Goal: Task Accomplishment & Management: Manage account settings

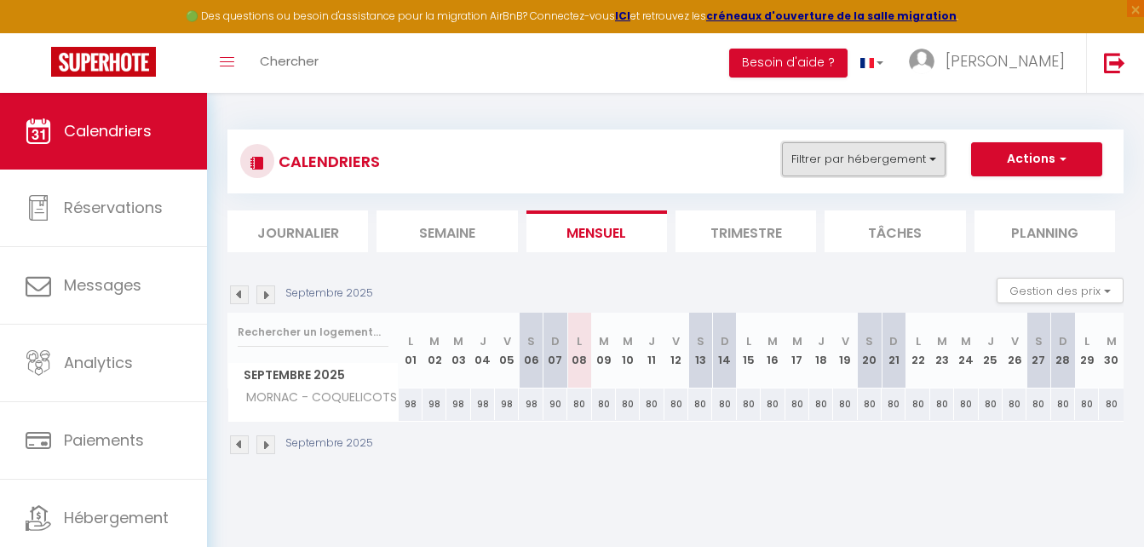
click at [882, 153] on button "Filtrer par hébergement" at bounding box center [864, 159] width 164 height 34
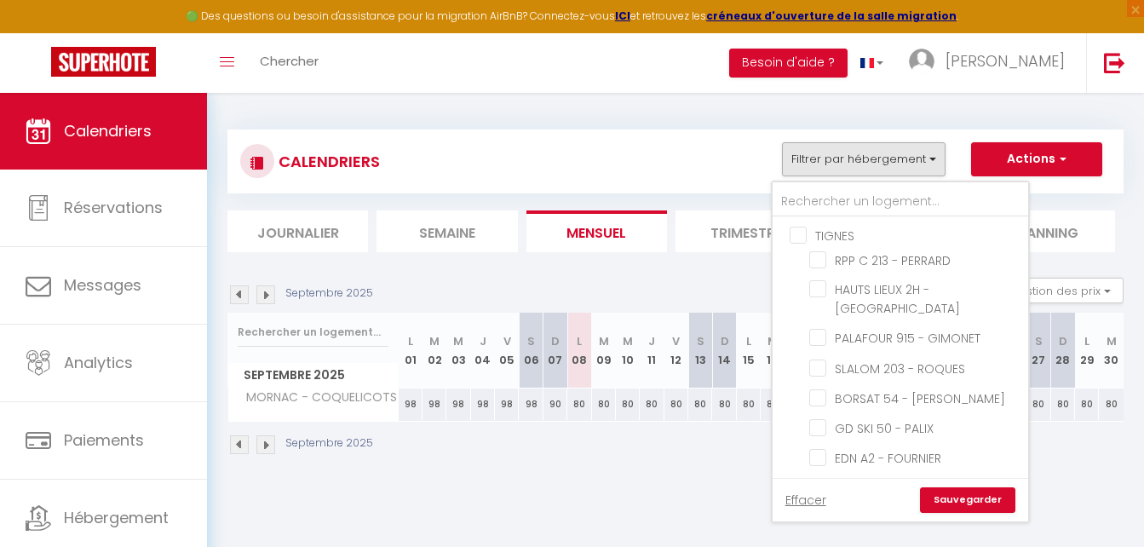
click at [752, 134] on div "CALENDRIERS Filtrer par hébergement TIGNES RPP C 213 - PERRARD HAUTS LIEUX 2H -…" at bounding box center [676, 162] width 896 height 64
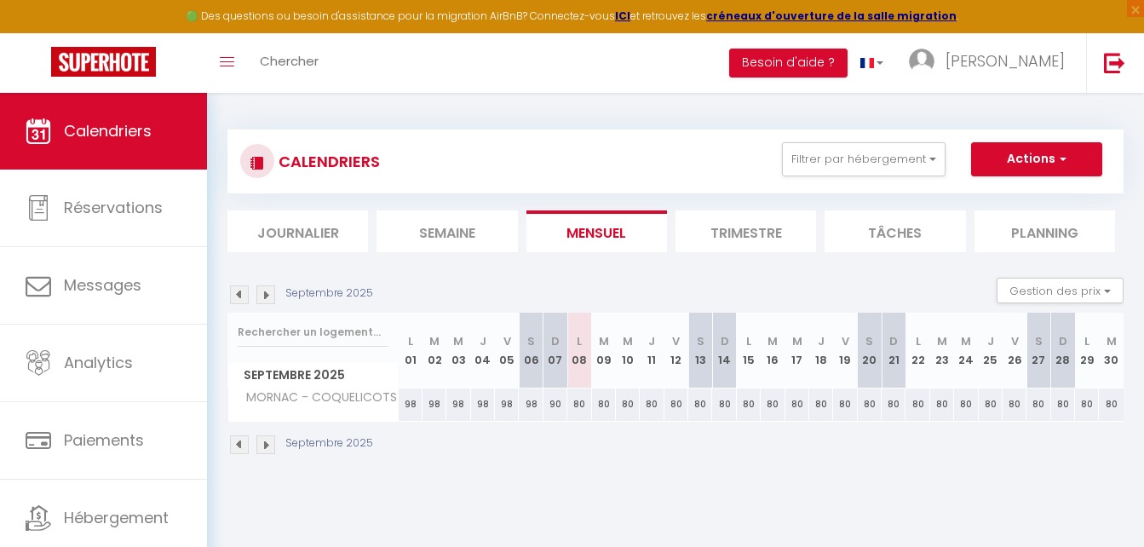
click at [740, 216] on li "Trimestre" at bounding box center [746, 231] width 141 height 42
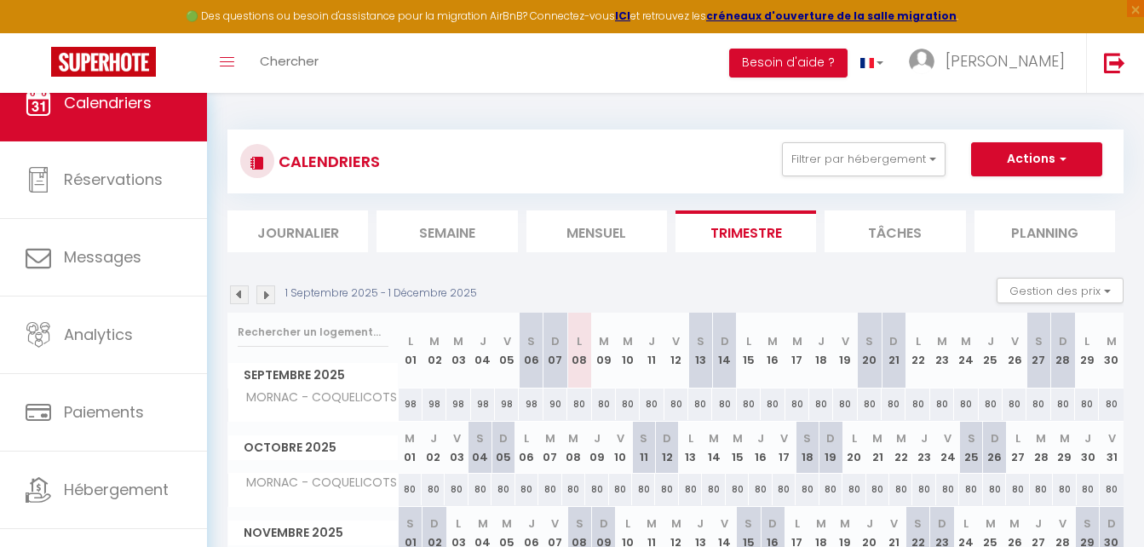
click at [247, 295] on img at bounding box center [239, 294] width 19 height 19
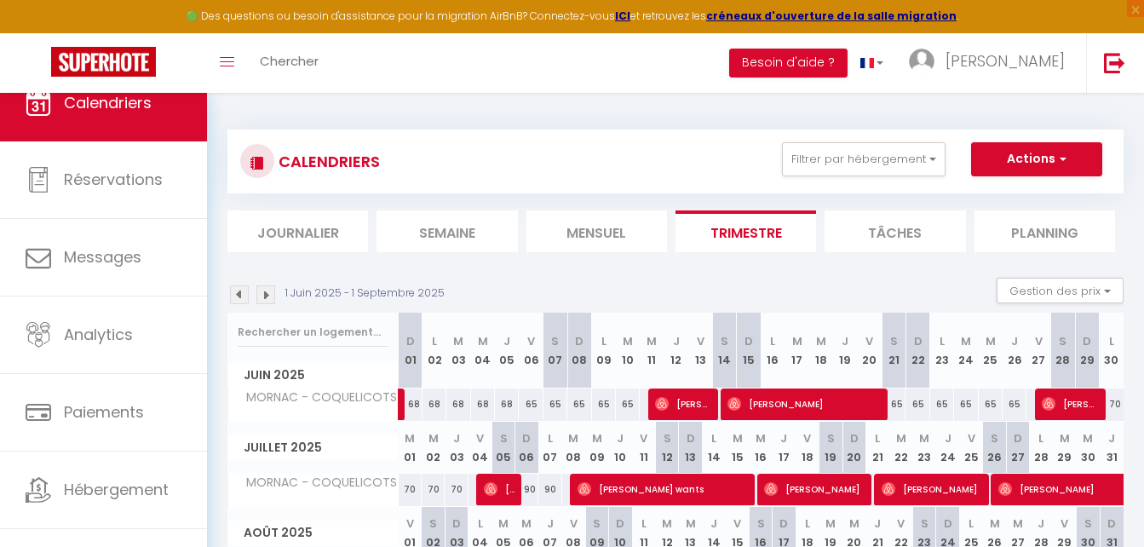
click at [247, 295] on img at bounding box center [239, 294] width 19 height 19
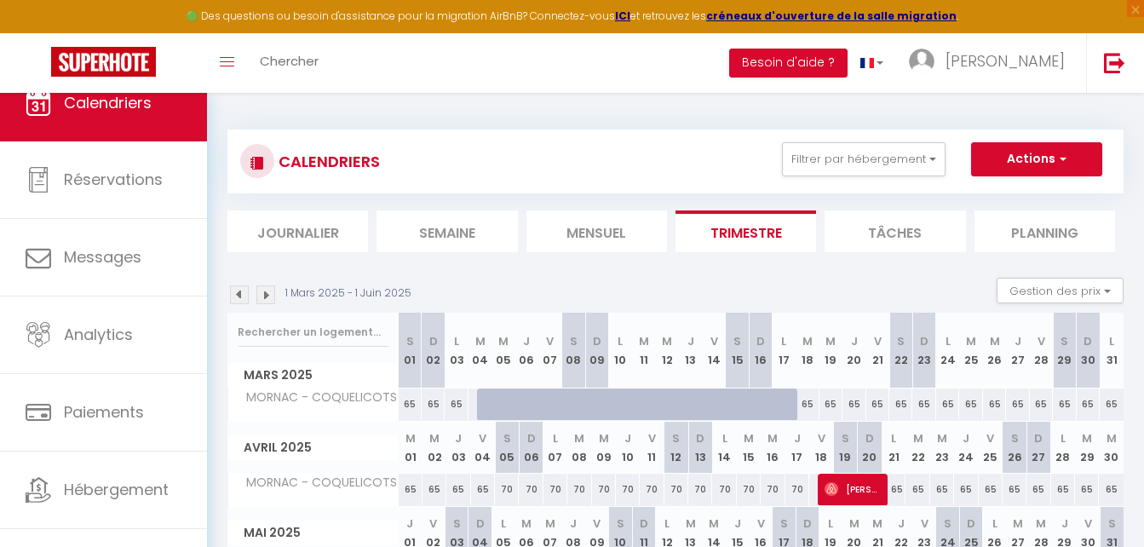
click at [247, 298] on img at bounding box center [239, 294] width 19 height 19
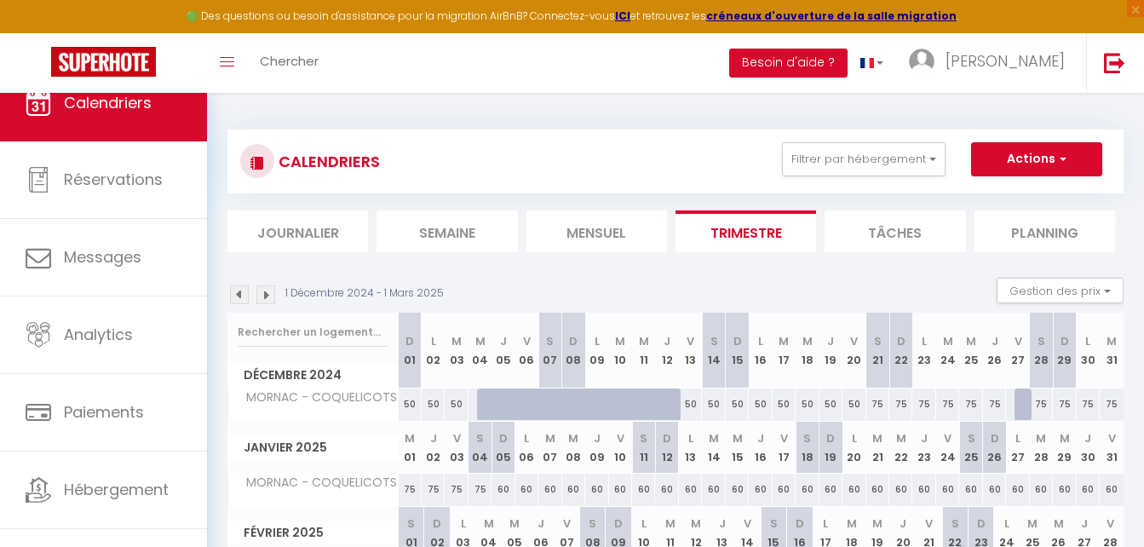
click at [247, 298] on img at bounding box center [239, 294] width 19 height 19
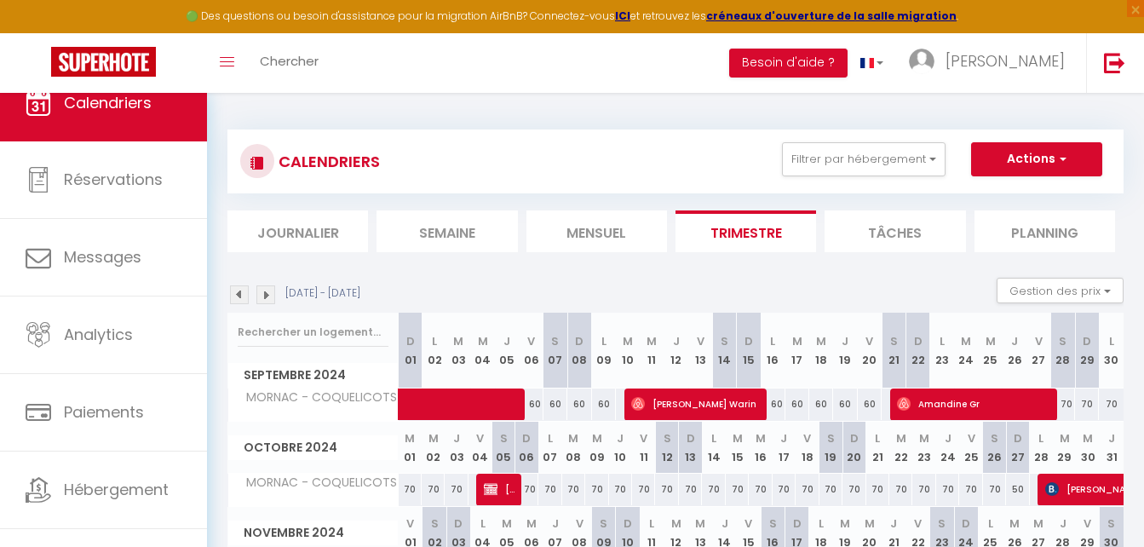
click at [247, 298] on img at bounding box center [239, 294] width 19 height 19
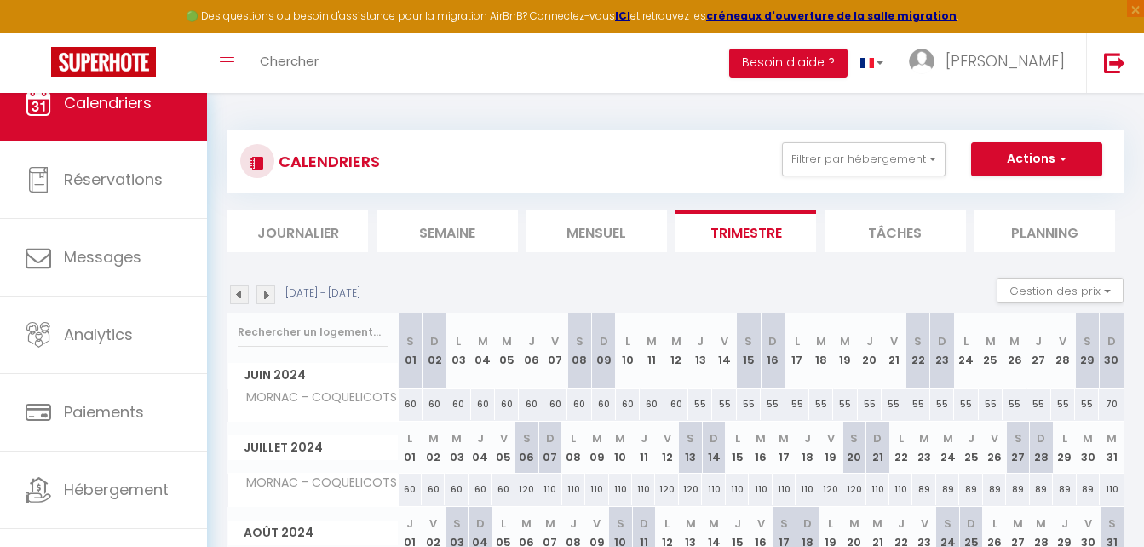
scroll to position [117, 0]
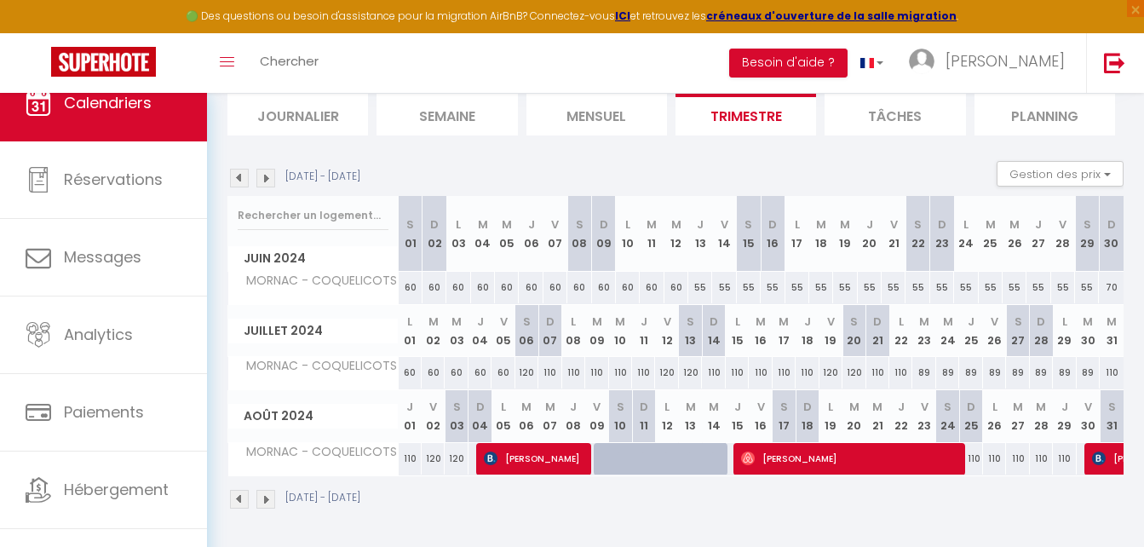
click at [267, 178] on img at bounding box center [265, 178] width 19 height 19
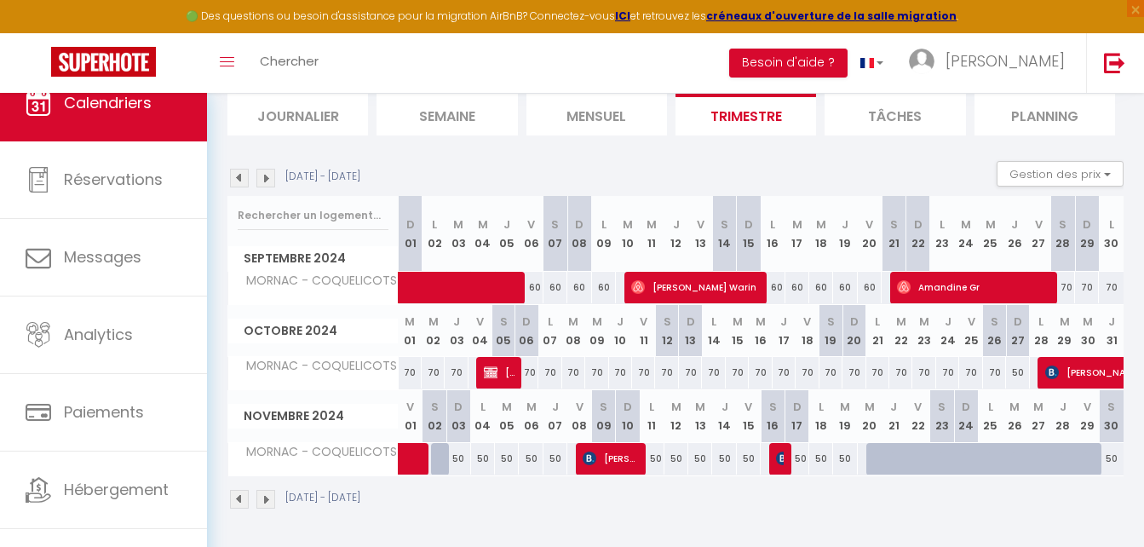
click at [241, 181] on img at bounding box center [239, 178] width 19 height 19
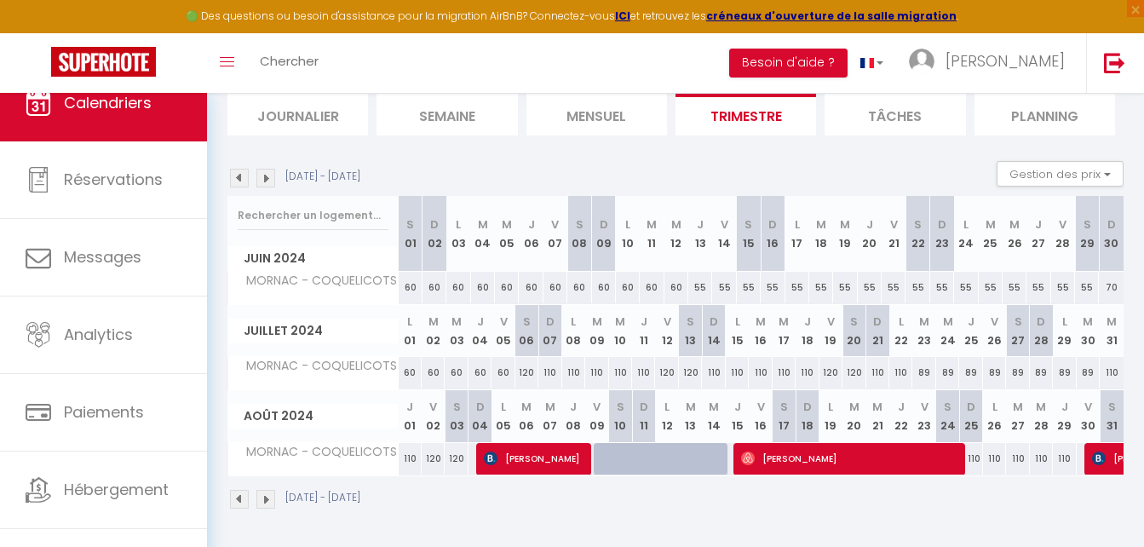
click at [263, 497] on img at bounding box center [265, 499] width 19 height 19
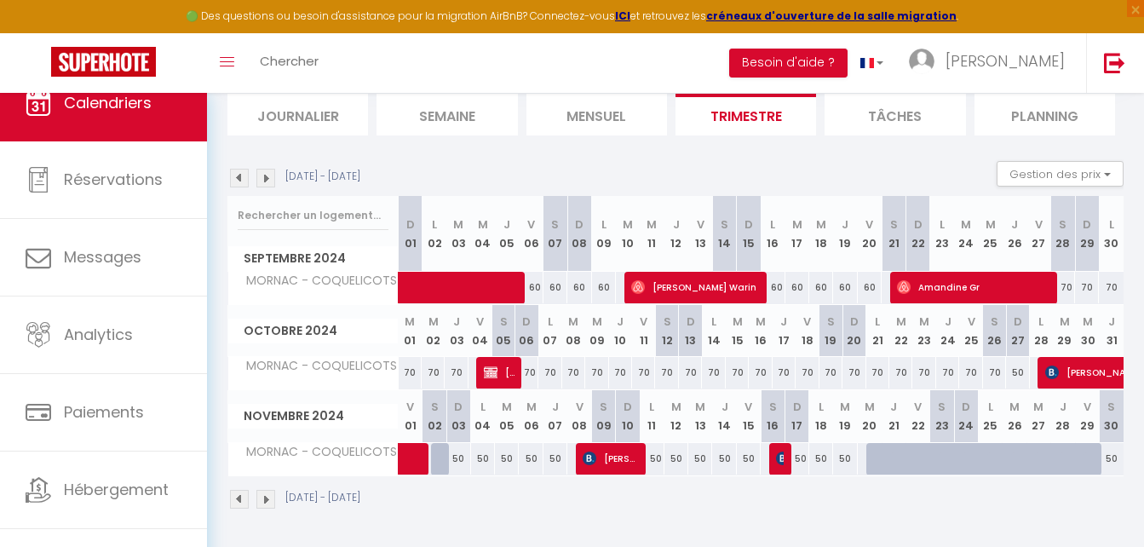
click at [240, 176] on img at bounding box center [239, 178] width 19 height 19
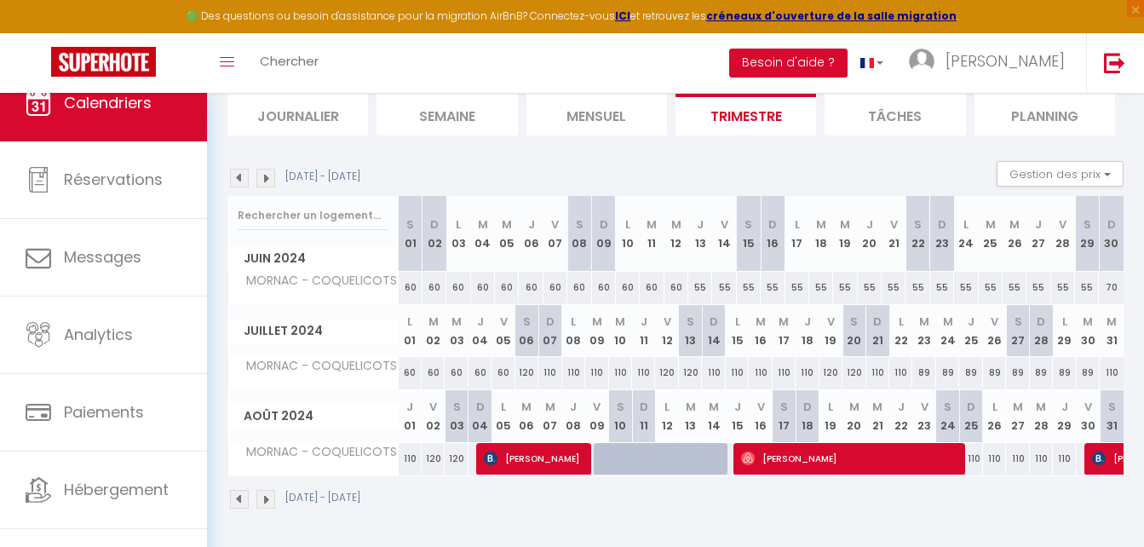
click at [260, 499] on img at bounding box center [265, 499] width 19 height 19
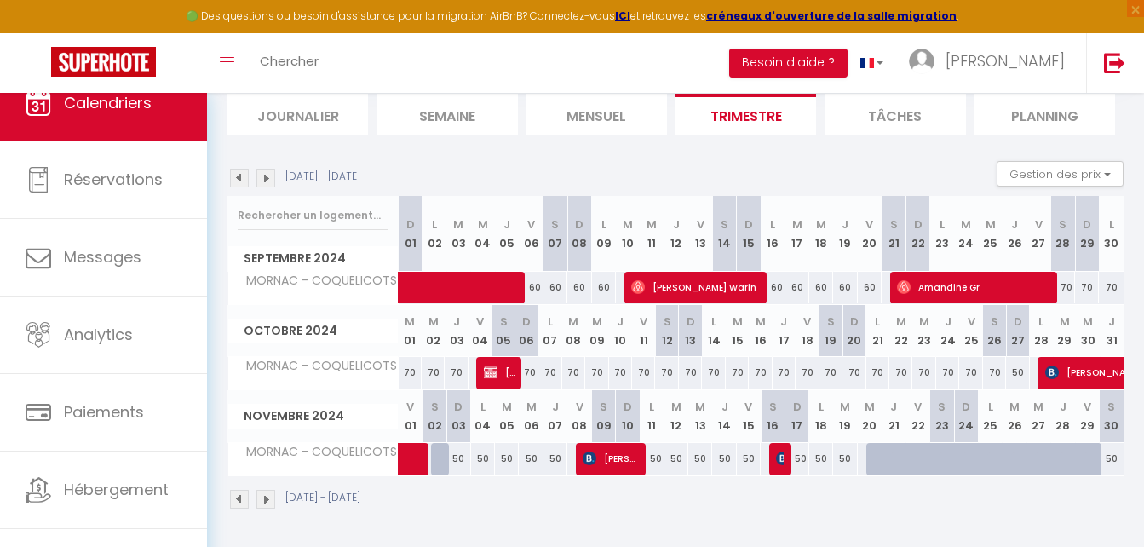
scroll to position [0, 0]
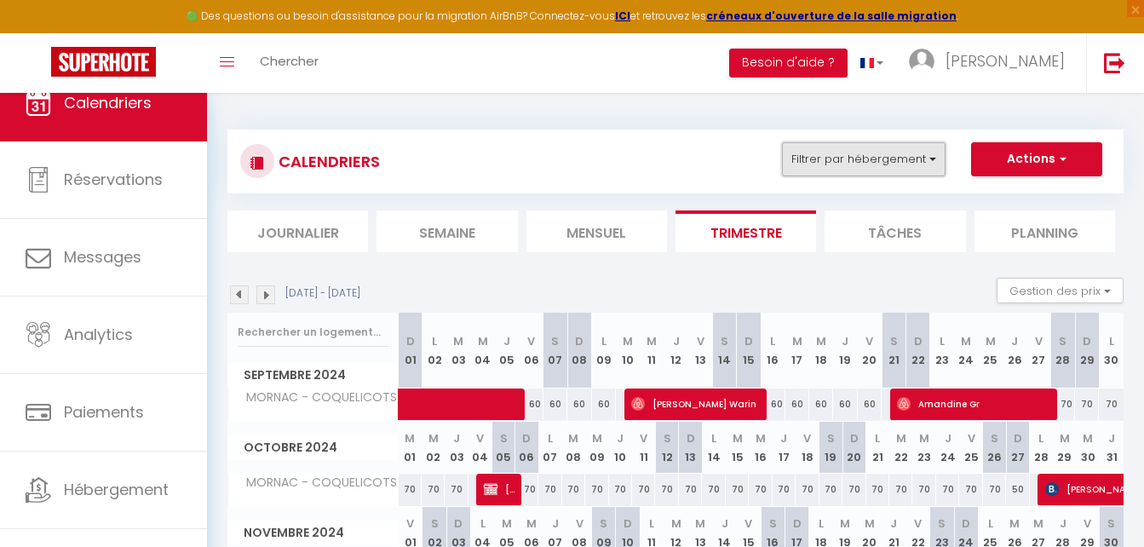
click at [820, 162] on button "Filtrer par hébergement" at bounding box center [864, 159] width 164 height 34
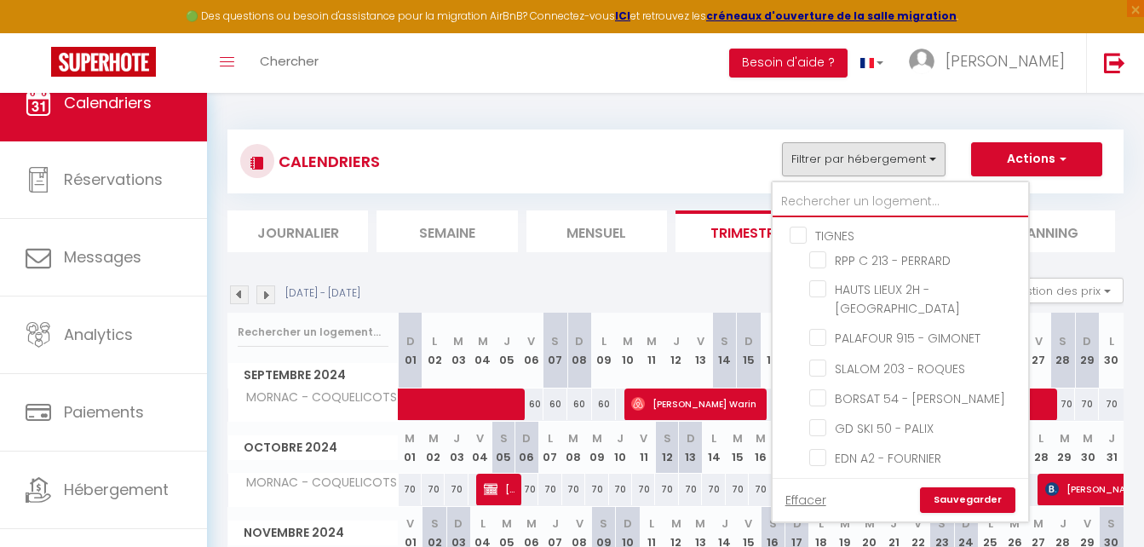
click at [825, 199] on input "text" at bounding box center [901, 202] width 256 height 31
type input "B"
checkbox input "false"
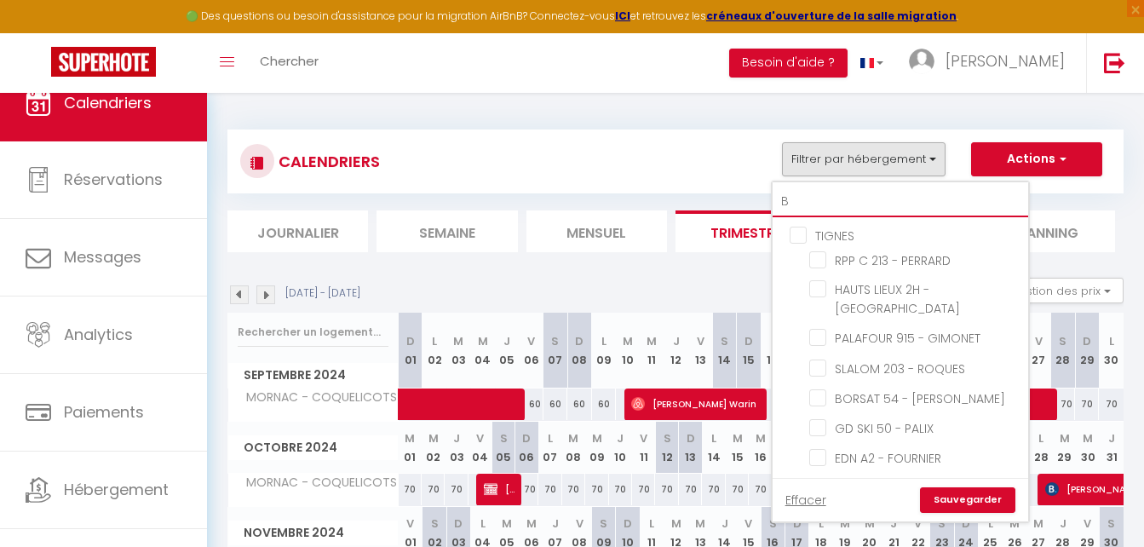
checkbox input "false"
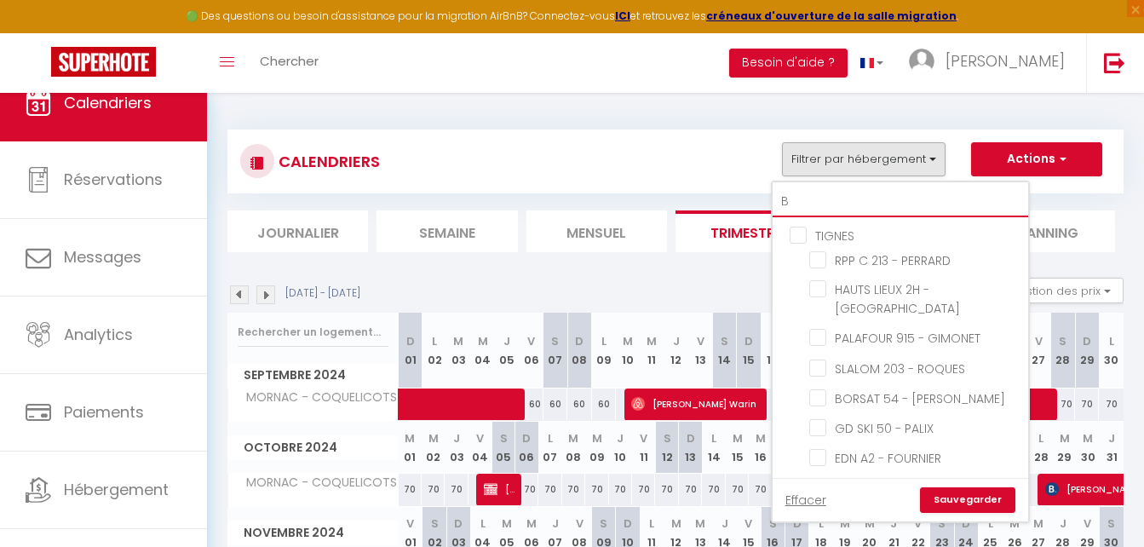
checkbox input "false"
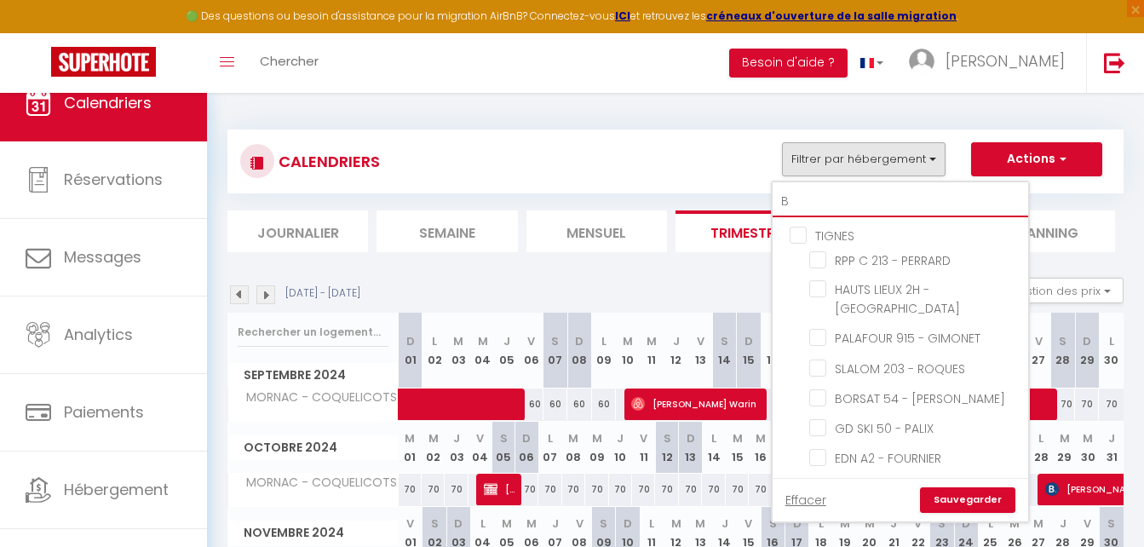
checkbox input "false"
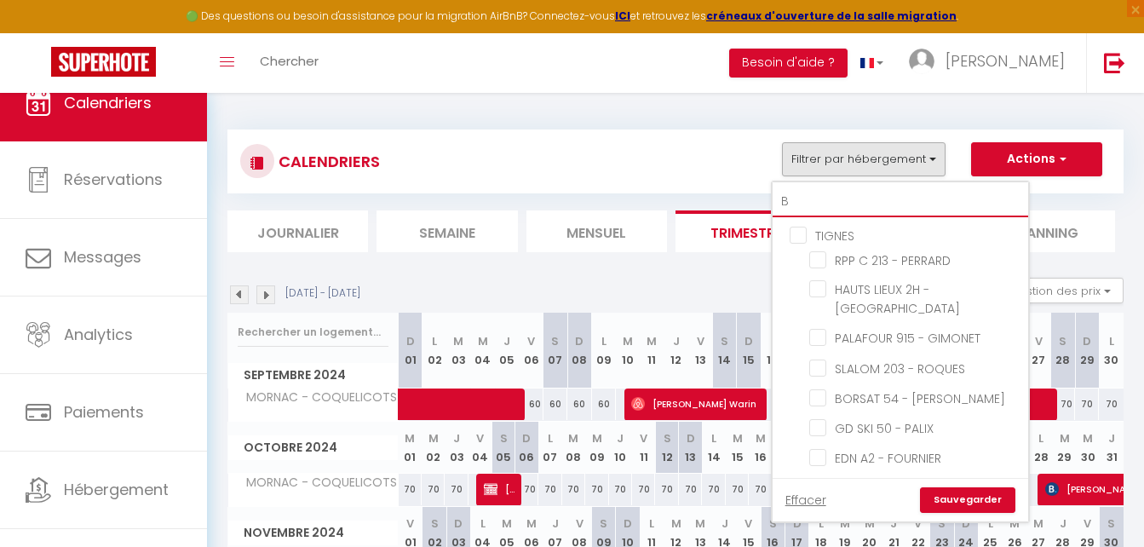
checkbox input "false"
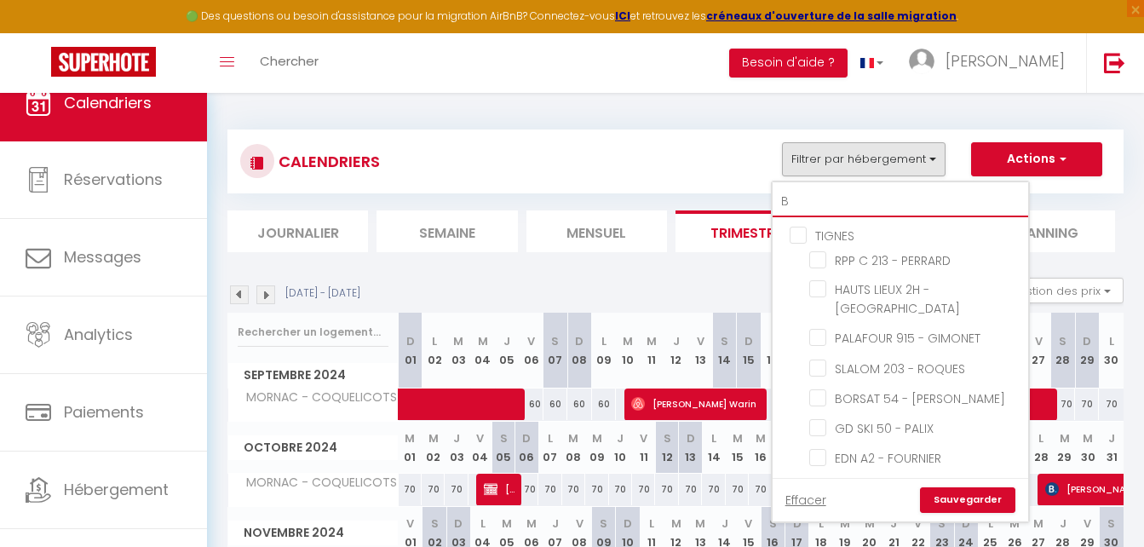
checkbox input "false"
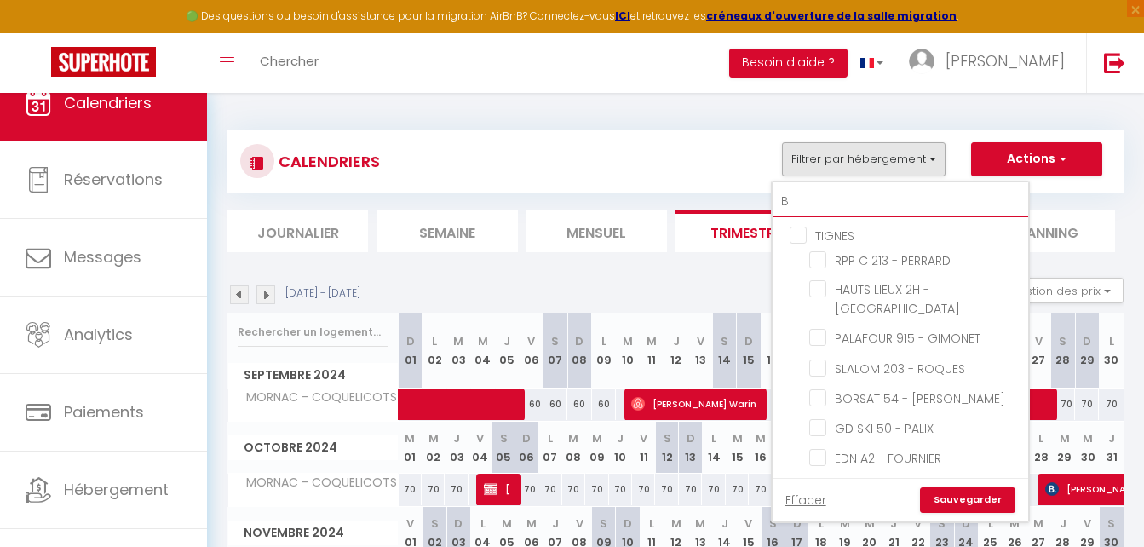
checkbox input "false"
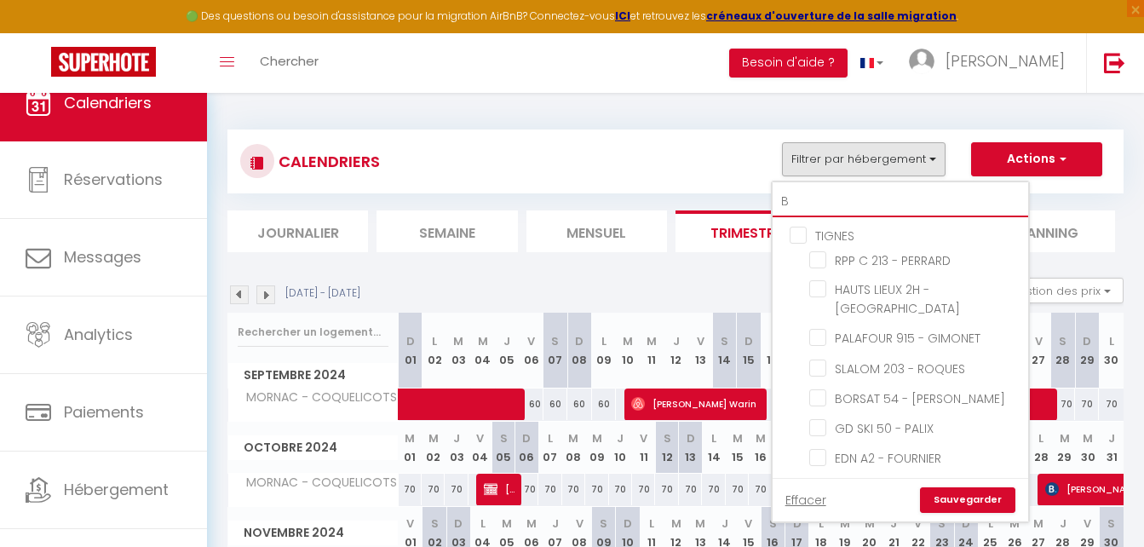
checkbox input "false"
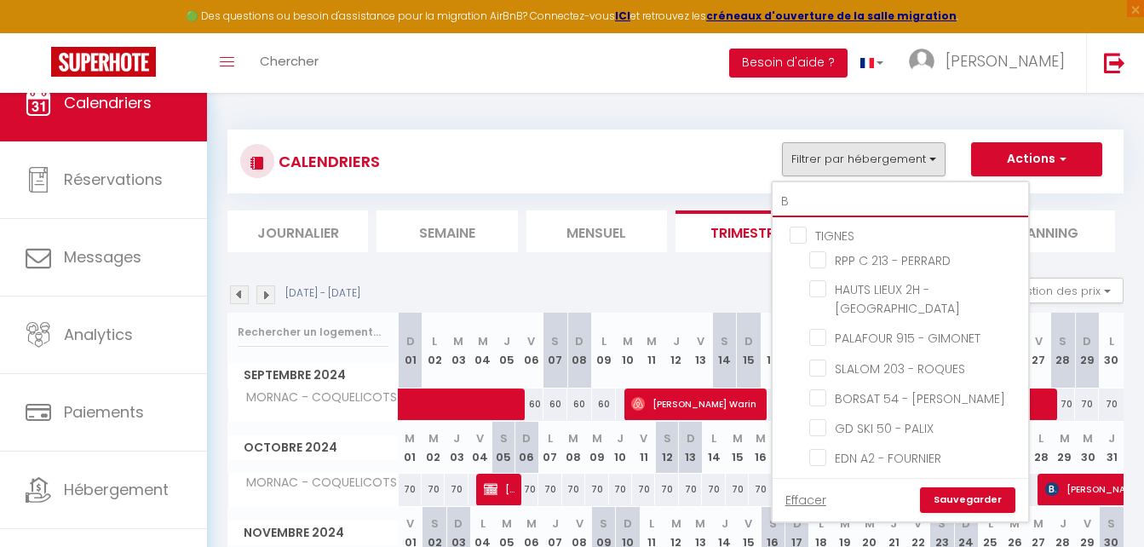
checkbox input "false"
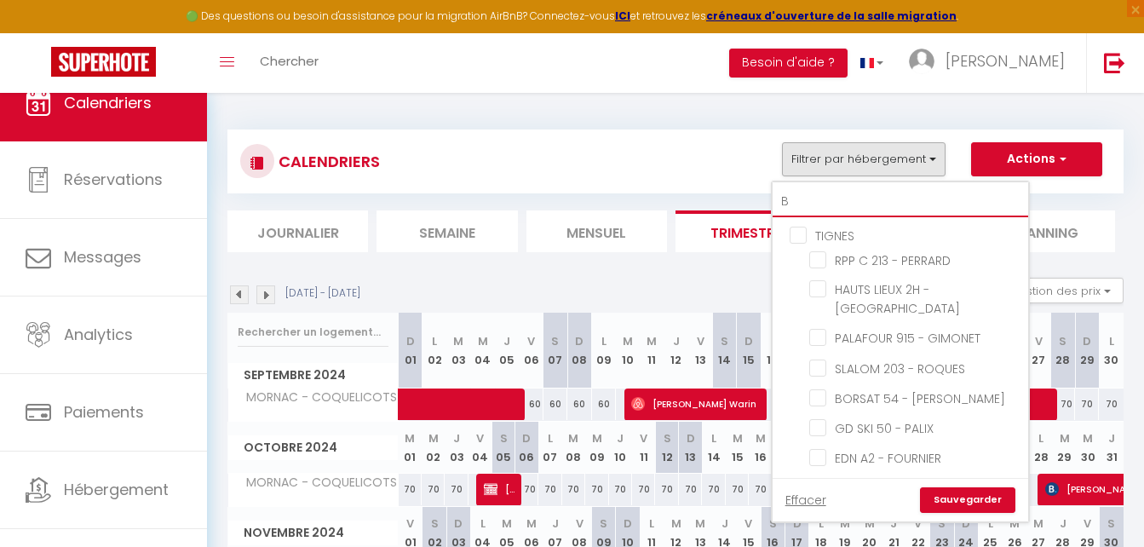
checkbox input "false"
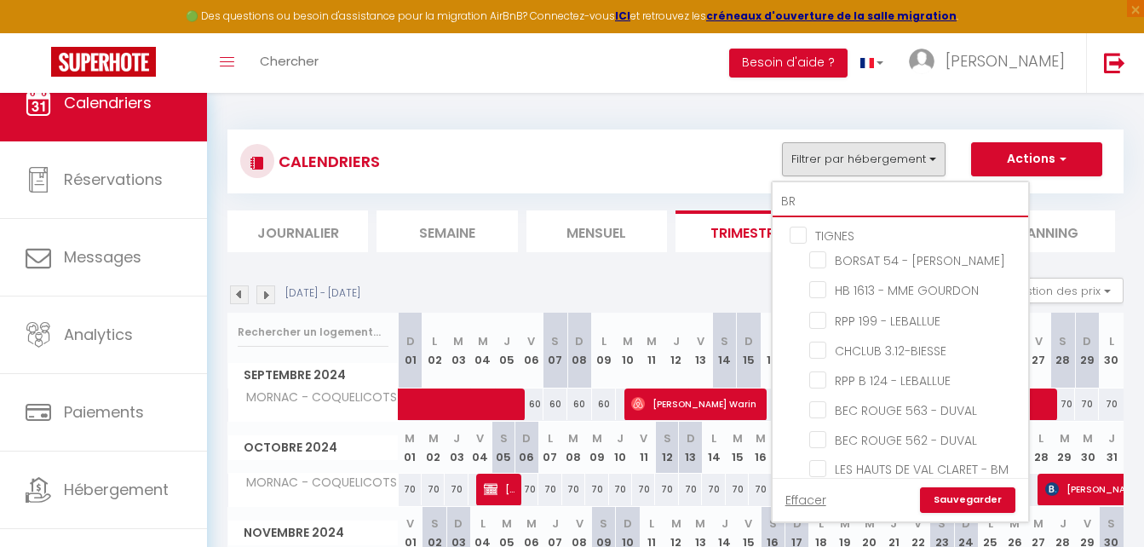
type input "BRI"
checkbox input "false"
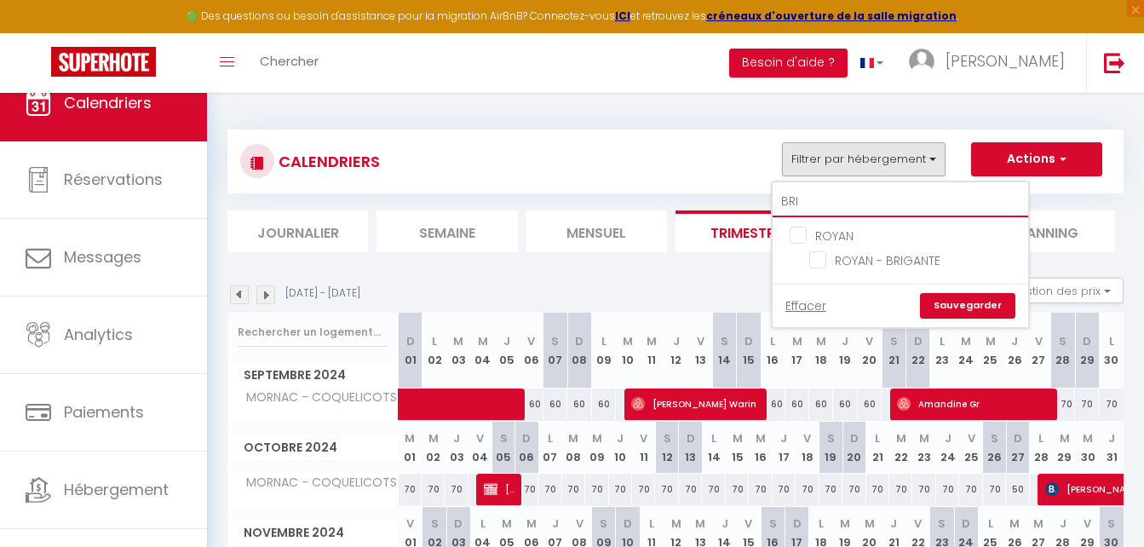
type input "BRIG"
checkbox input "false"
type input "BRIG"
click at [838, 257] on input "ROYAN - BRIGANTE" at bounding box center [915, 259] width 213 height 17
checkbox input "true"
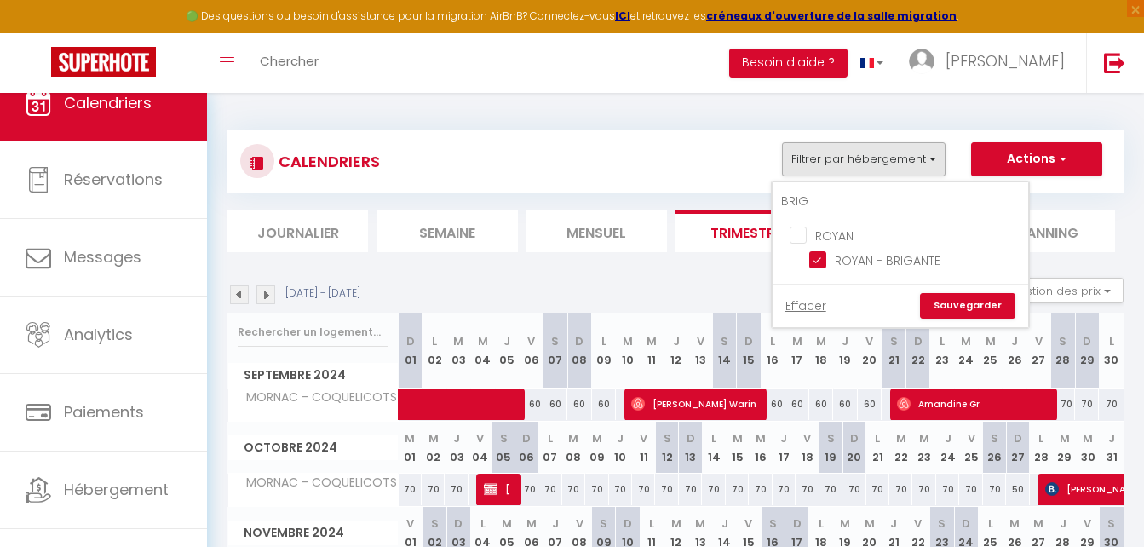
click at [967, 300] on link "Sauvegarder" at bounding box center [967, 306] width 95 height 26
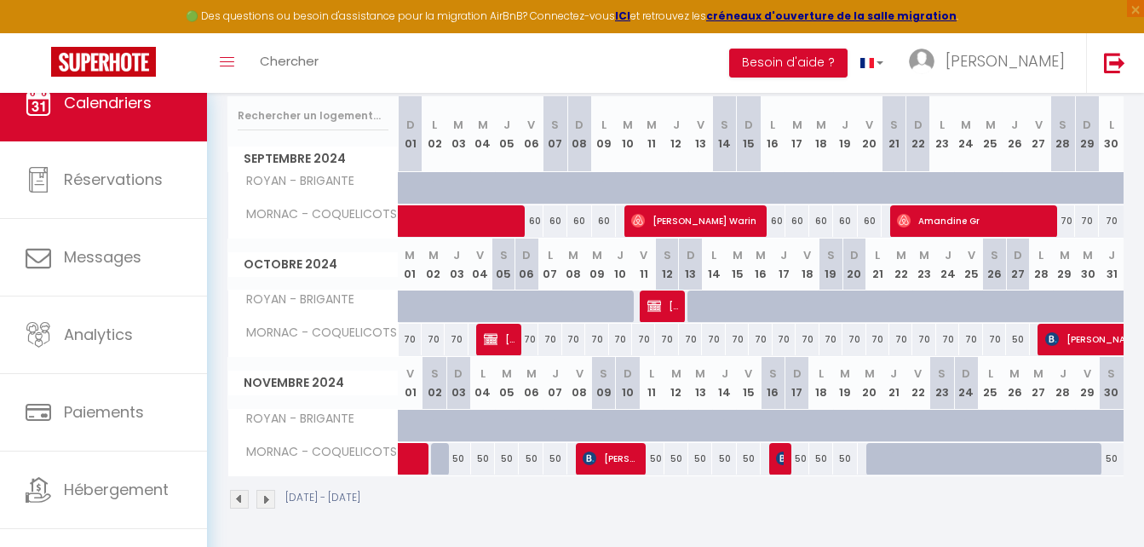
scroll to position [139, 0]
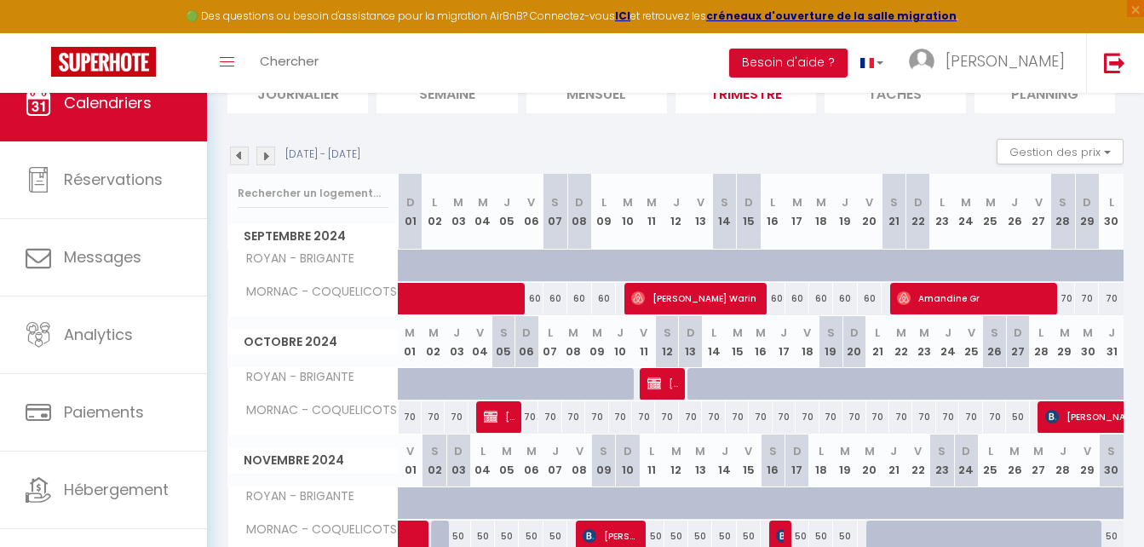
click at [244, 154] on img at bounding box center [239, 156] width 19 height 19
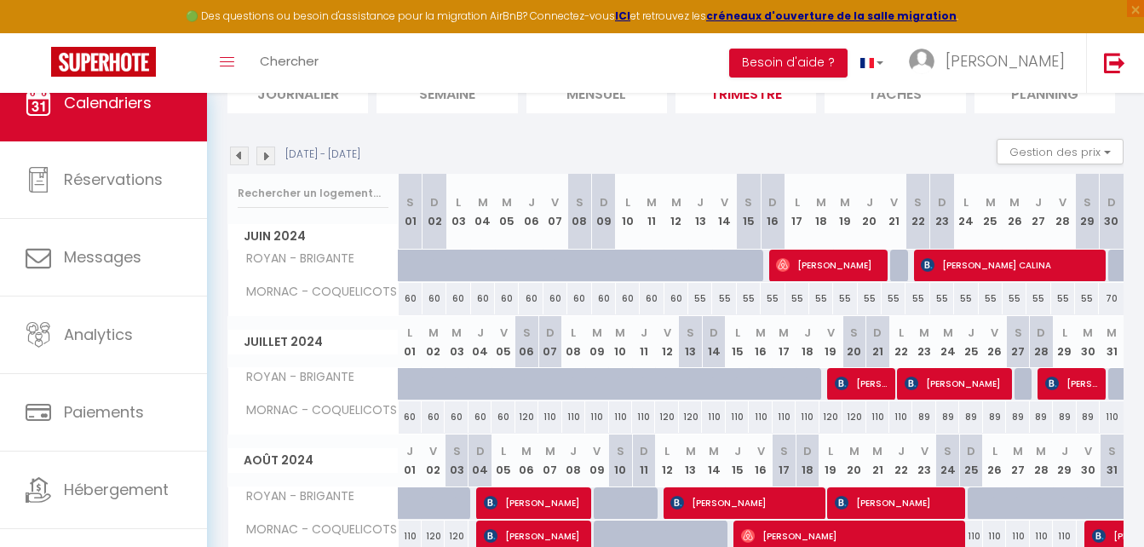
scroll to position [0, 0]
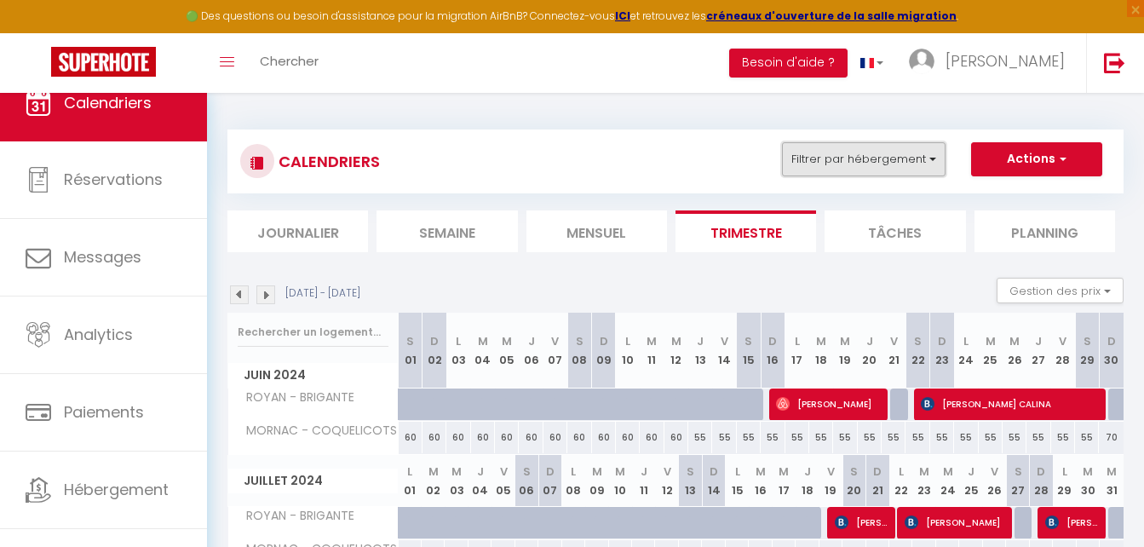
click at [899, 147] on button "Filtrer par hébergement" at bounding box center [864, 159] width 164 height 34
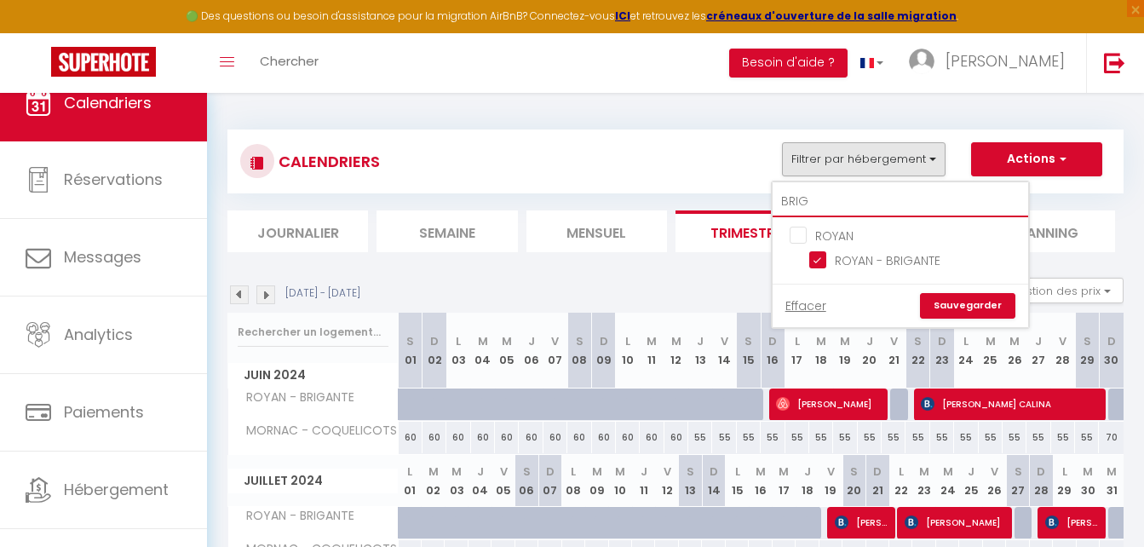
click at [855, 200] on input "BRIG" at bounding box center [901, 202] width 256 height 31
checkbox input "false"
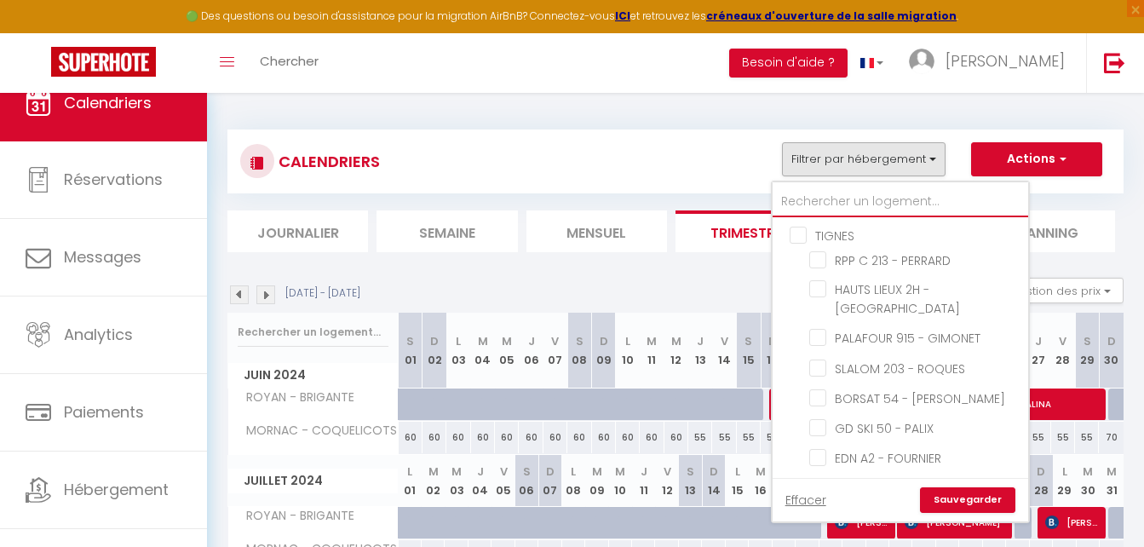
type input "C"
checkbox input "false"
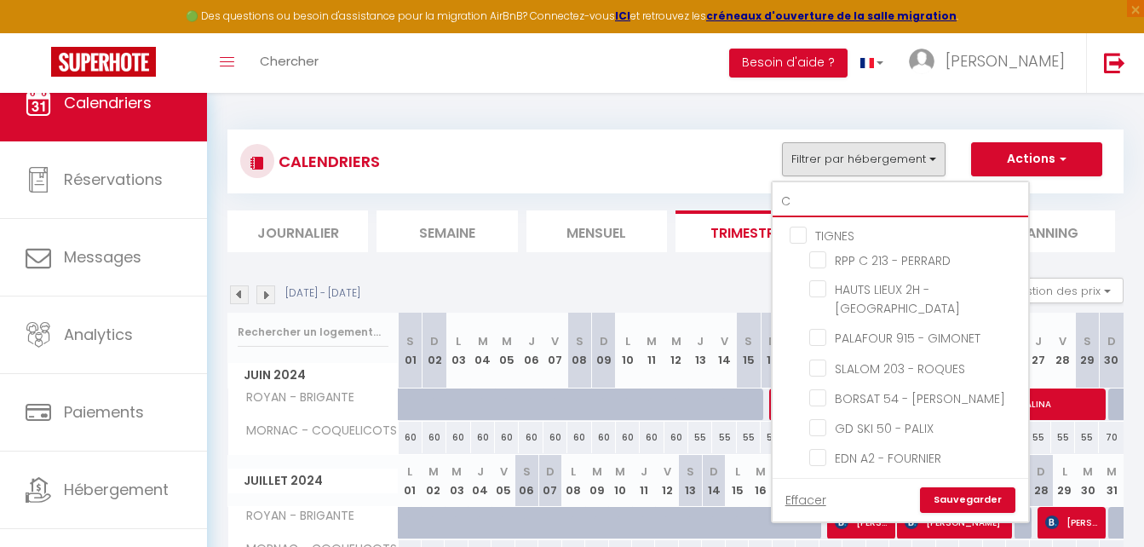
checkbox input "false"
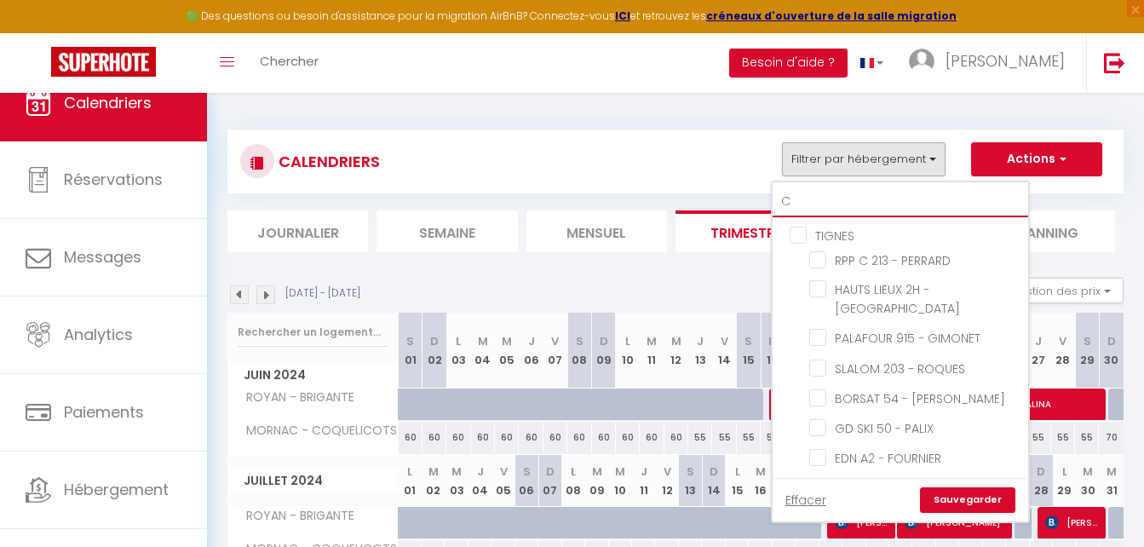
checkbox input "false"
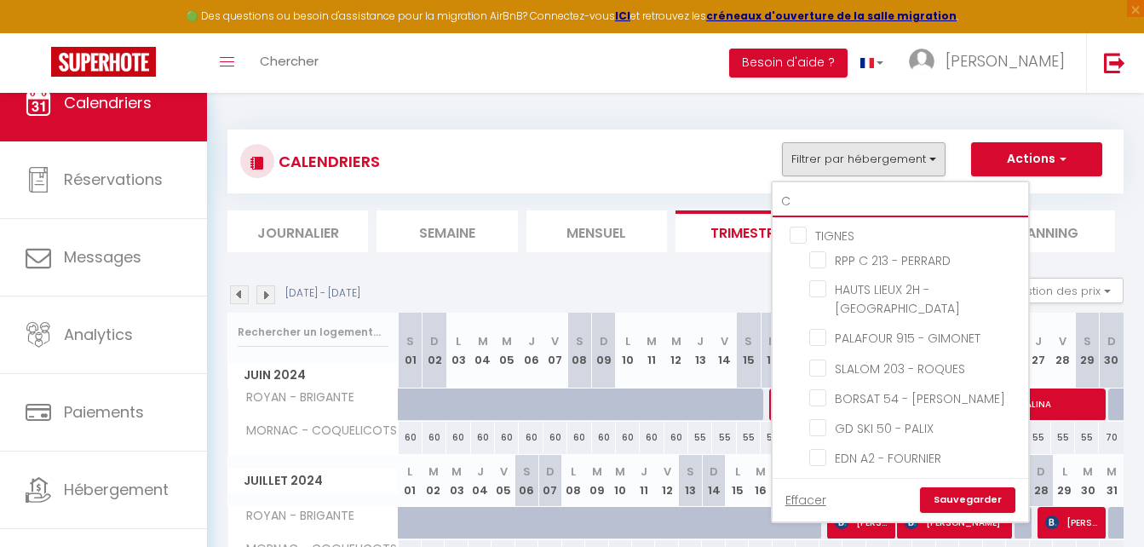
checkbox input "false"
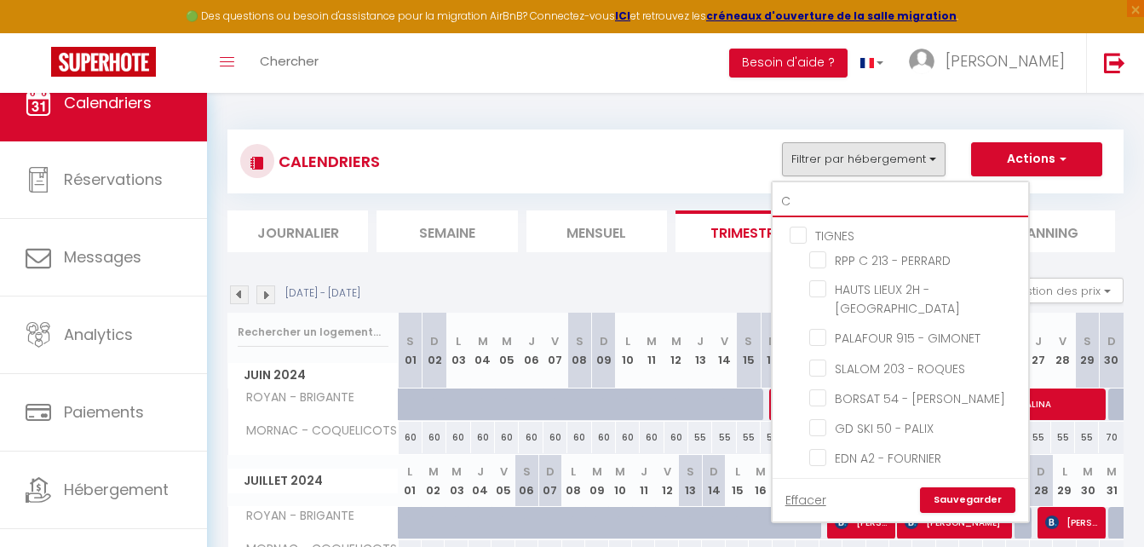
checkbox input "false"
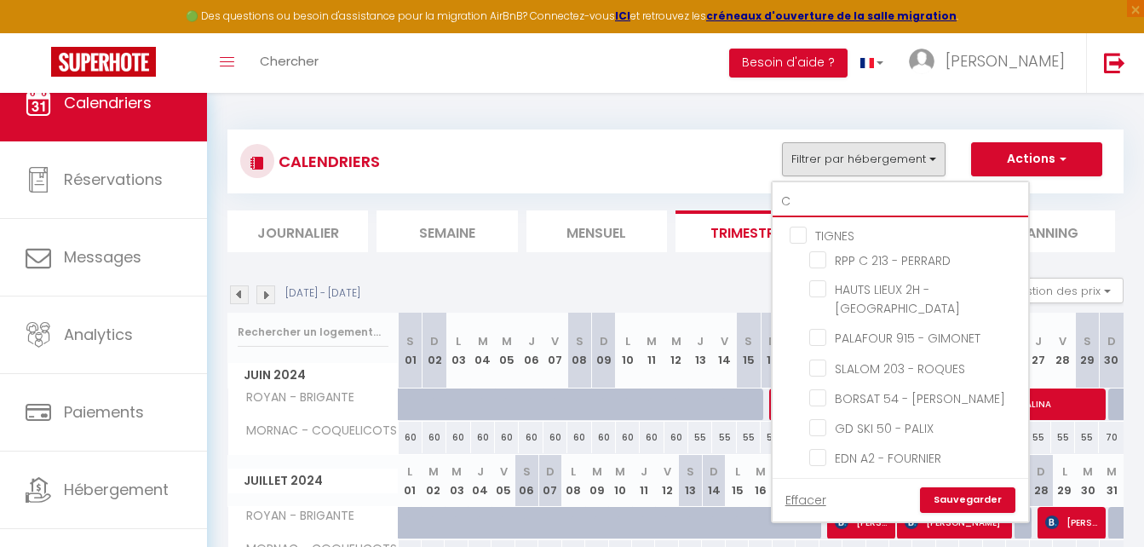
checkbox input "false"
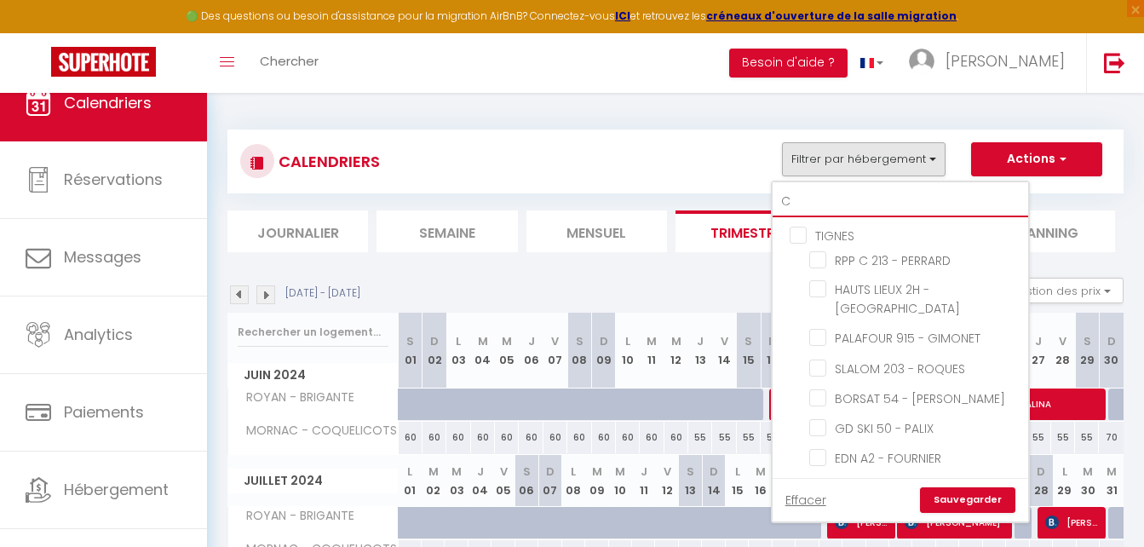
checkbox input "false"
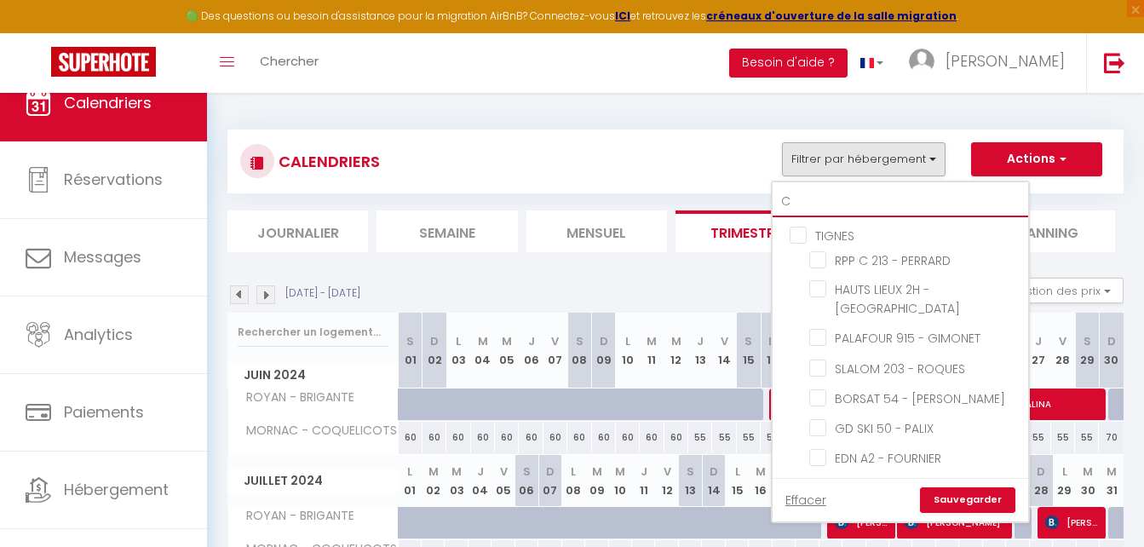
checkbox input "false"
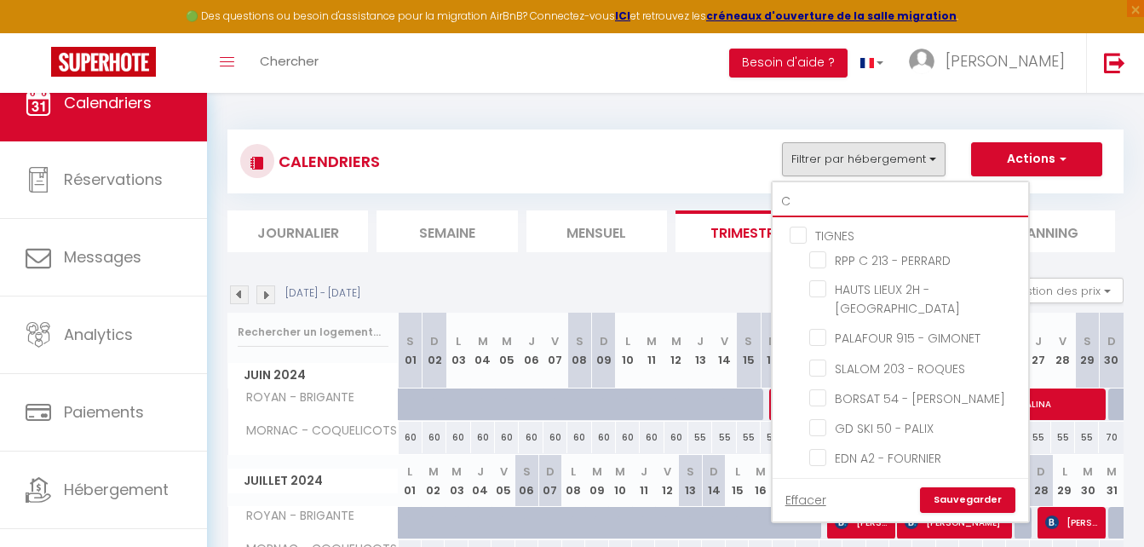
checkbox input "false"
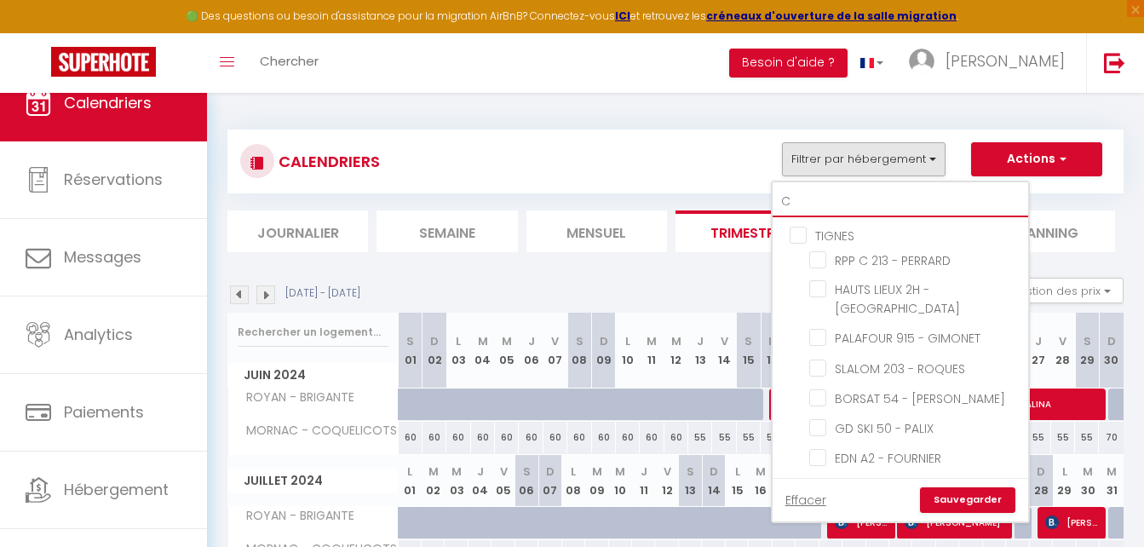
checkbox input "false"
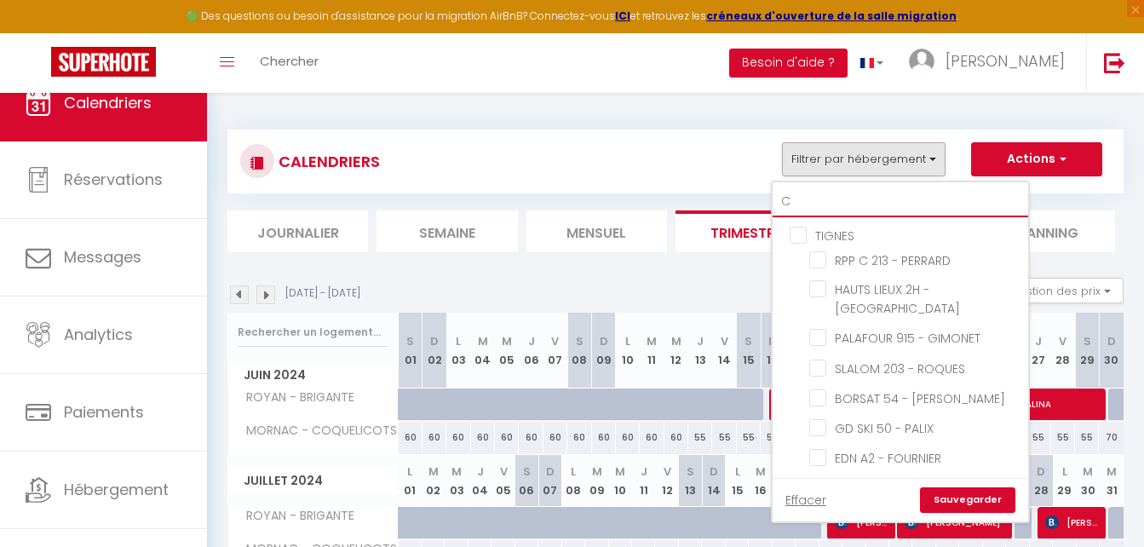
checkbox input "false"
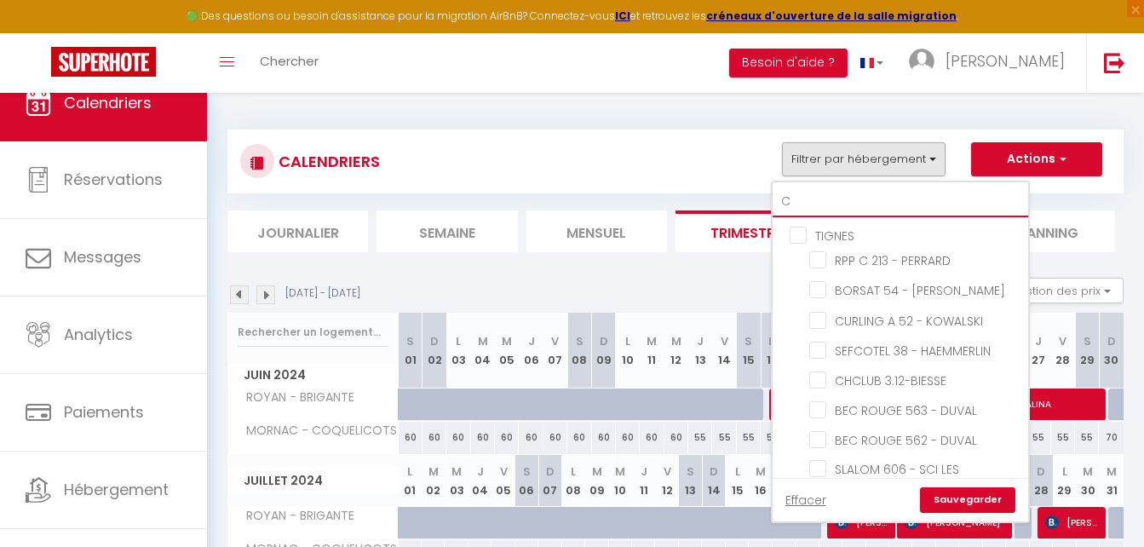
type input "CO"
checkbox input "false"
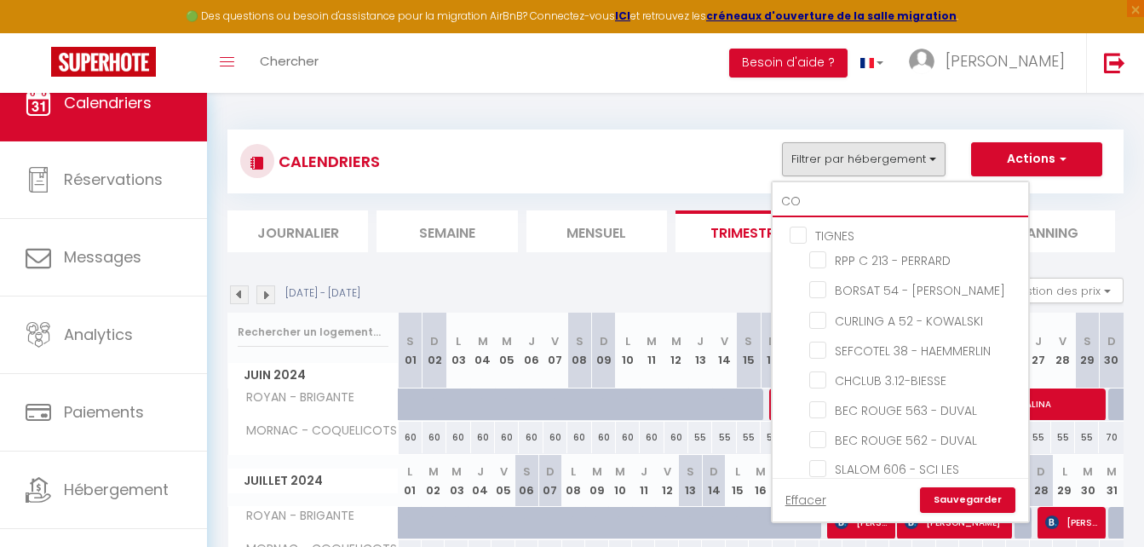
checkbox input "false"
checkbox input "true"
checkbox input "false"
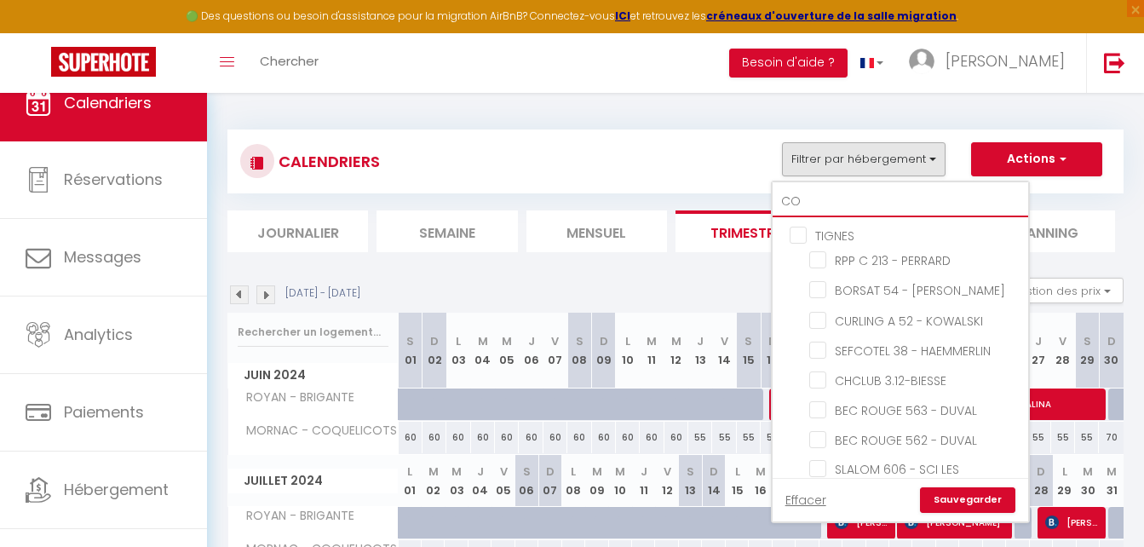
checkbox input "false"
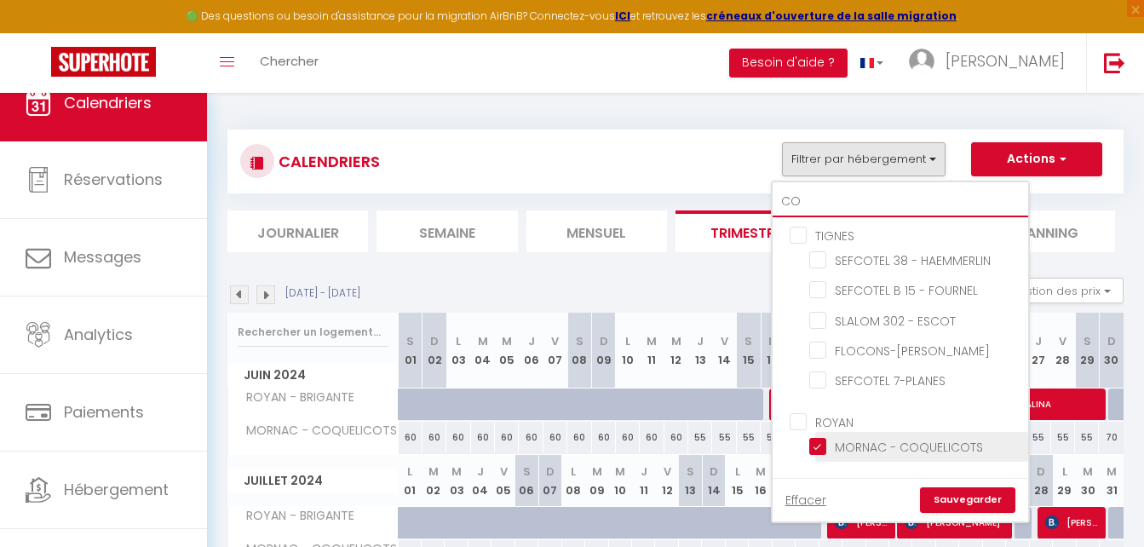
type input "CO"
click at [817, 439] on input "MORNAC - COQUELICOTS" at bounding box center [915, 445] width 213 height 17
checkbox input "false"
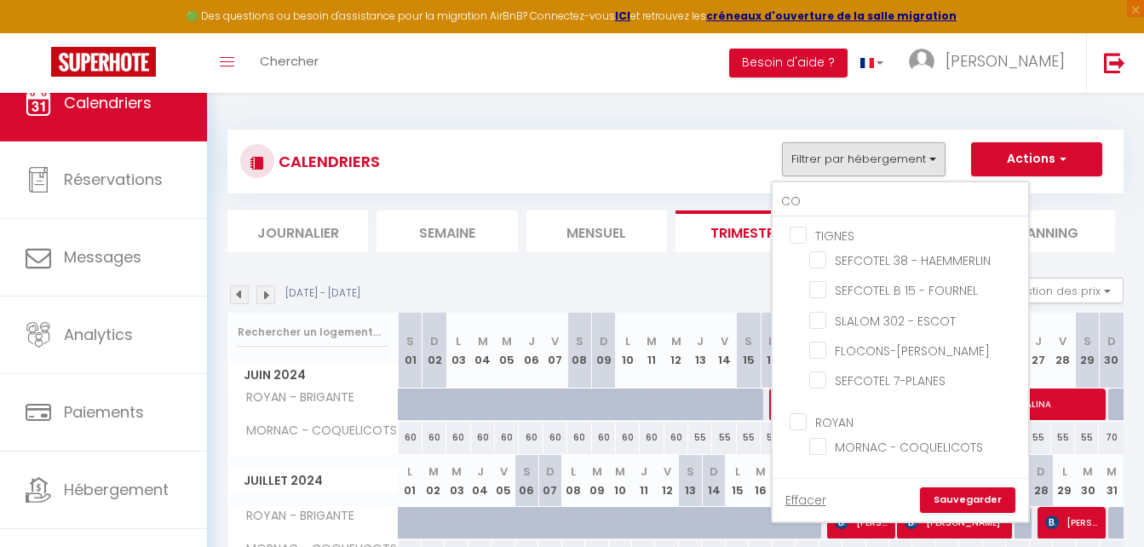
click at [937, 498] on link "Sauvegarder" at bounding box center [967, 500] width 95 height 26
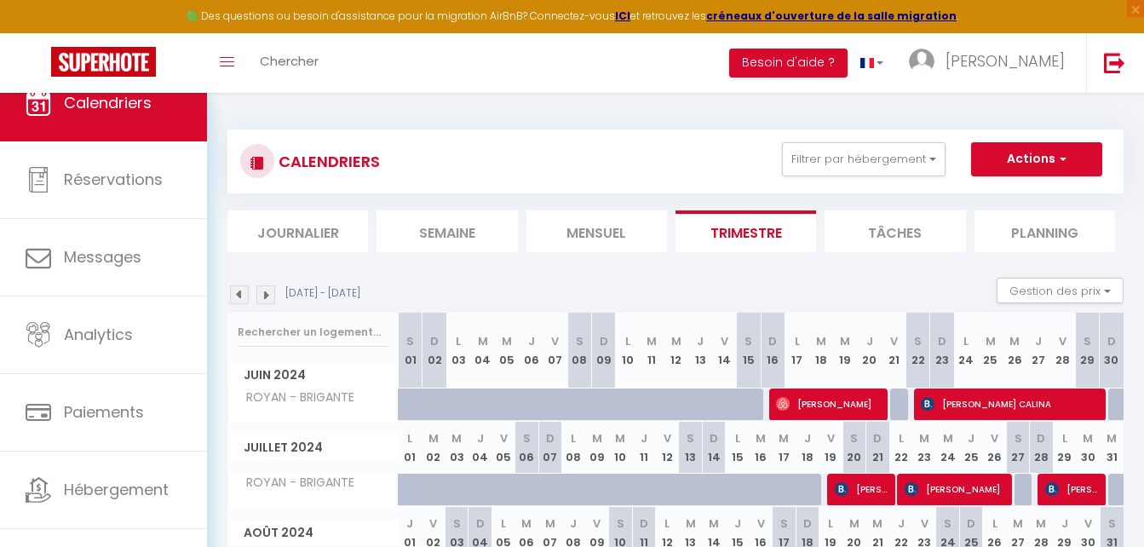
scroll to position [117, 0]
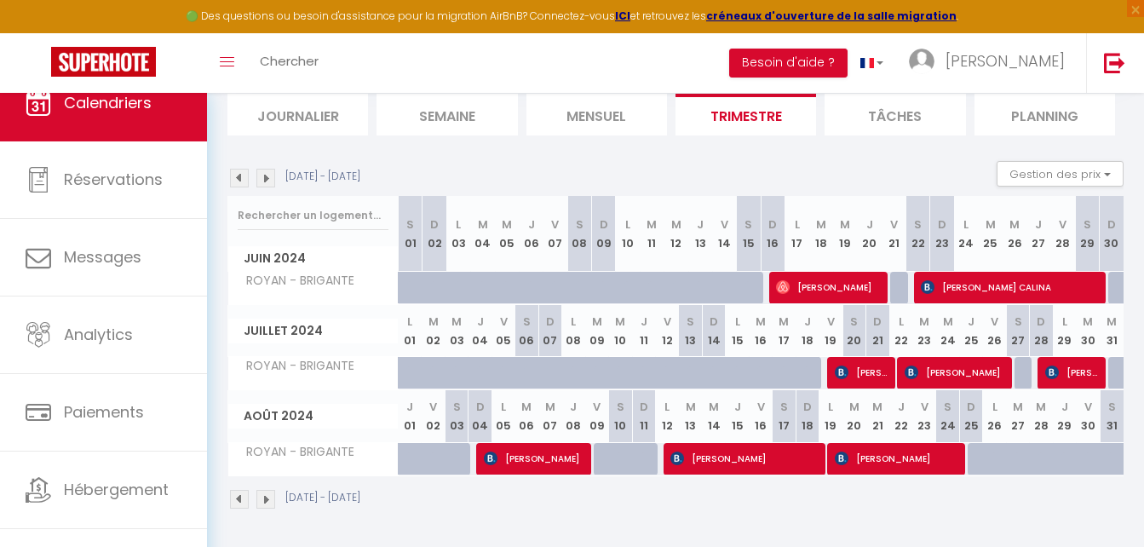
click at [271, 177] on img at bounding box center [265, 178] width 19 height 19
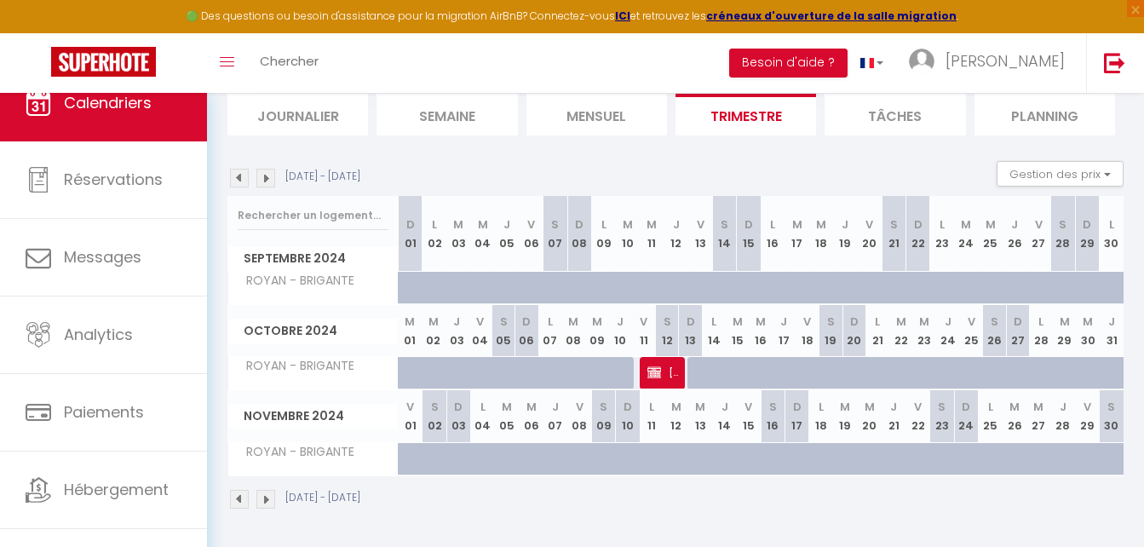
click at [235, 176] on img at bounding box center [239, 178] width 19 height 19
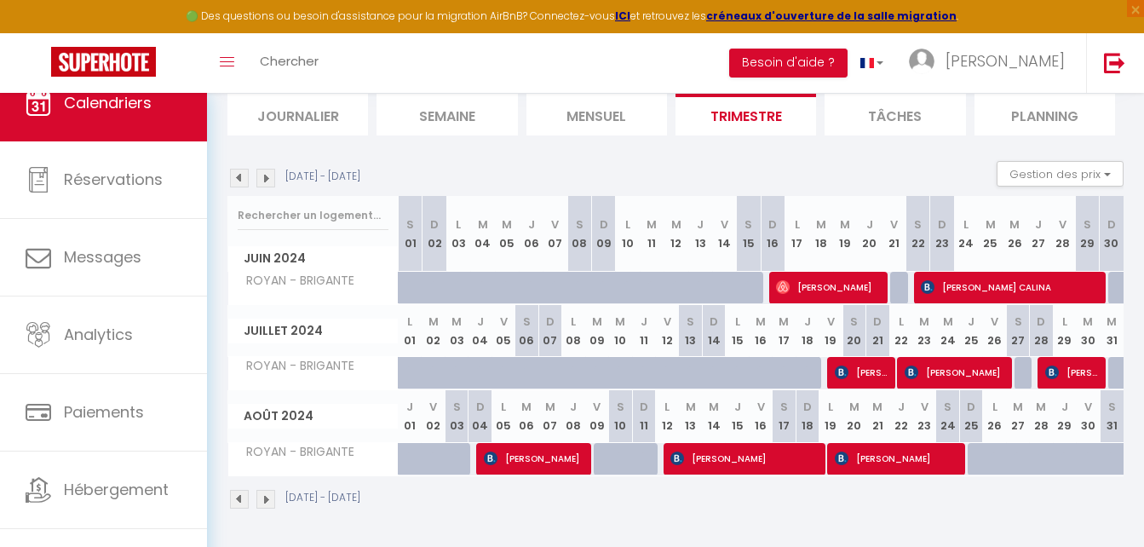
click at [263, 494] on img at bounding box center [265, 499] width 19 height 19
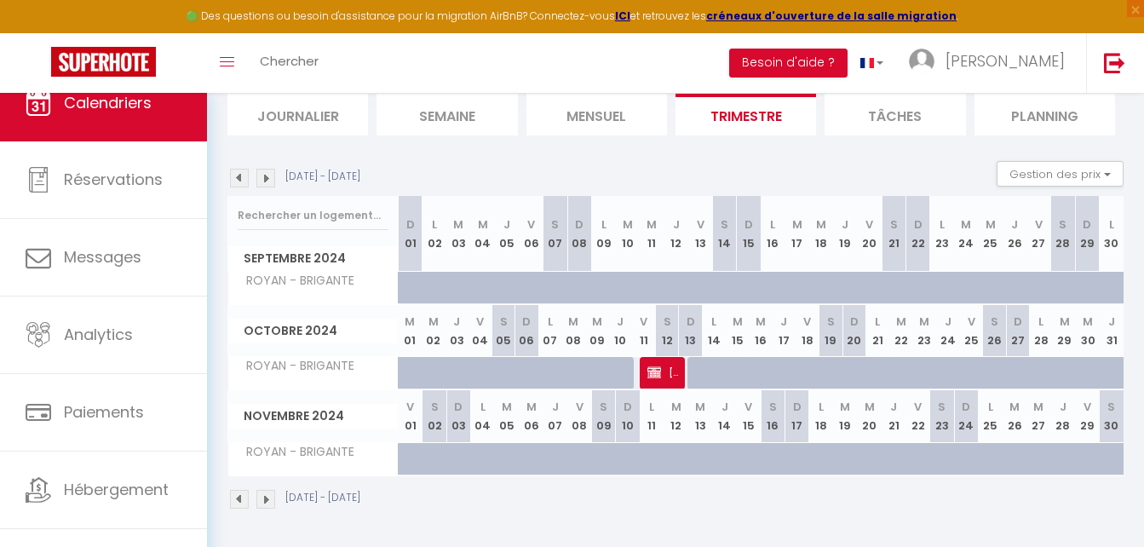
drag, startPoint x: 673, startPoint y: 390, endPoint x: 656, endPoint y: 372, distance: 25.3
click at [656, 372] on table "[DATE] D 01 L 02 M 03 M 04 J 05 V 06 S 07 D 08 L 09 M 10 M 11 J 12 V 13 S 14 D …" at bounding box center [676, 336] width 896 height 280
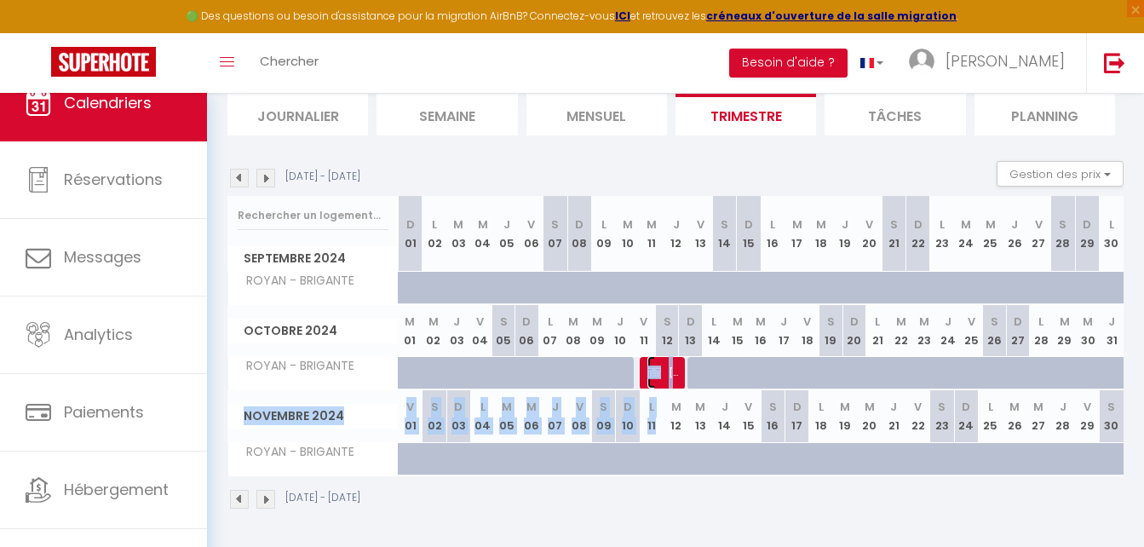
click at [656, 372] on img at bounding box center [655, 373] width 14 height 14
select select "OK"
select select "KO"
select select "0"
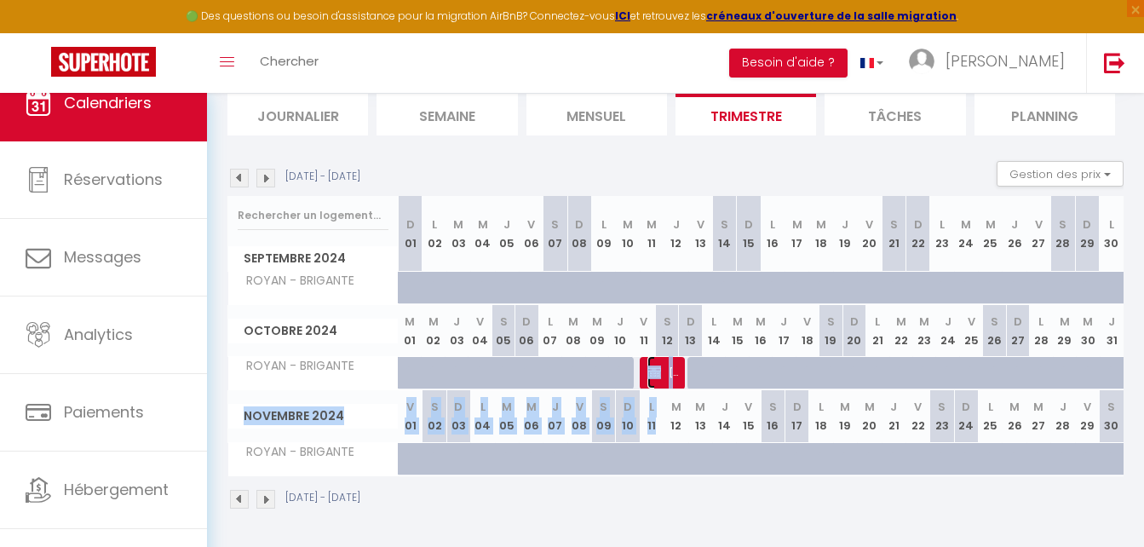
select select "1"
select select
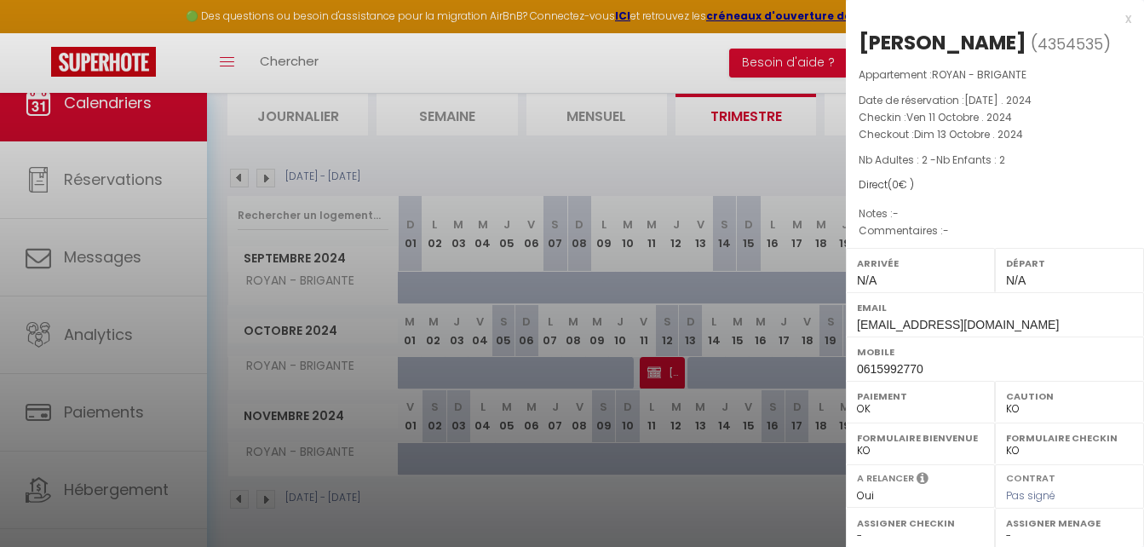
click at [947, 58] on h2 "[PERSON_NAME] ( 4354535 )" at bounding box center [995, 43] width 273 height 29
click at [659, 314] on div at bounding box center [572, 273] width 1144 height 547
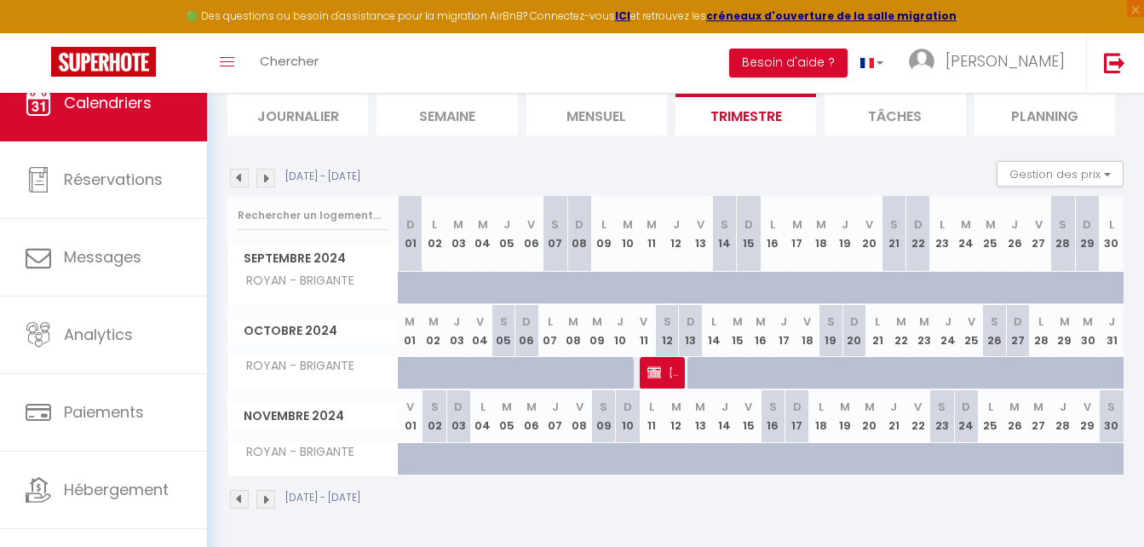
click at [273, 490] on img at bounding box center [265, 499] width 19 height 19
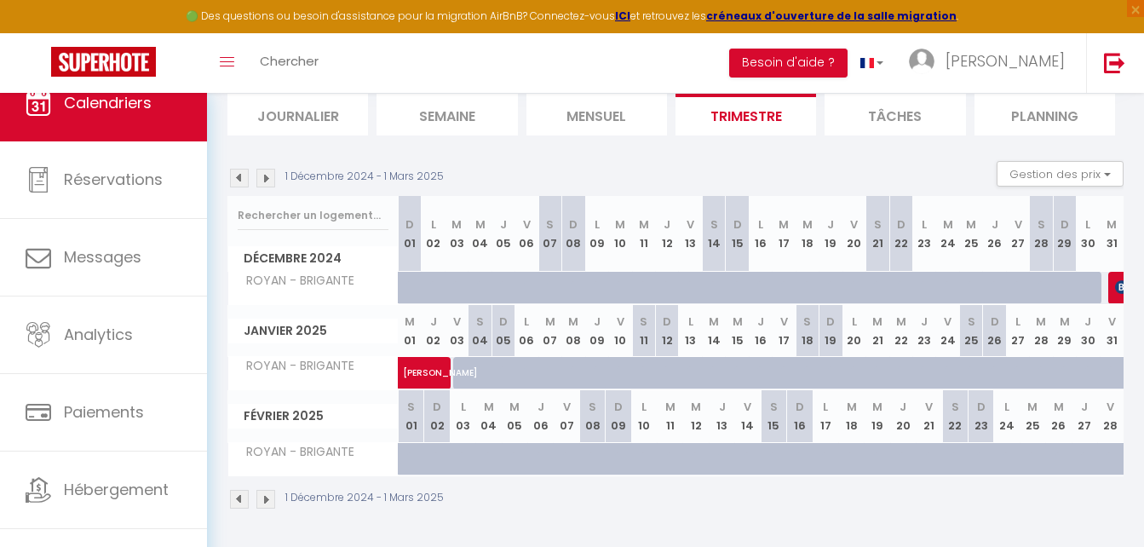
click at [265, 181] on img at bounding box center [265, 178] width 19 height 19
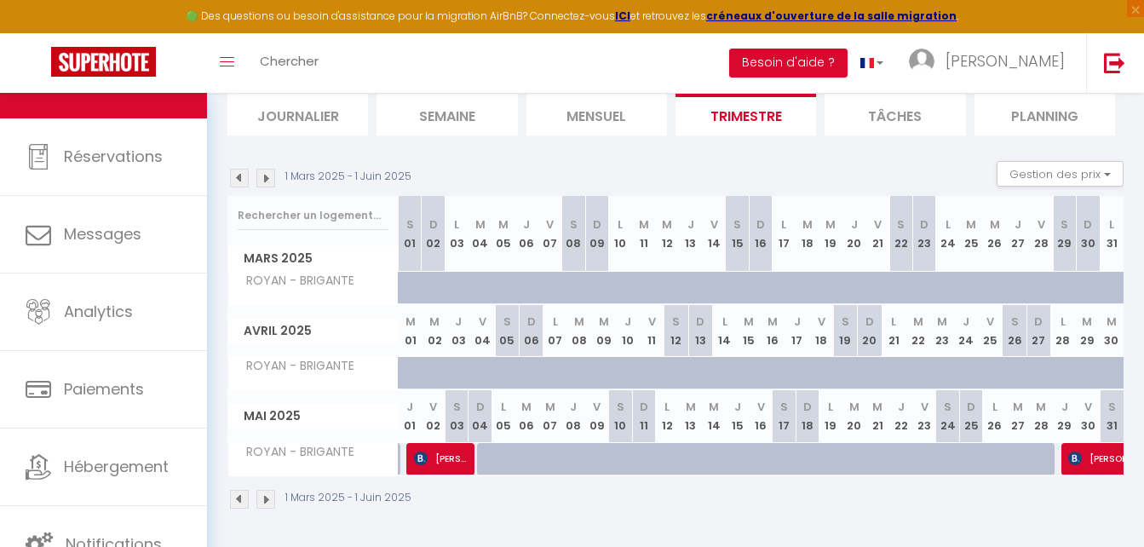
click at [262, 505] on img at bounding box center [265, 499] width 19 height 19
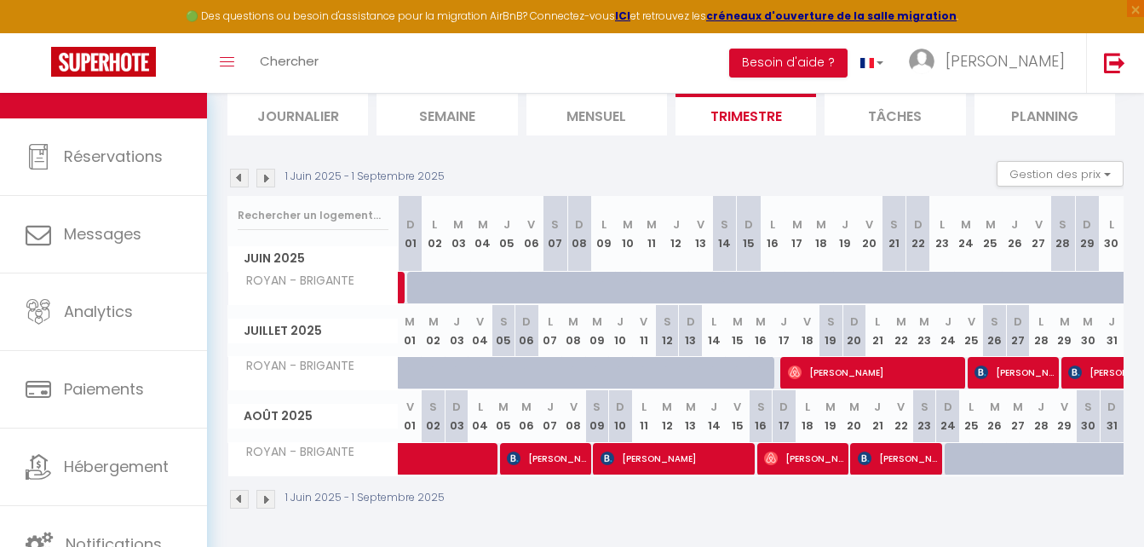
click at [276, 488] on div "1 Juin 2025 - 1 Septembre 2025" at bounding box center [676, 501] width 896 height 50
click at [270, 494] on img at bounding box center [265, 499] width 19 height 19
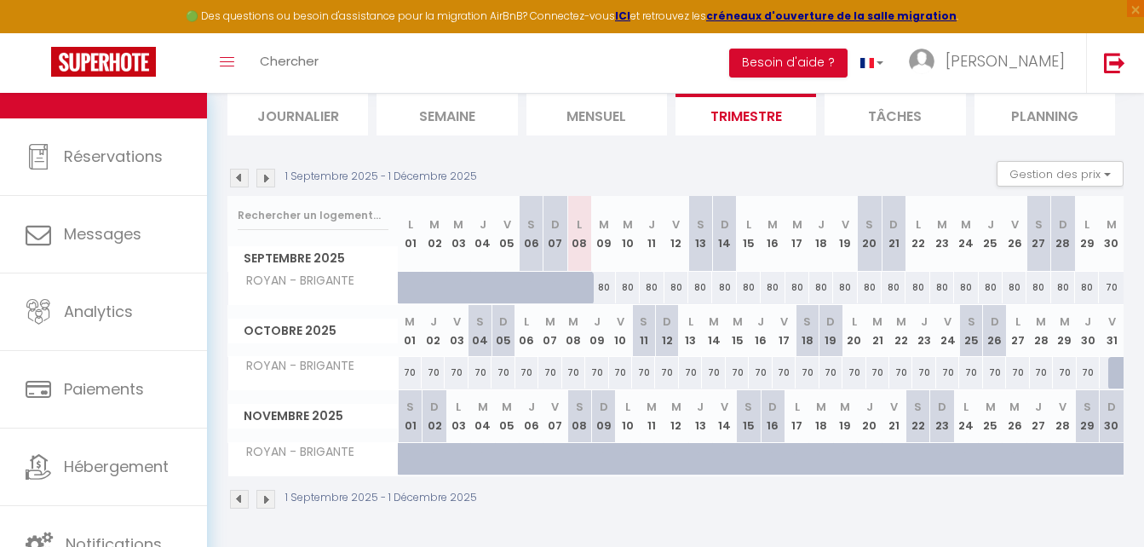
scroll to position [0, 0]
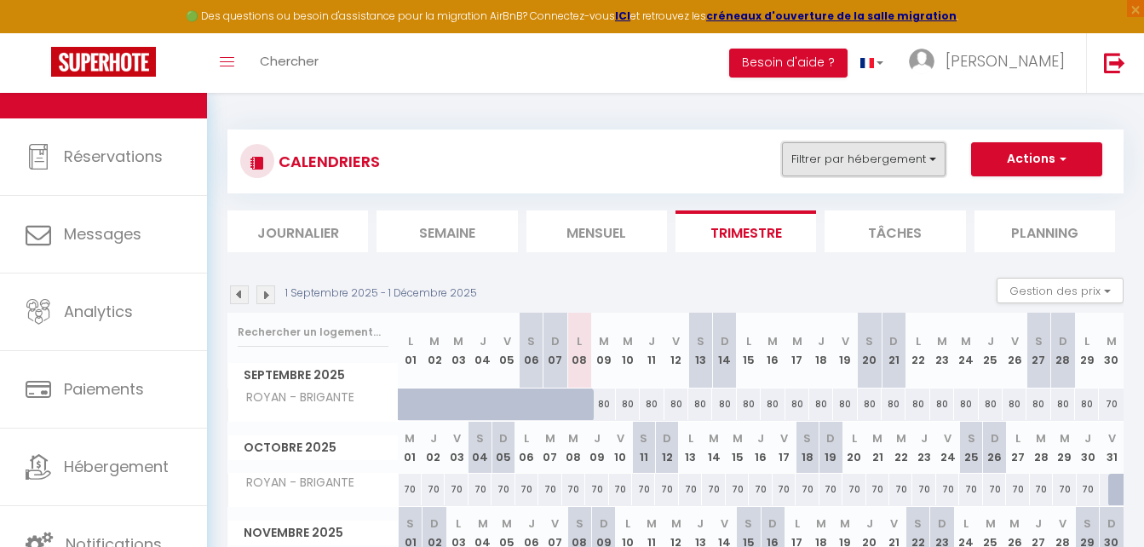
click at [843, 144] on button "Filtrer par hébergement" at bounding box center [864, 159] width 164 height 34
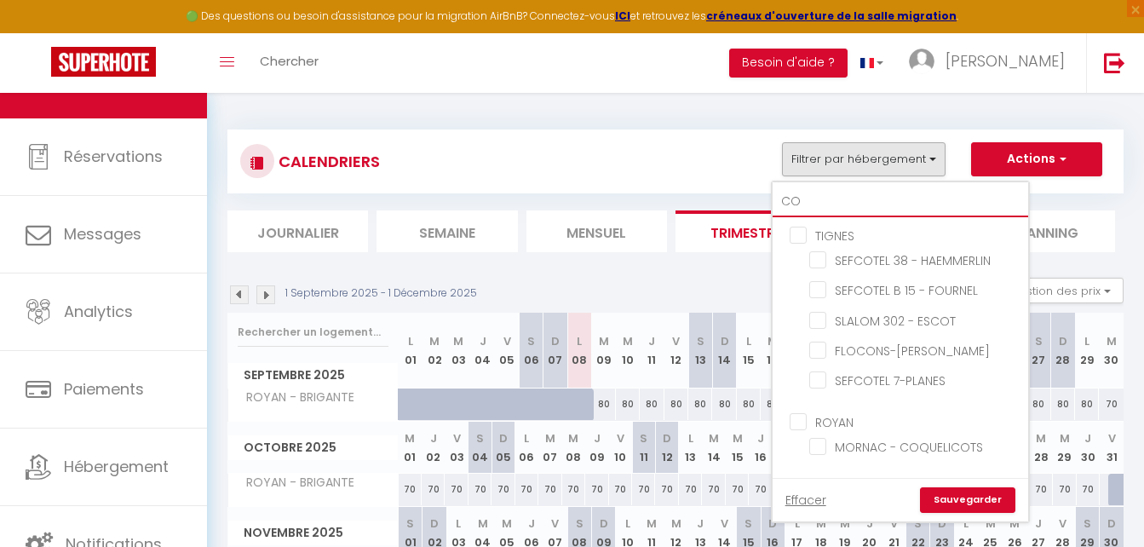
click at [816, 195] on input "CO" at bounding box center [901, 202] width 256 height 31
type input "*"
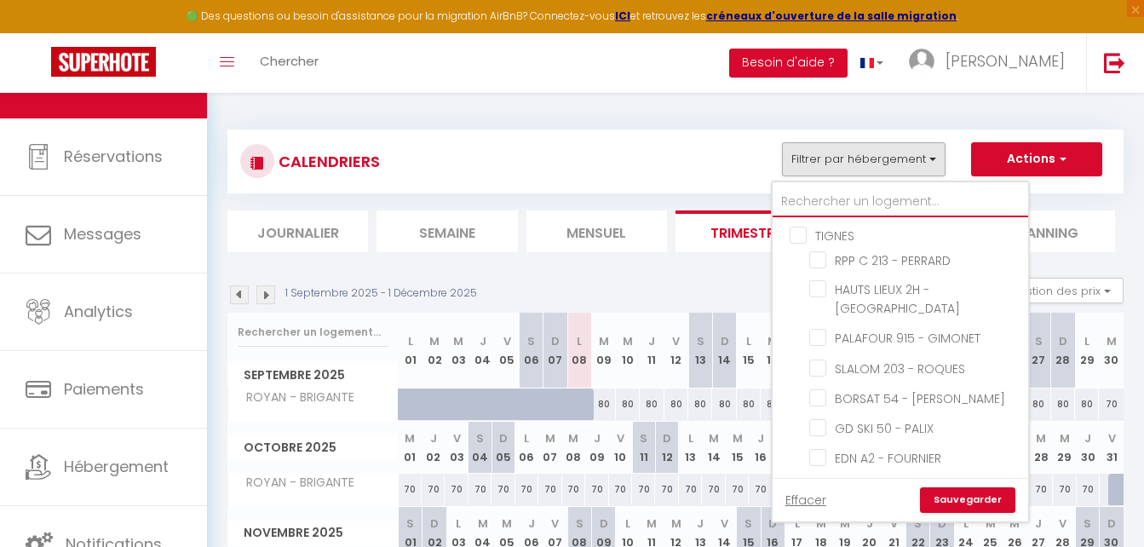
type input "v"
checkbox input "false"
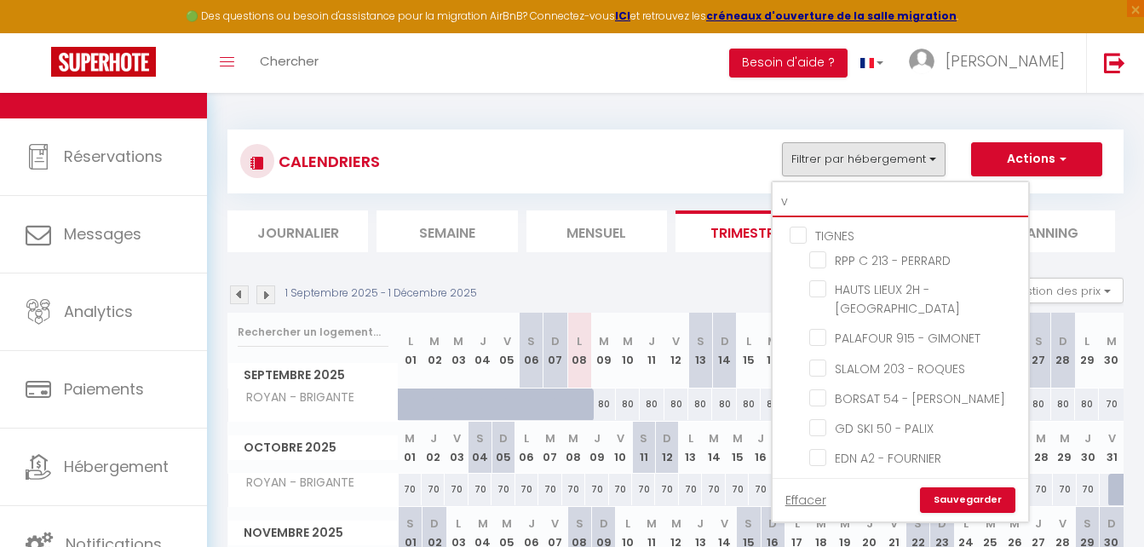
checkbox input "false"
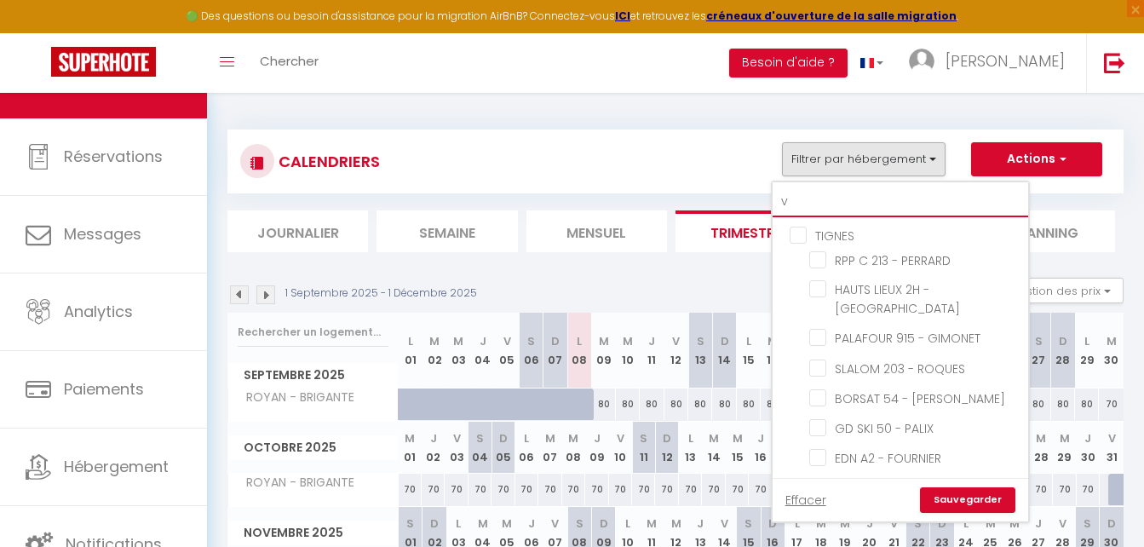
checkbox input "false"
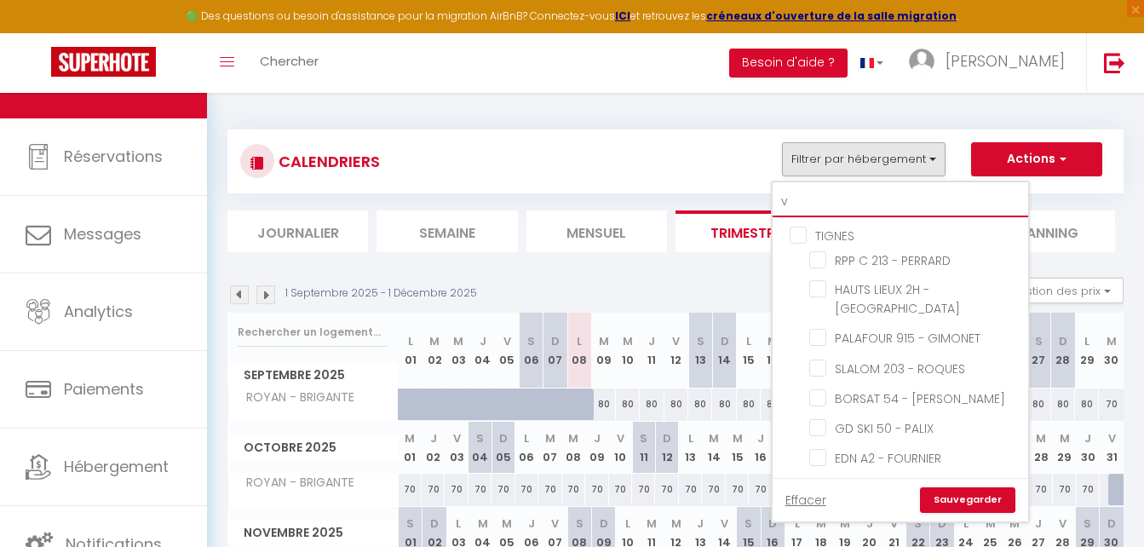
checkbox input "false"
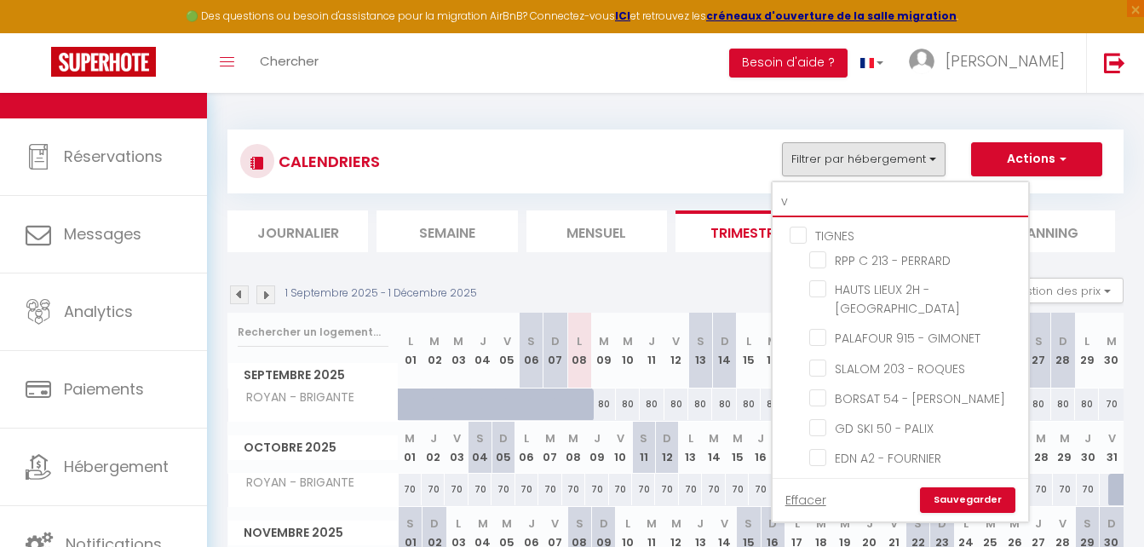
checkbox input "false"
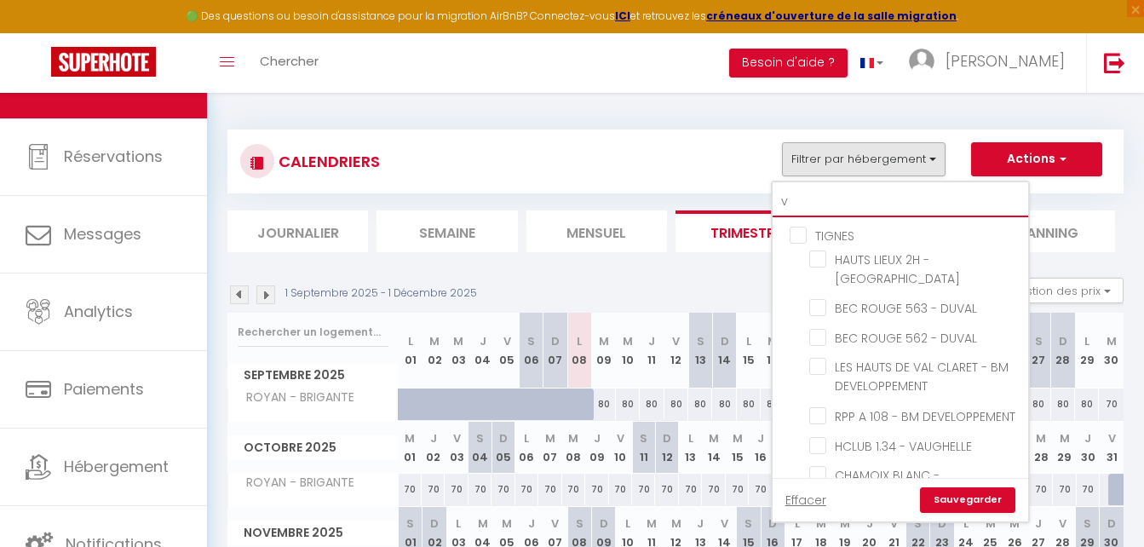
type input "va"
checkbox input "false"
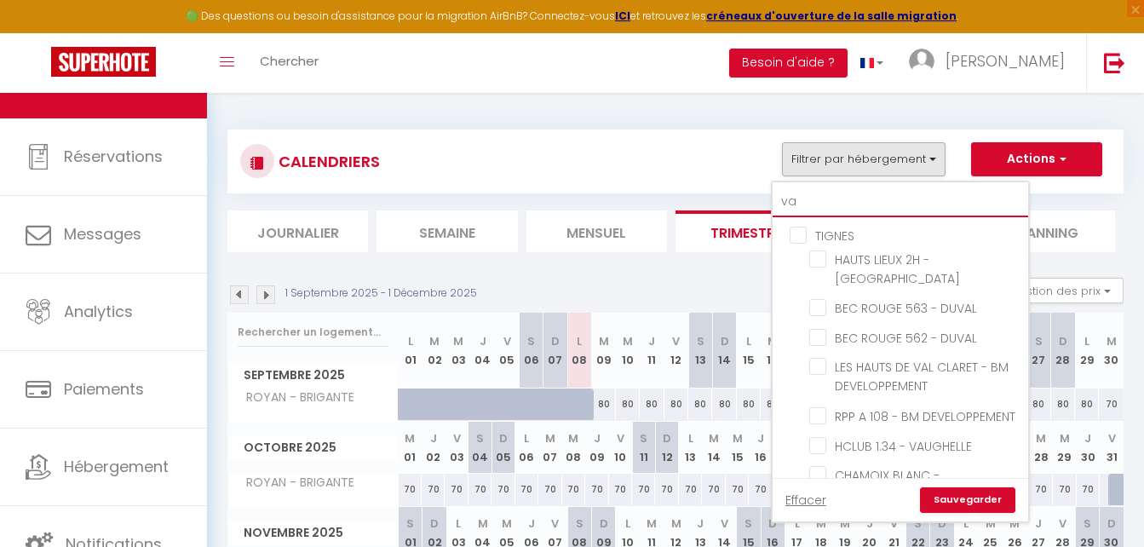
checkbox input "false"
type input "val"
checkbox input "false"
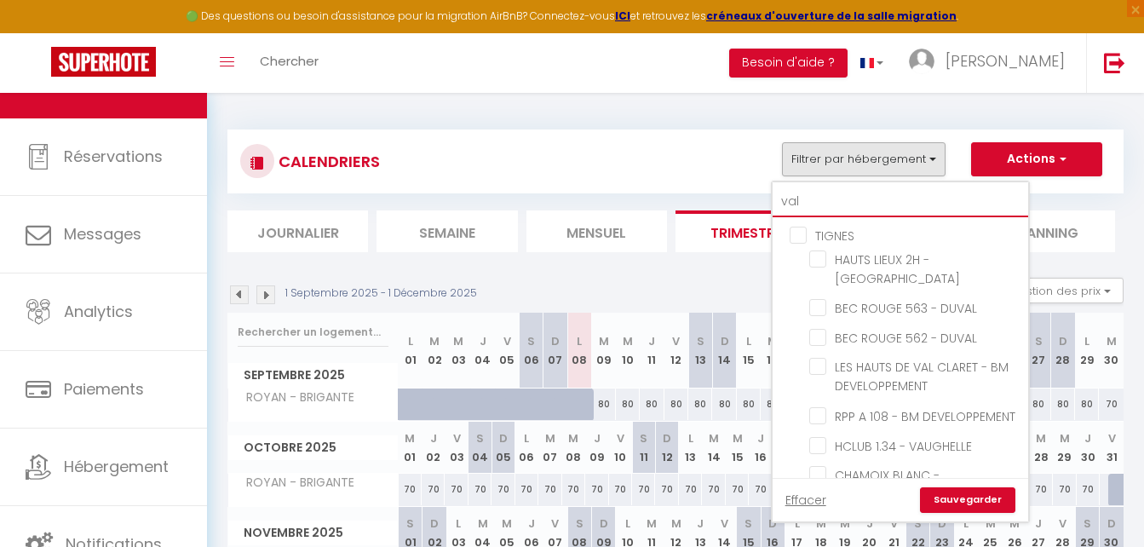
checkbox input "false"
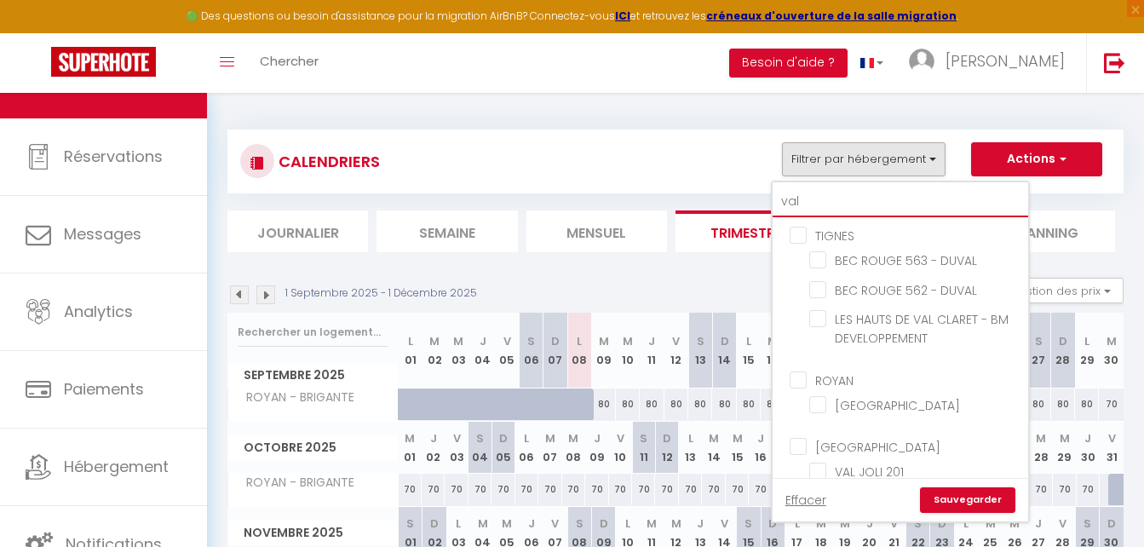
scroll to position [47, 0]
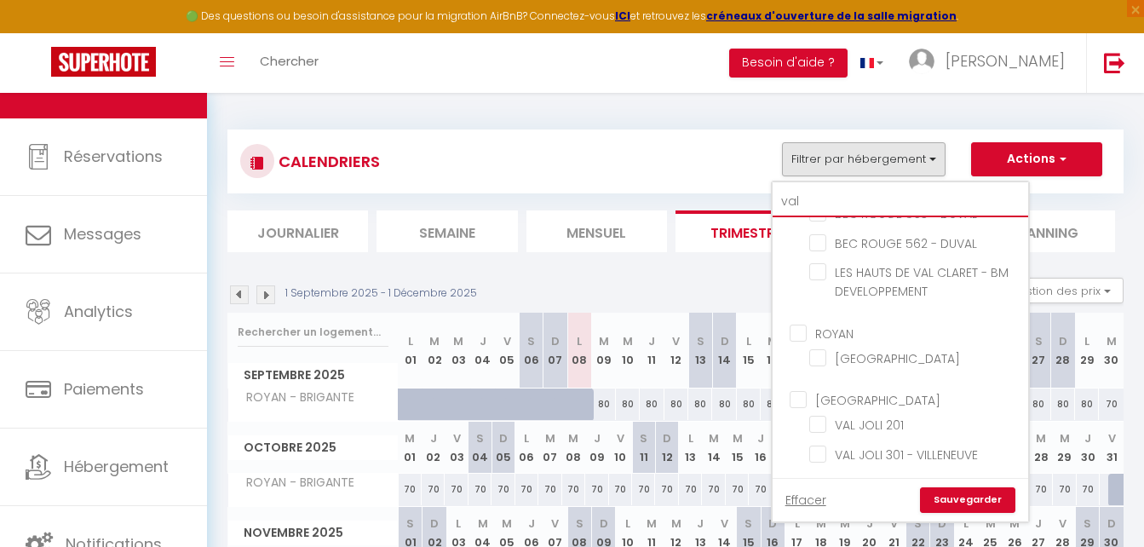
type input "va"
checkbox input "false"
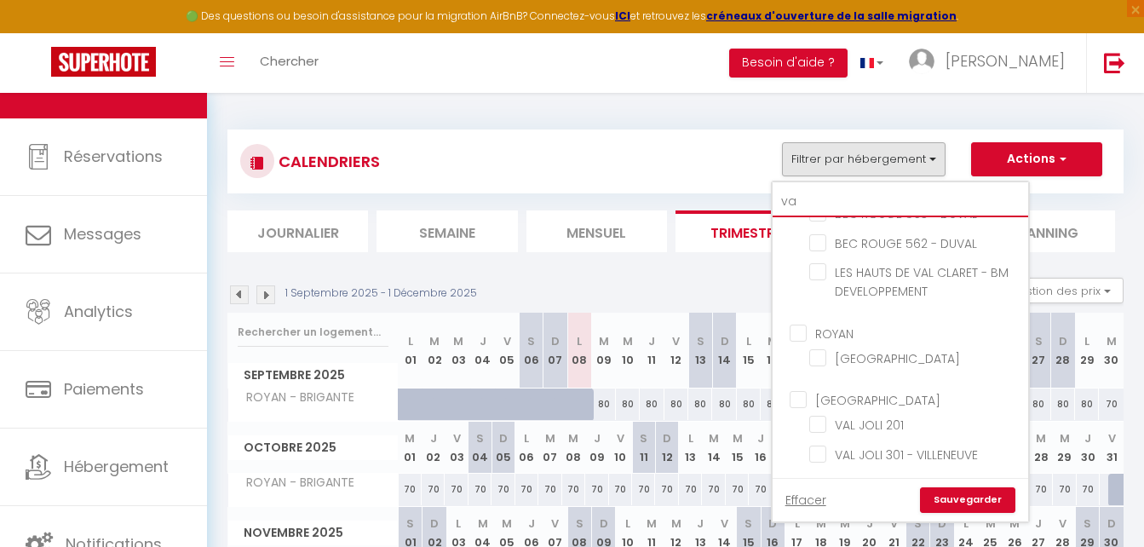
checkbox input "false"
type input "v"
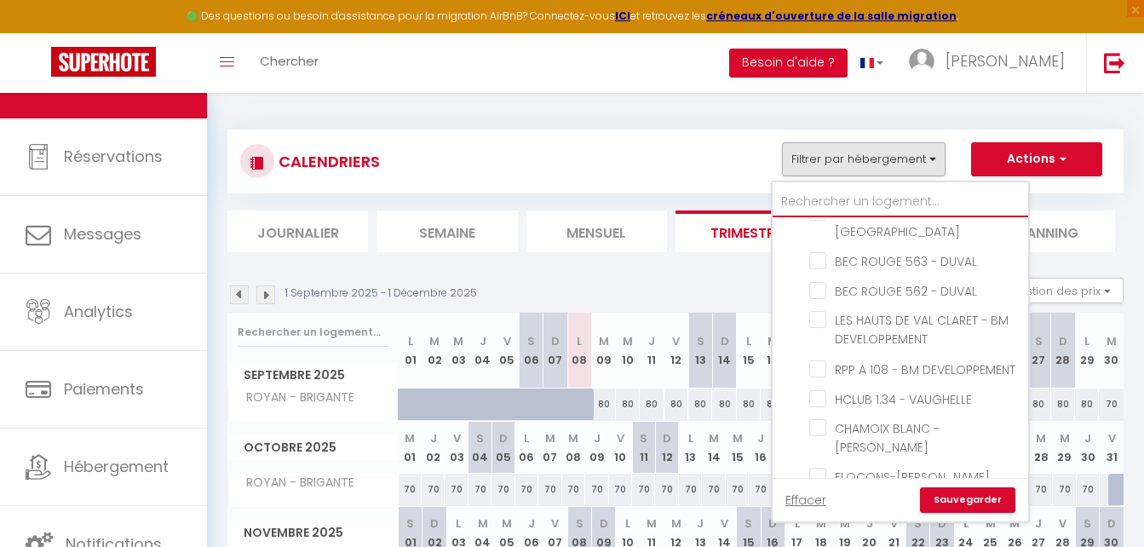
checkbox input "false"
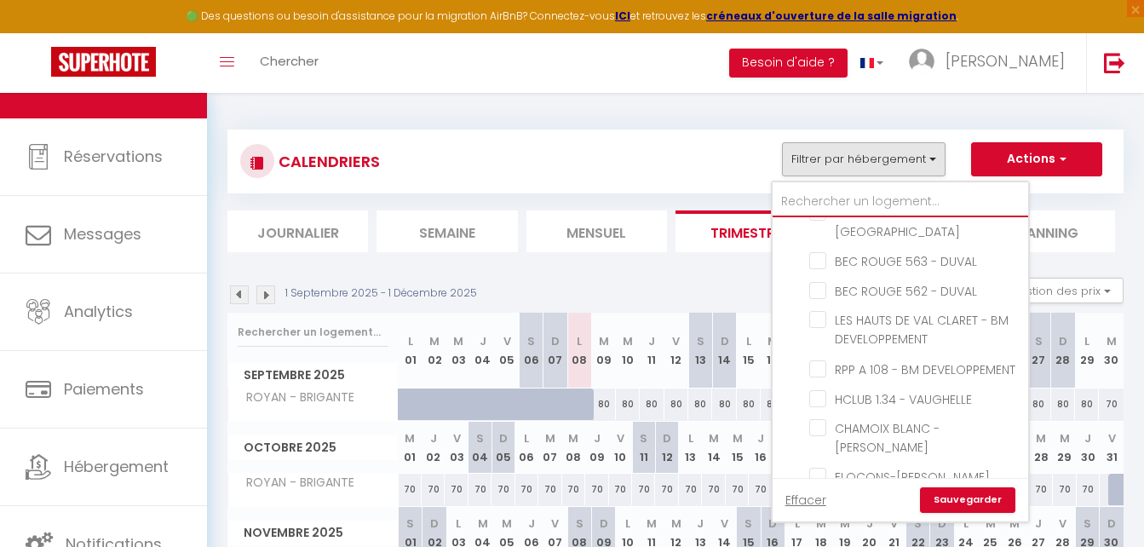
checkbox input "false"
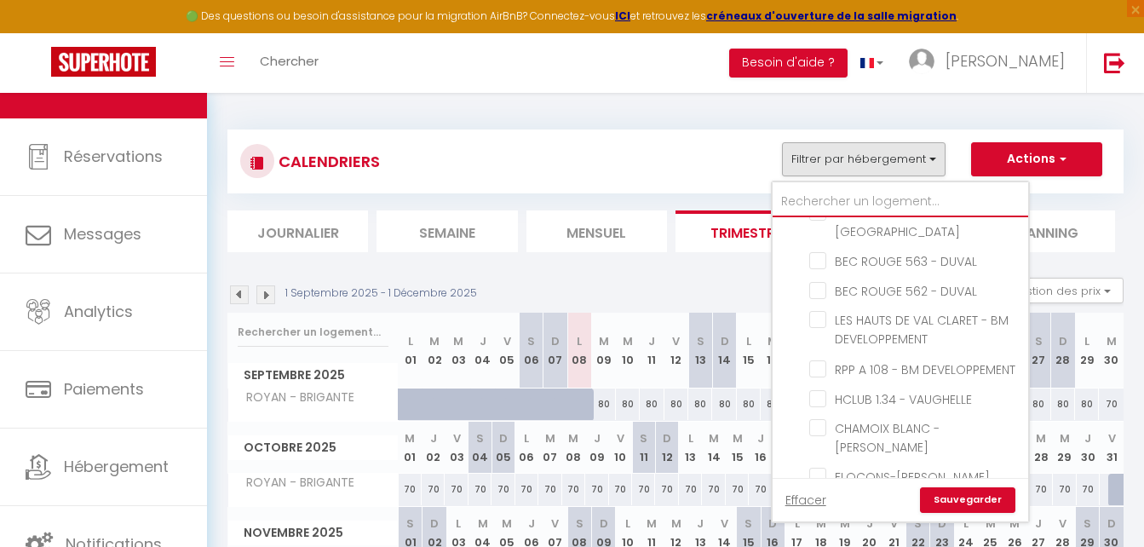
checkbox input "false"
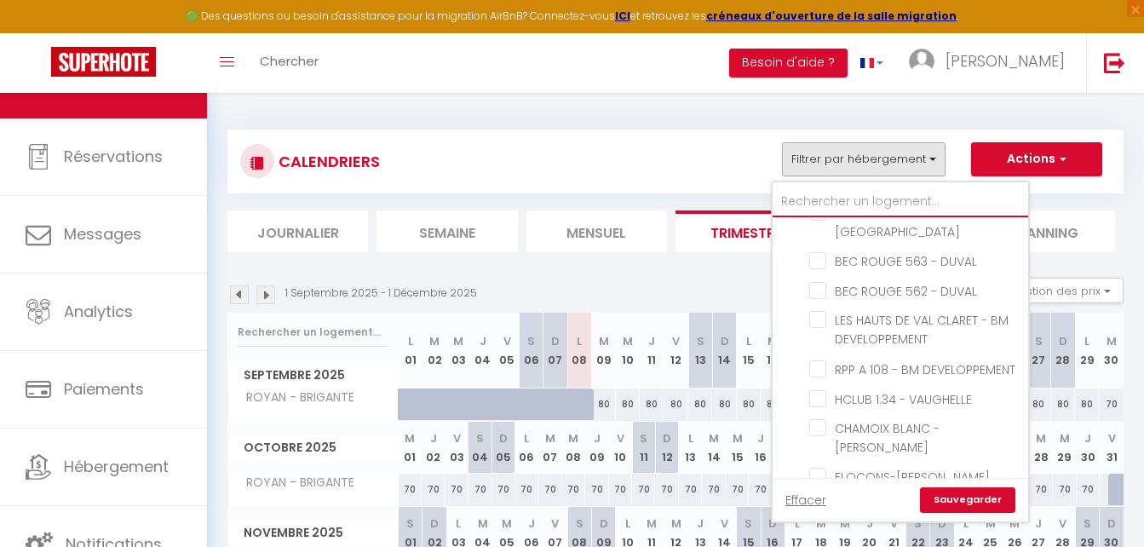
checkbox input "false"
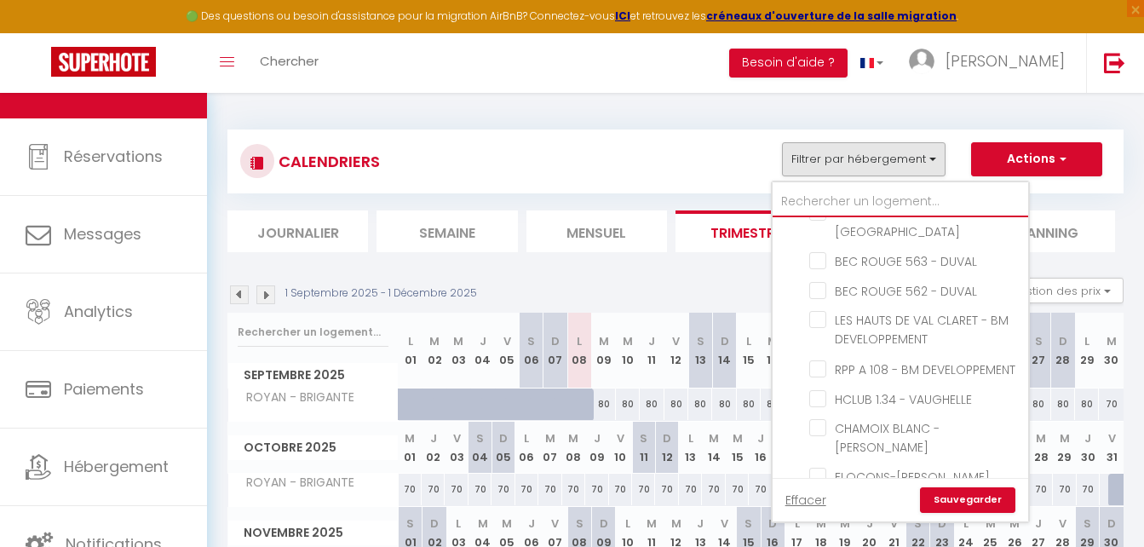
checkbox input "false"
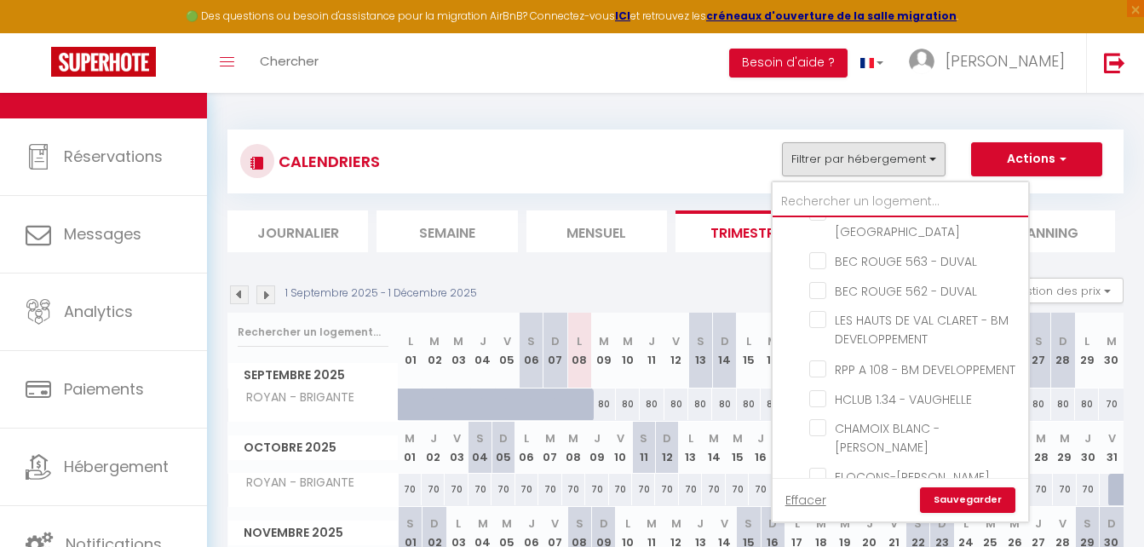
checkbox input "false"
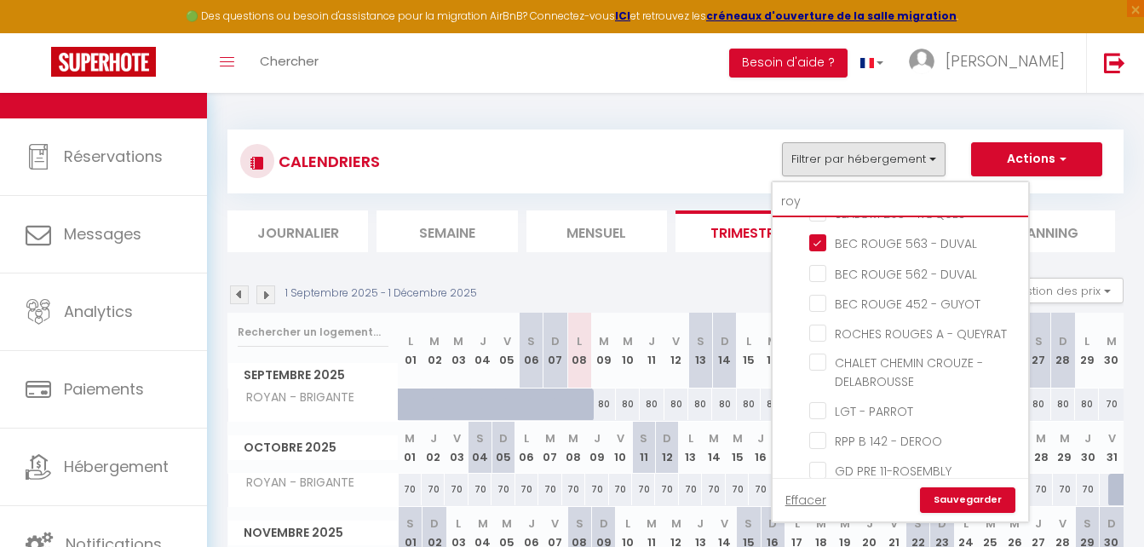
scroll to position [0, 0]
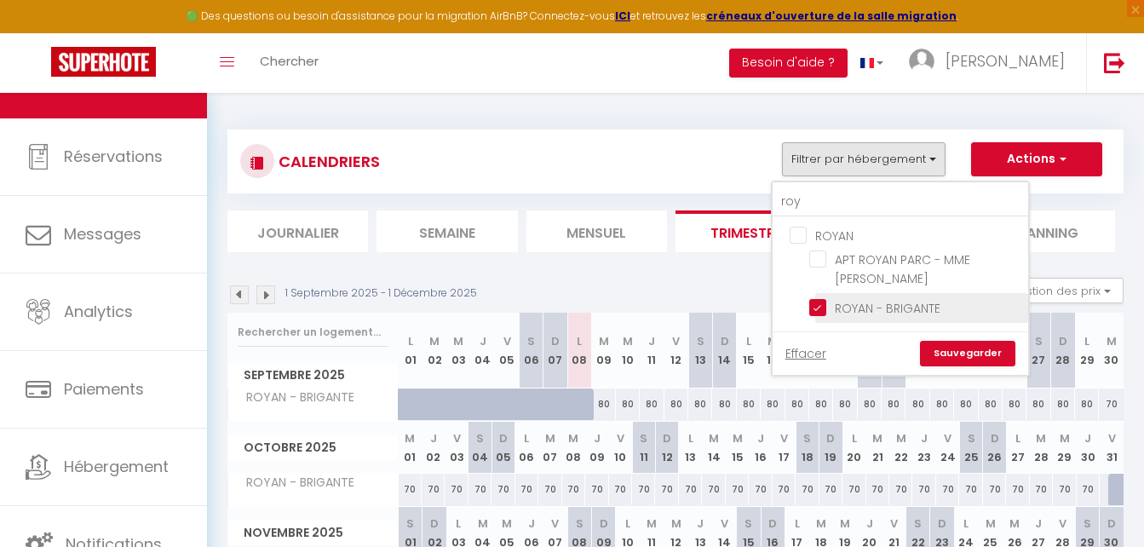
click at [816, 298] on input "ROYAN - BRIGANTE" at bounding box center [915, 306] width 213 height 17
click at [829, 204] on input "roy" at bounding box center [901, 202] width 256 height 31
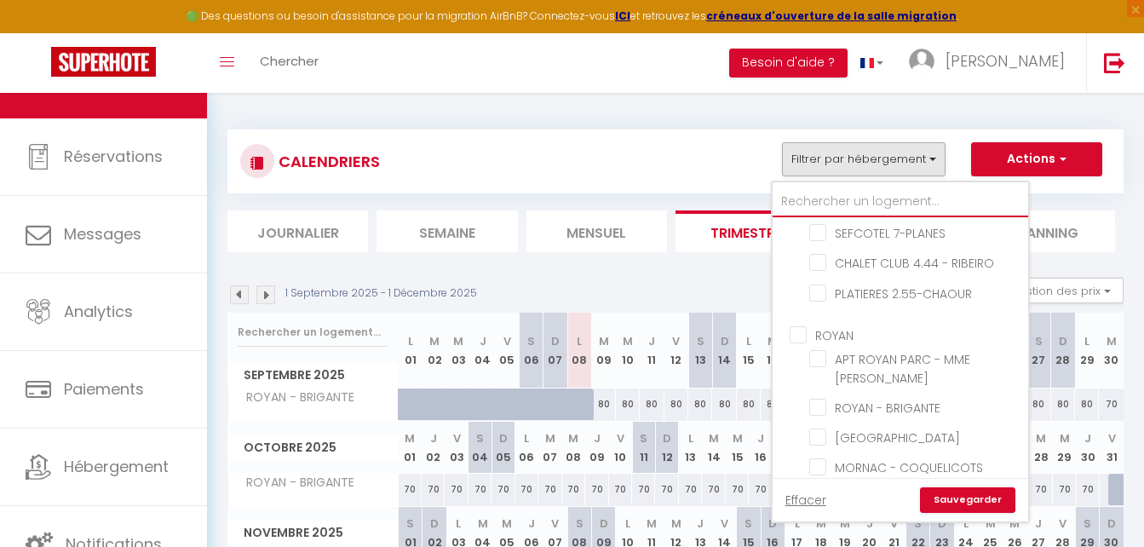
scroll to position [1813, 0]
click at [825, 432] on input "[GEOGRAPHIC_DATA]" at bounding box center [915, 440] width 213 height 17
click at [966, 501] on link "Sauvegarder" at bounding box center [967, 500] width 95 height 26
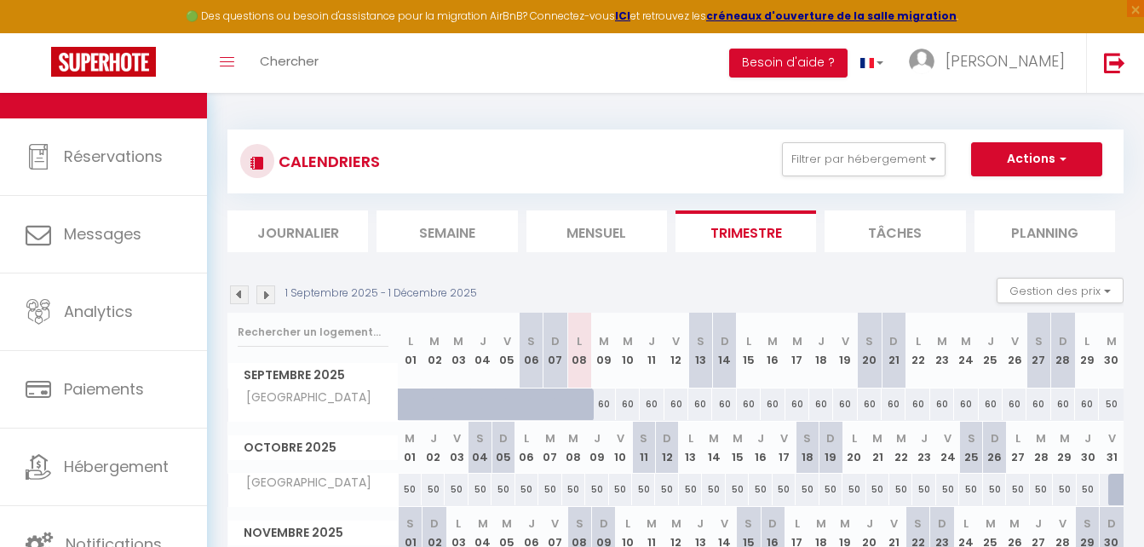
click at [270, 296] on img at bounding box center [265, 294] width 19 height 19
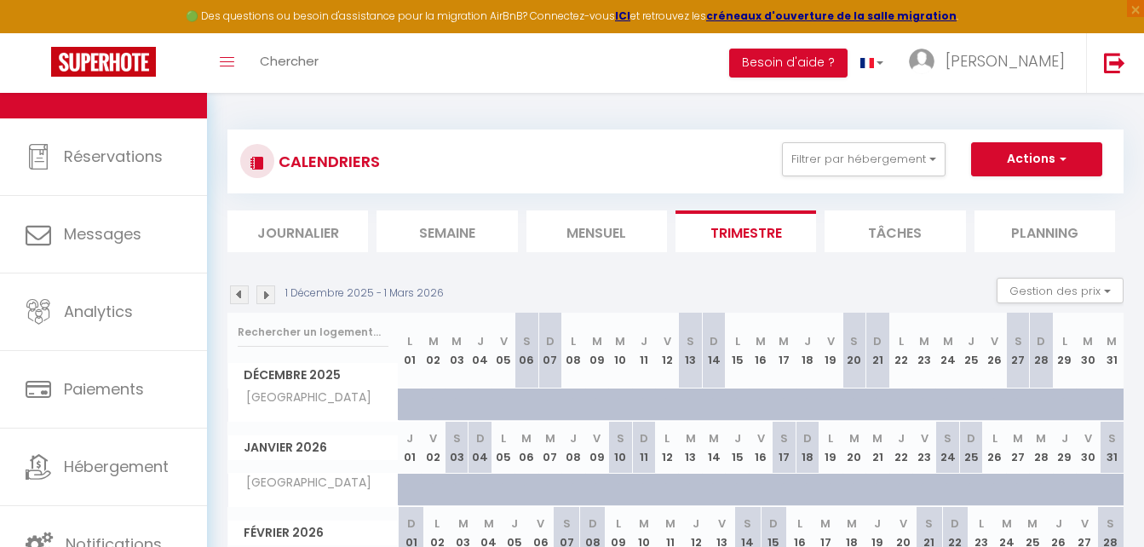
click at [243, 300] on img at bounding box center [239, 294] width 19 height 19
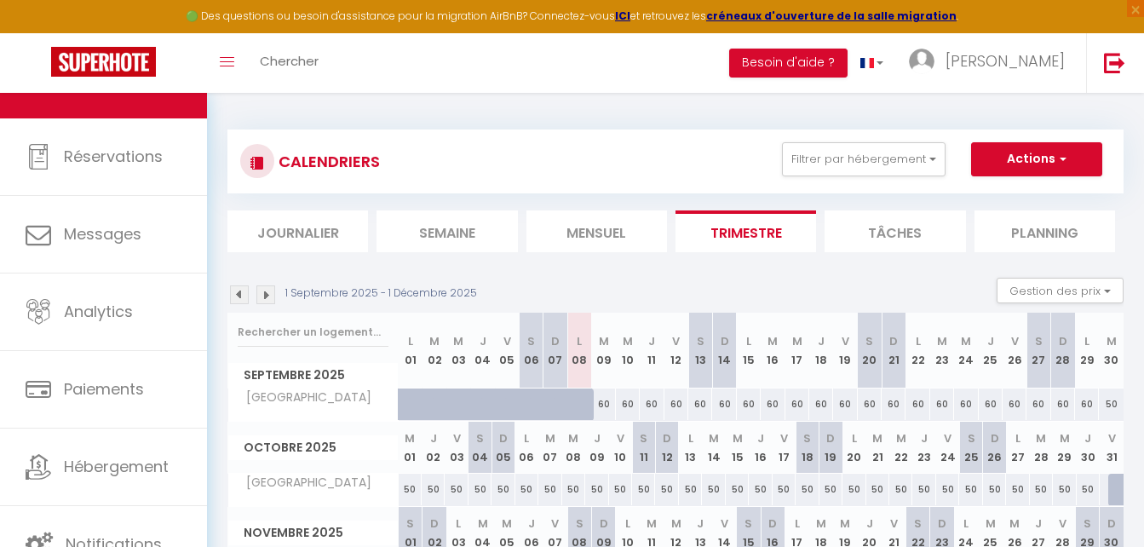
click at [243, 300] on img at bounding box center [239, 294] width 19 height 19
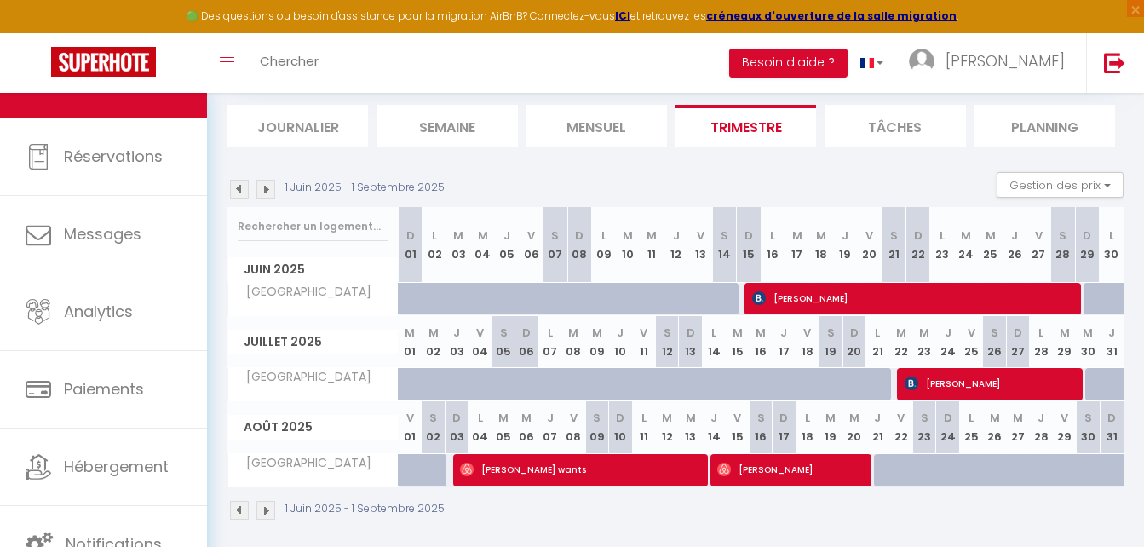
scroll to position [107, 0]
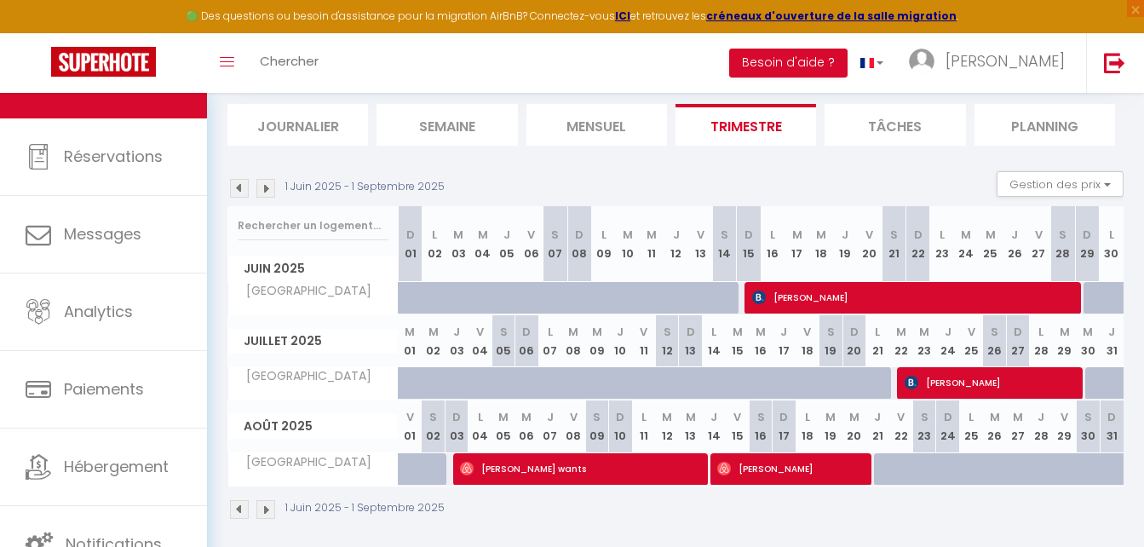
click at [241, 192] on img at bounding box center [239, 188] width 19 height 19
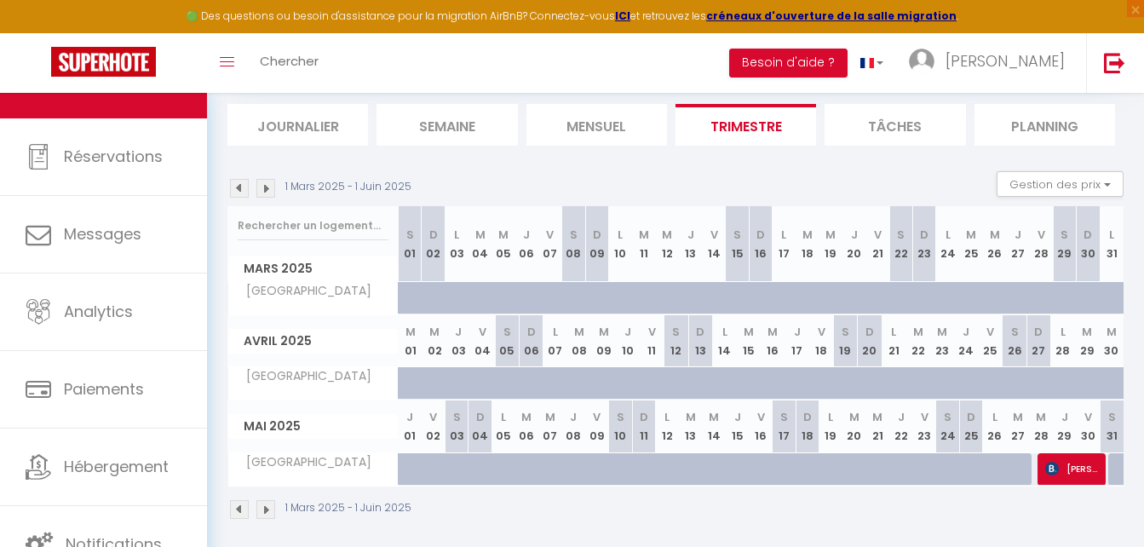
click at [234, 187] on img at bounding box center [239, 188] width 19 height 19
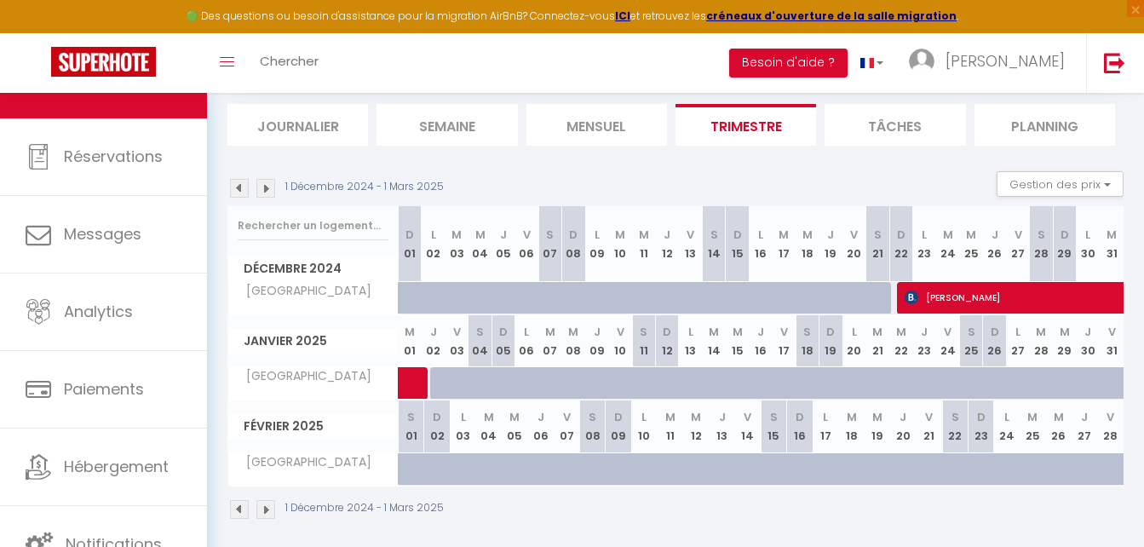
click at [234, 187] on img at bounding box center [239, 188] width 19 height 19
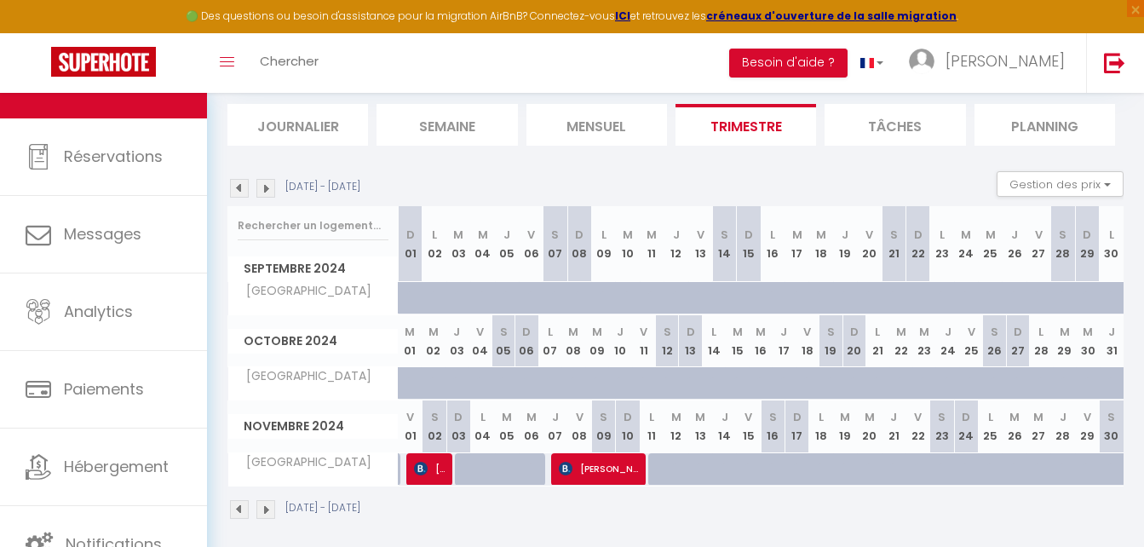
click at [239, 189] on img at bounding box center [239, 188] width 19 height 19
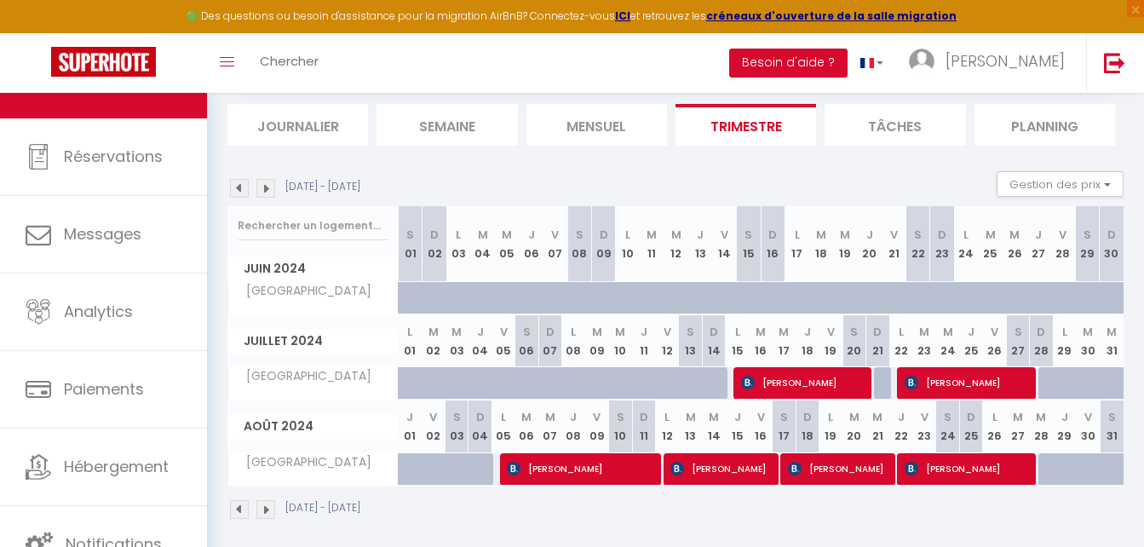
click at [265, 192] on img at bounding box center [265, 188] width 19 height 19
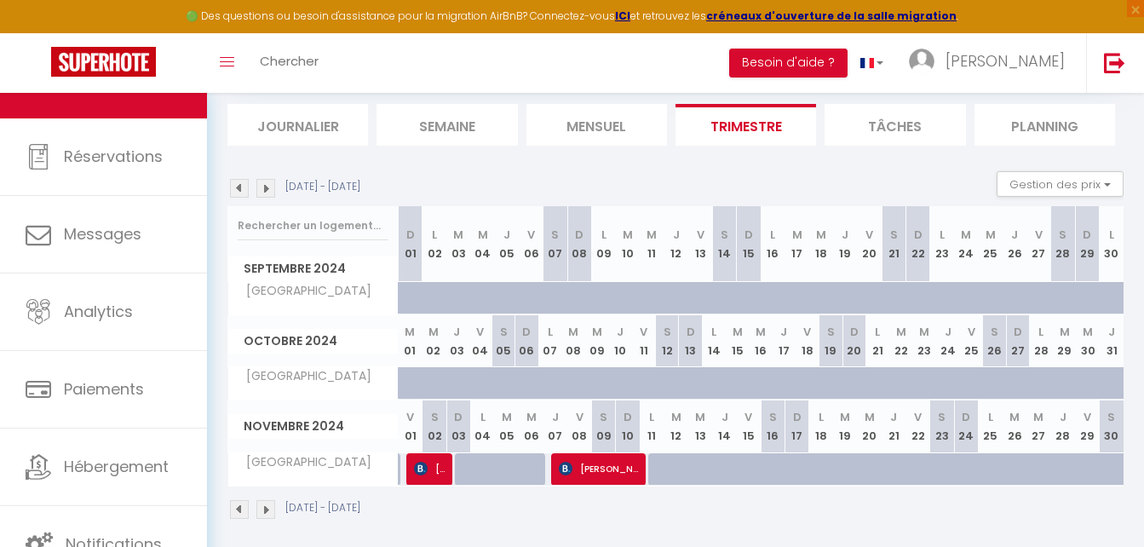
scroll to position [117, 0]
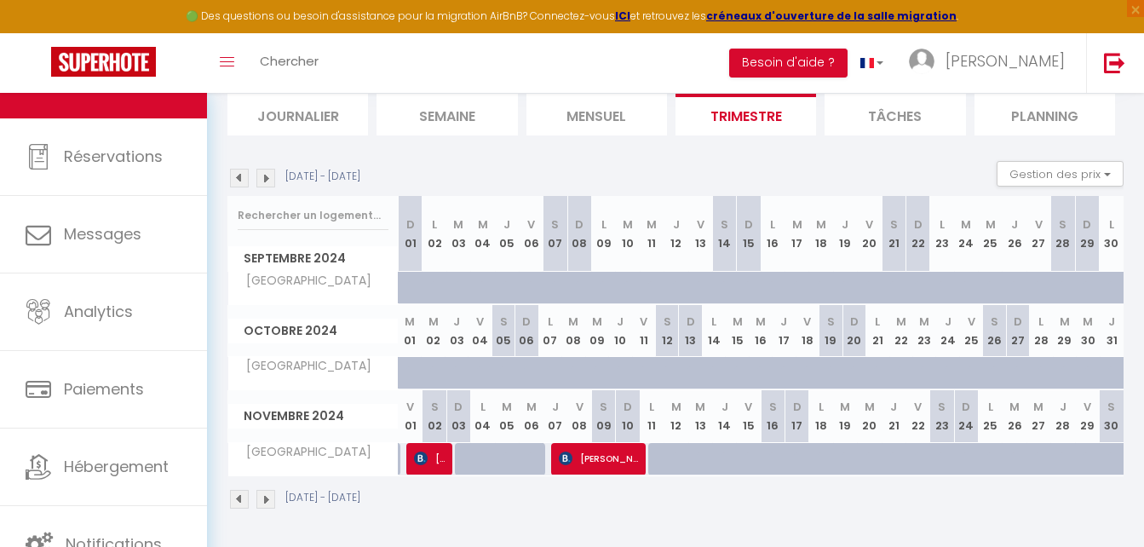
click at [269, 503] on img at bounding box center [265, 499] width 19 height 19
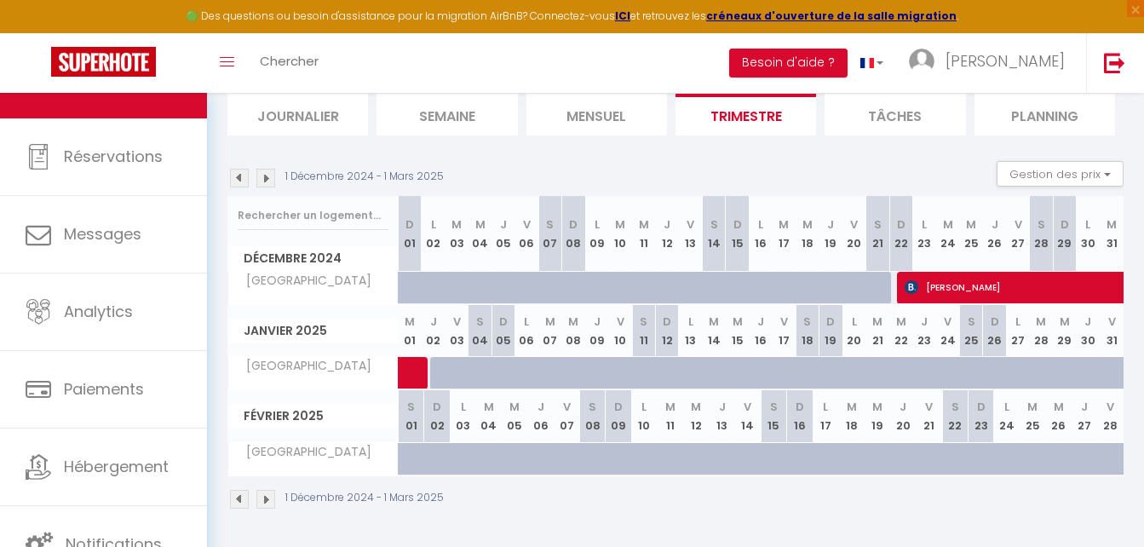
click at [272, 172] on img at bounding box center [265, 178] width 19 height 19
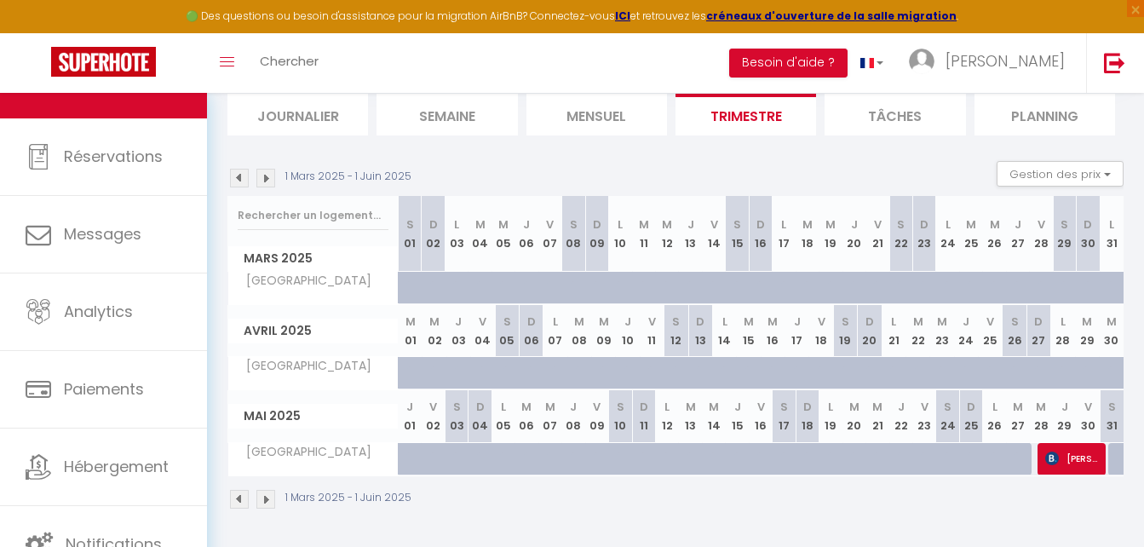
click at [262, 496] on img at bounding box center [265, 499] width 19 height 19
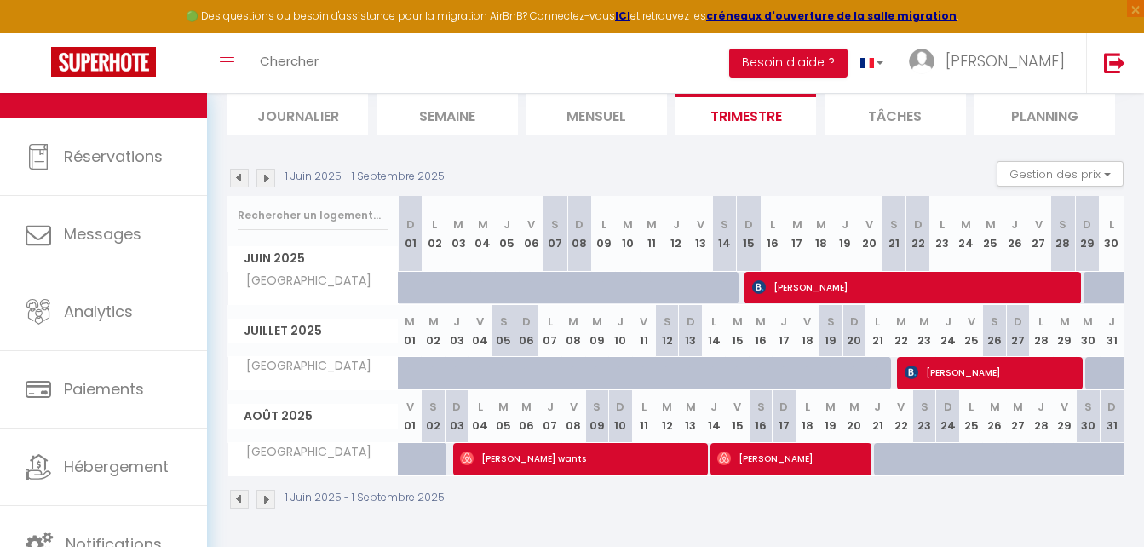
click at [267, 495] on img at bounding box center [265, 499] width 19 height 19
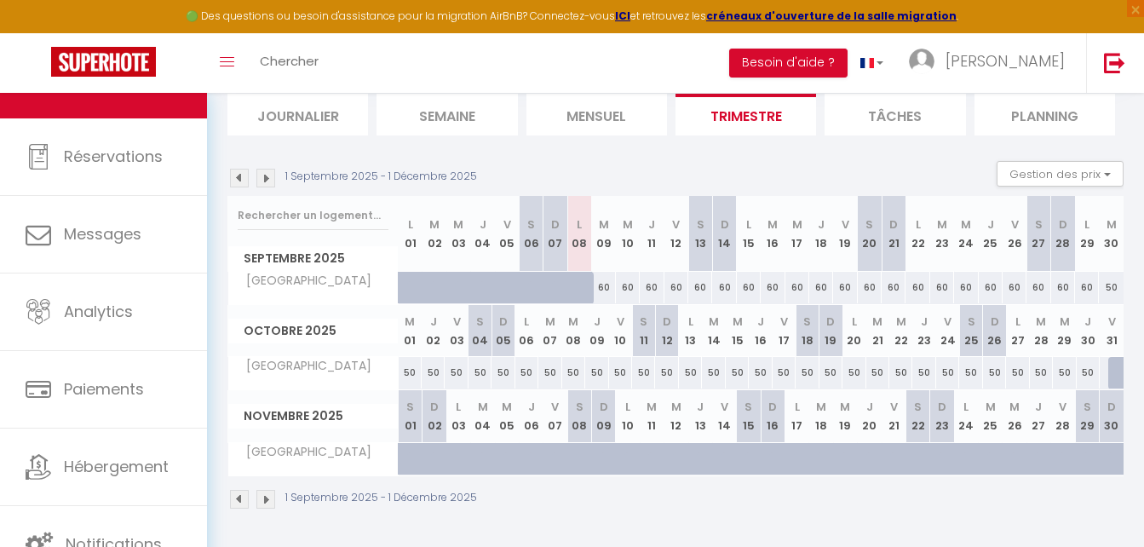
click at [606, 286] on div "60" at bounding box center [604, 288] width 24 height 32
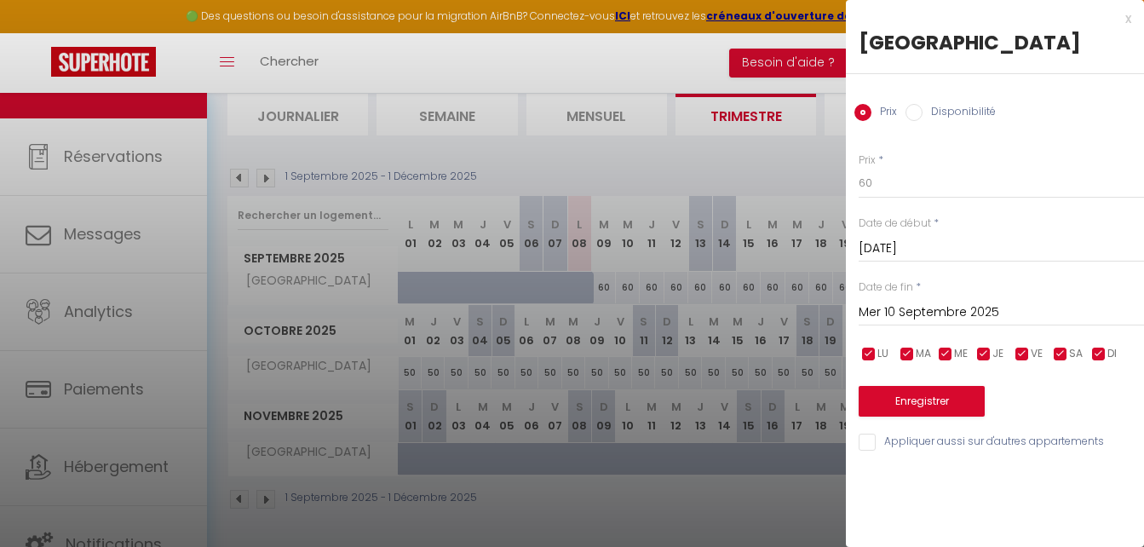
click at [917, 292] on span "*" at bounding box center [918, 286] width 5 height 14
click at [934, 329] on div "Prix * 60 Statut * Disponible Indisponible Date de début * [DATE] < [DATE] > Di…" at bounding box center [995, 292] width 298 height 322
click at [925, 315] on input "Mer 10 Septembre 2025" at bounding box center [1001, 313] width 285 height 22
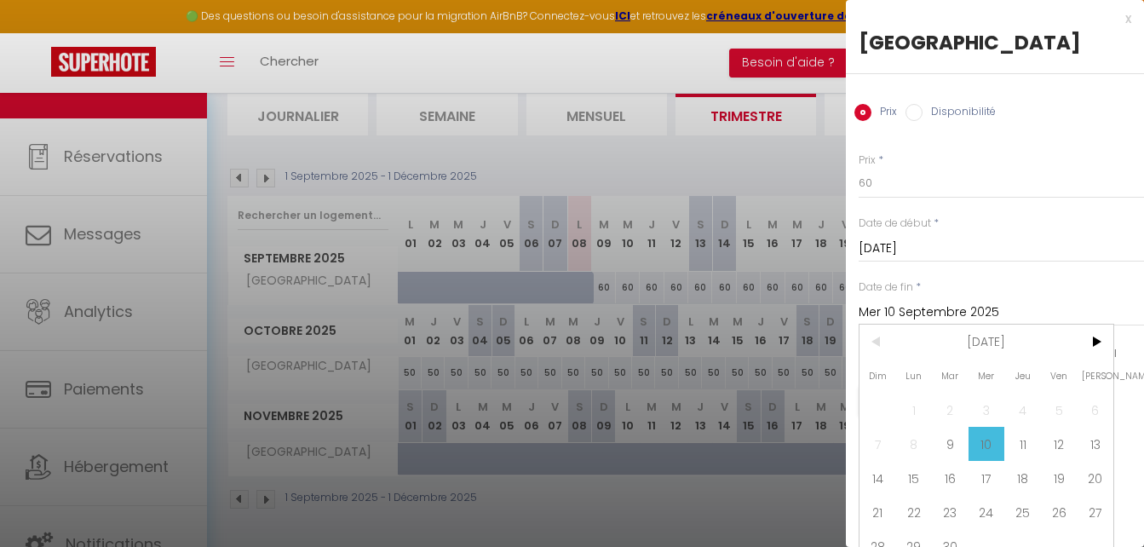
scroll to position [30, 0]
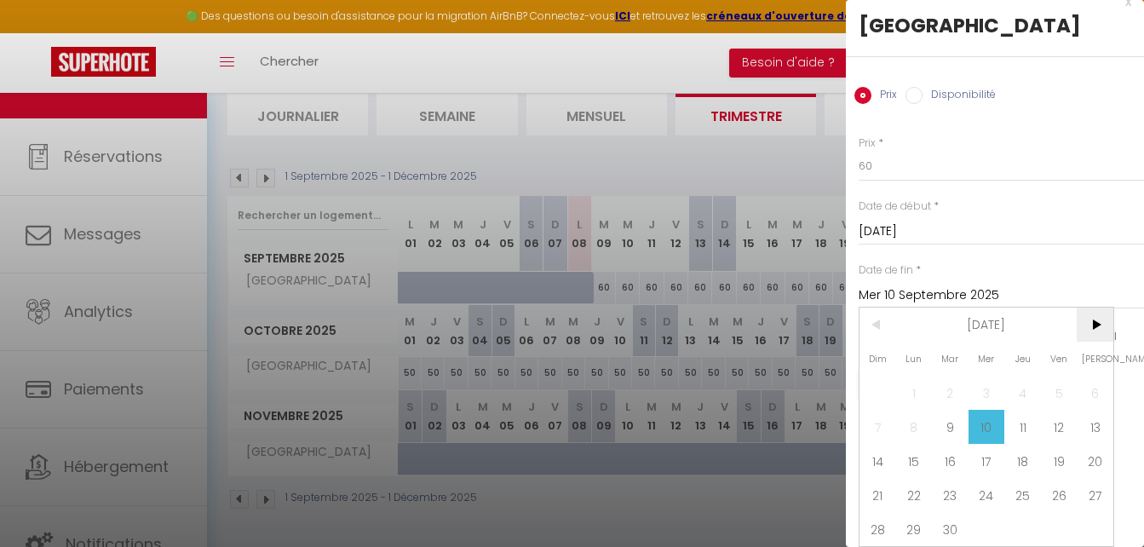
click at [1098, 314] on span ">" at bounding box center [1095, 325] width 37 height 34
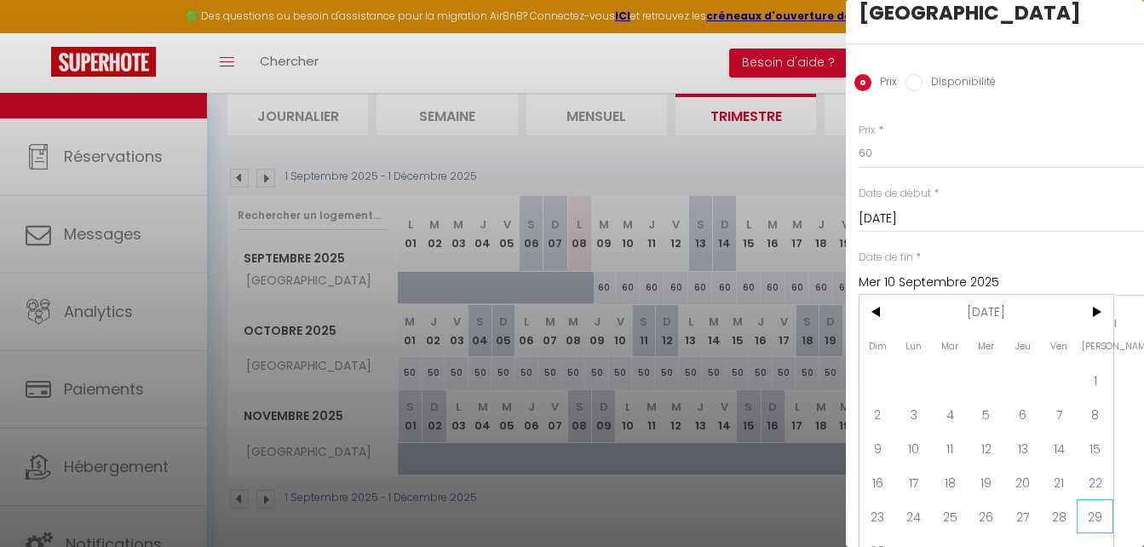
click at [1086, 516] on span "29" at bounding box center [1095, 516] width 37 height 34
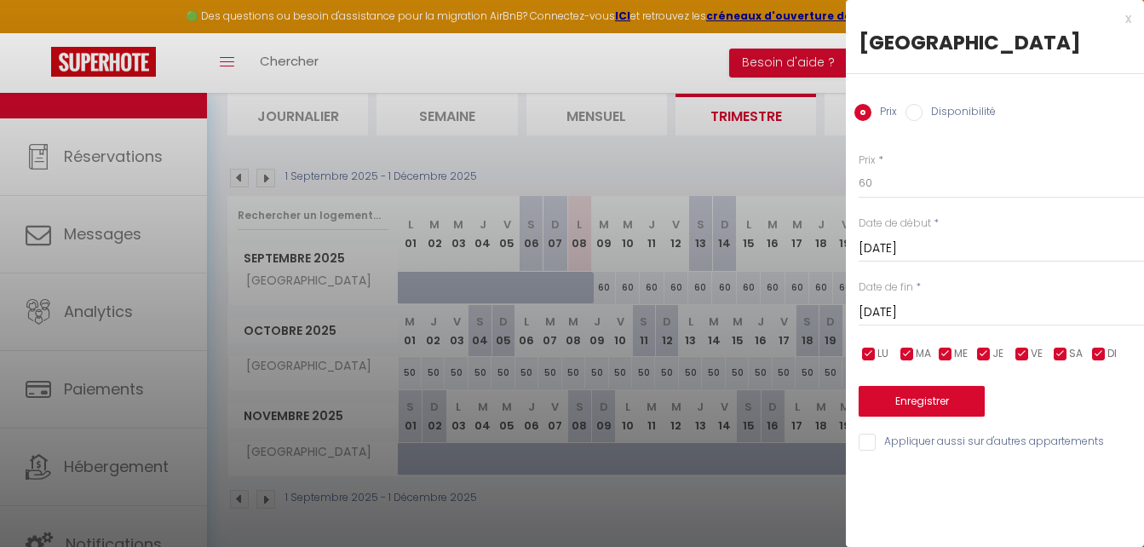
scroll to position [0, 0]
click at [902, 167] on div "Prix * 60" at bounding box center [1001, 176] width 285 height 47
click at [901, 189] on input "60" at bounding box center [1001, 183] width 285 height 31
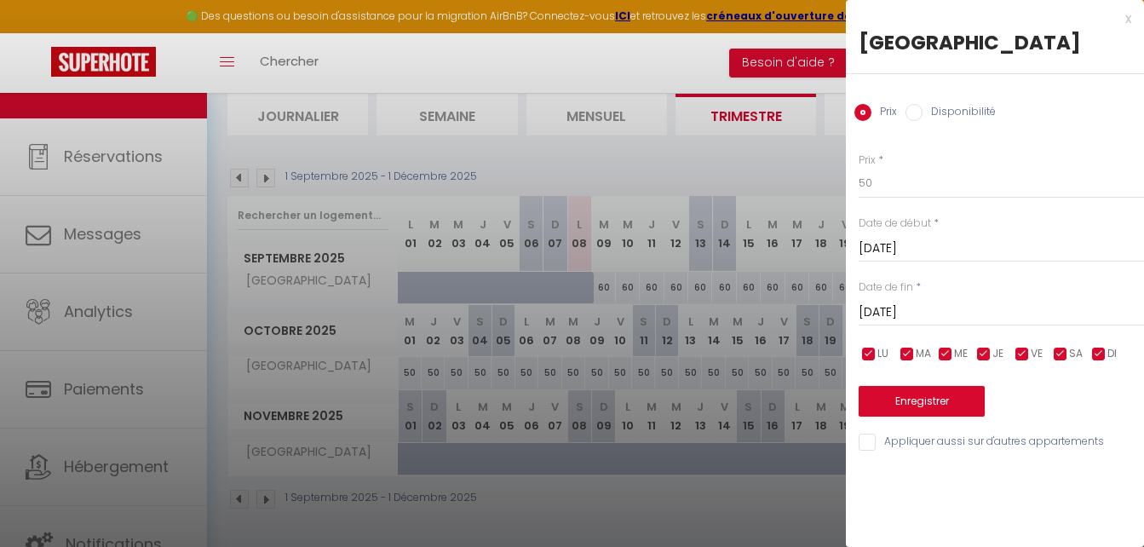
drag, startPoint x: 915, startPoint y: 285, endPoint x: 917, endPoint y: 308, distance: 23.1
click at [917, 308] on div "Prix * 50 Statut * Disponible Indisponible Date de début * [DATE] < [DATE] > Di…" at bounding box center [995, 292] width 298 height 322
drag, startPoint x: 917, startPoint y: 308, endPoint x: 932, endPoint y: 380, distance: 74.0
click at [932, 380] on div "Enregistrer" at bounding box center [1001, 391] width 285 height 52
click at [939, 400] on button "Enregistrer" at bounding box center [922, 401] width 126 height 31
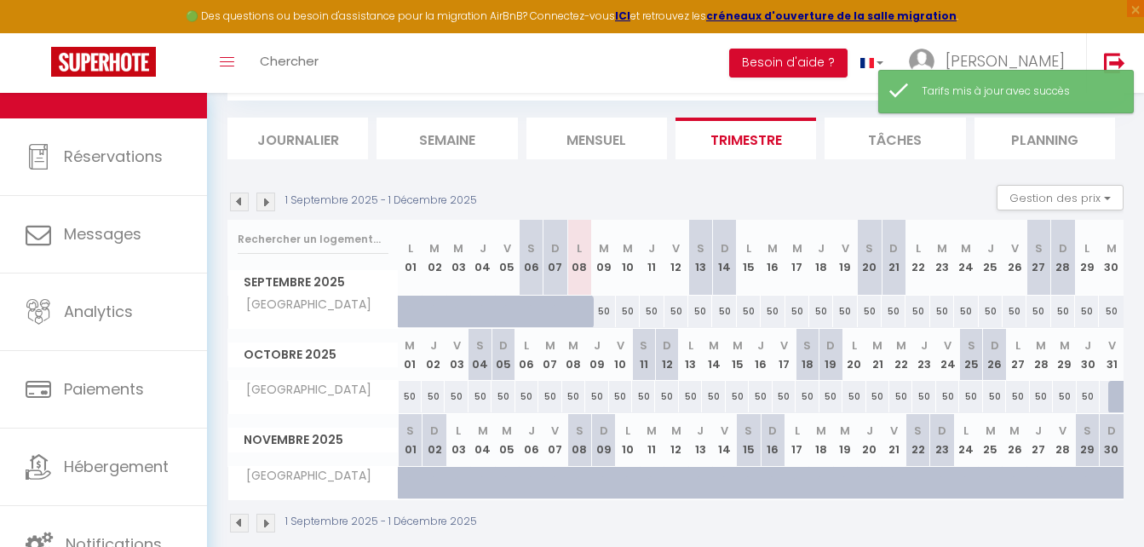
scroll to position [117, 0]
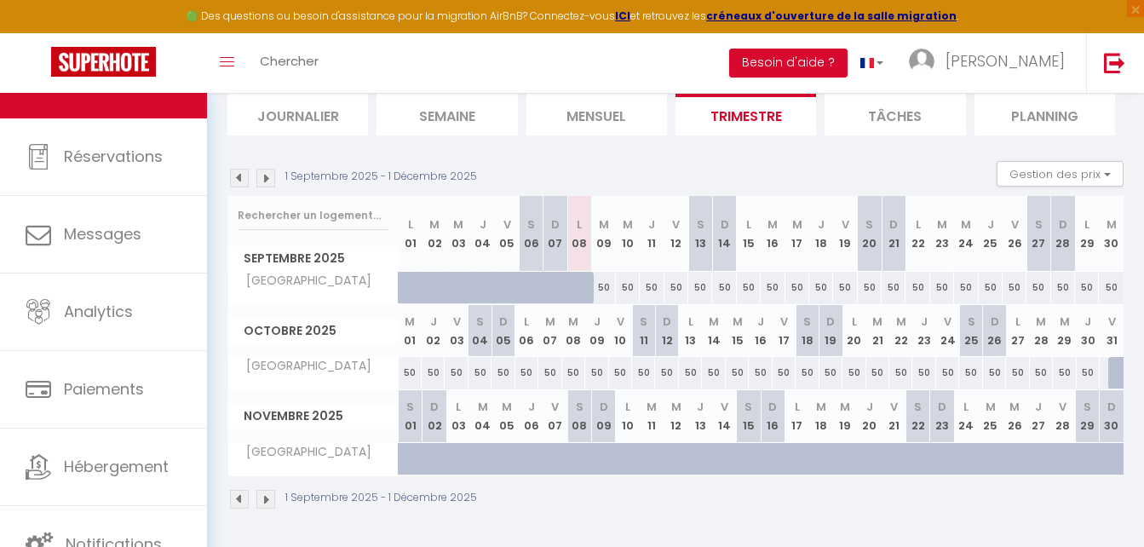
click at [266, 495] on img at bounding box center [265, 499] width 19 height 19
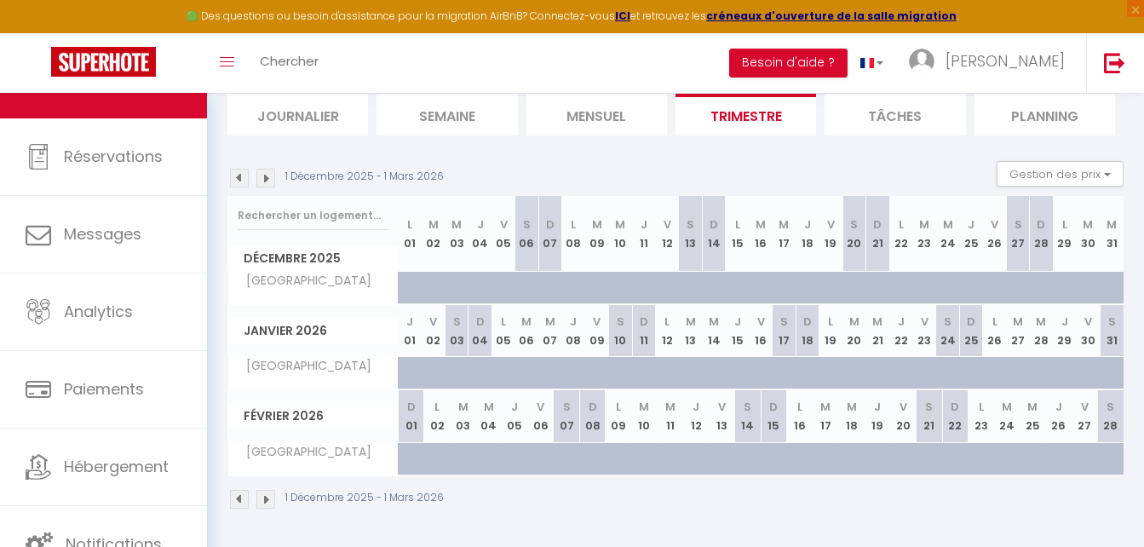
click at [240, 181] on img at bounding box center [239, 178] width 19 height 19
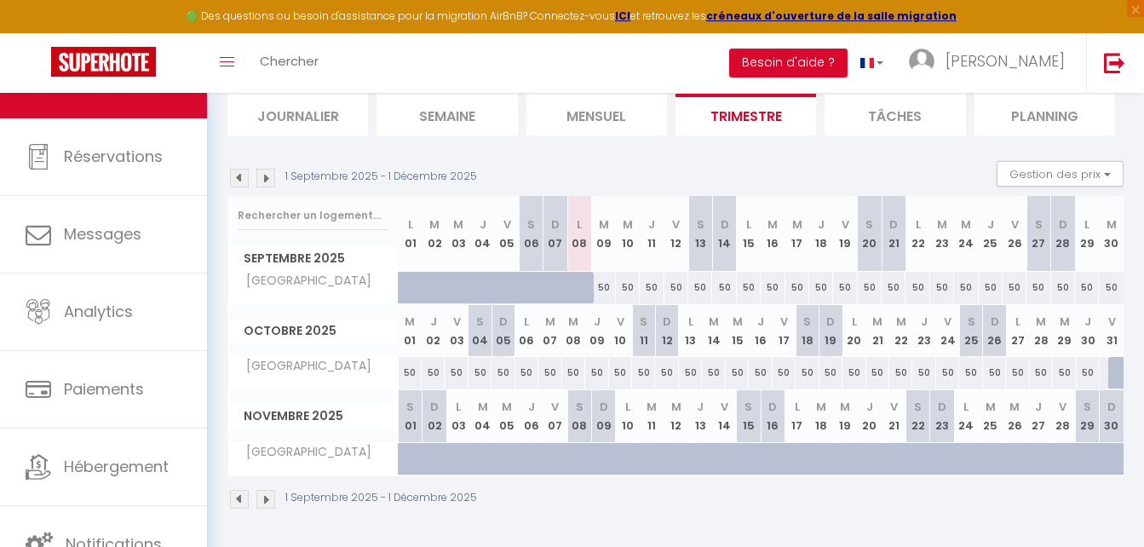
click at [1112, 370] on div at bounding box center [1121, 373] width 24 height 32
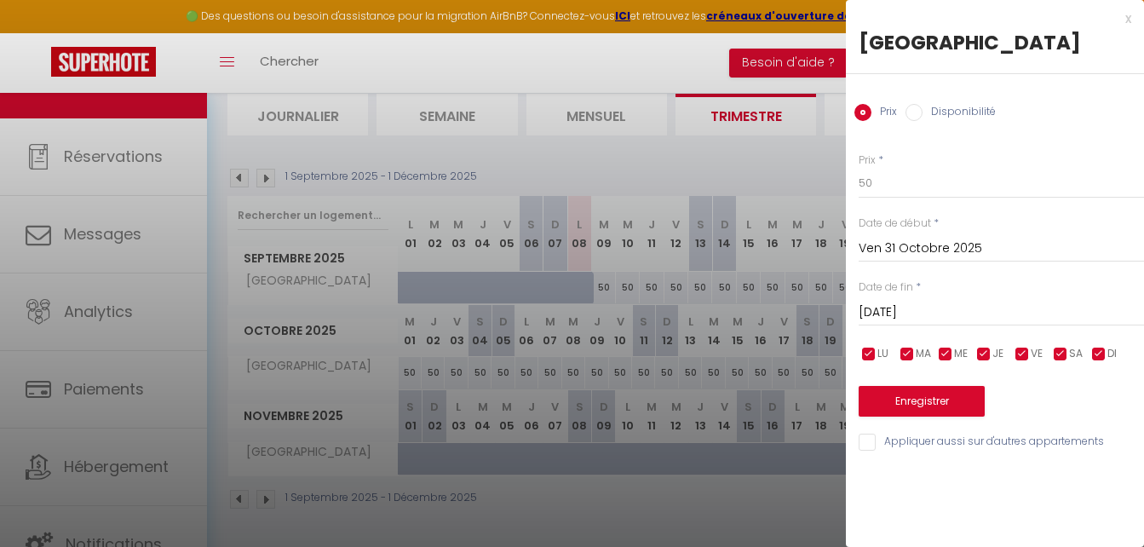
click at [975, 311] on input "[DATE]" at bounding box center [1001, 313] width 285 height 22
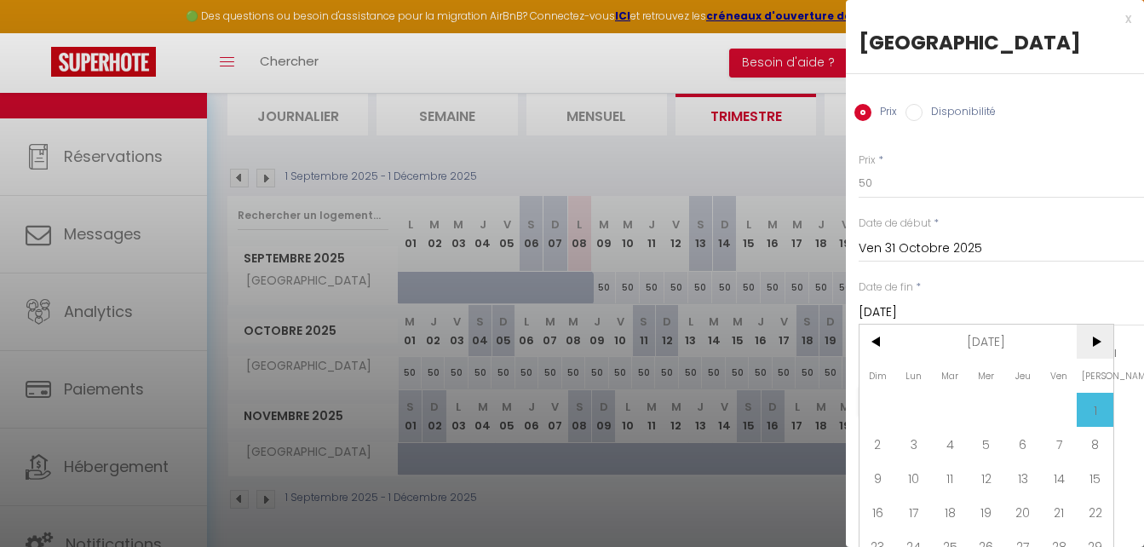
click at [1093, 343] on span ">" at bounding box center [1095, 342] width 37 height 34
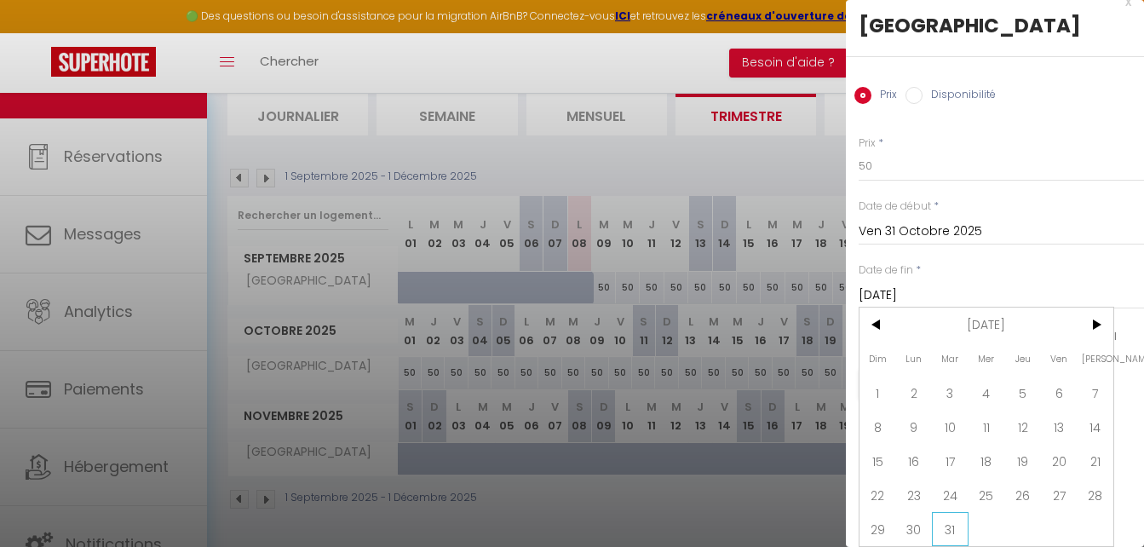
click at [951, 514] on span "31" at bounding box center [950, 529] width 37 height 34
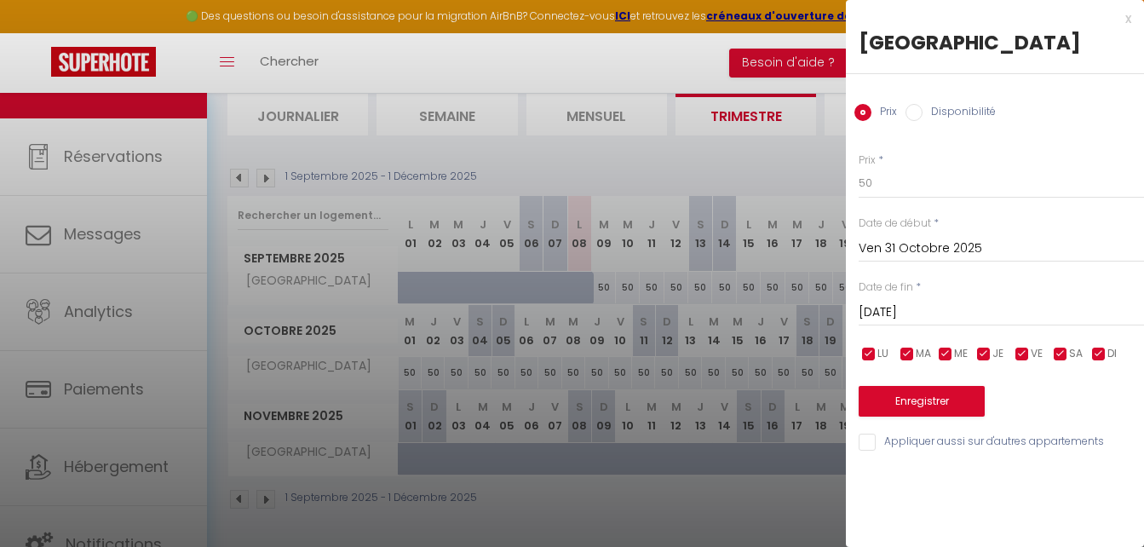
scroll to position [0, 0]
click at [938, 114] on label "Disponibilité" at bounding box center [959, 113] width 73 height 19
click at [923, 114] on input "Disponibilité" at bounding box center [914, 112] width 17 height 17
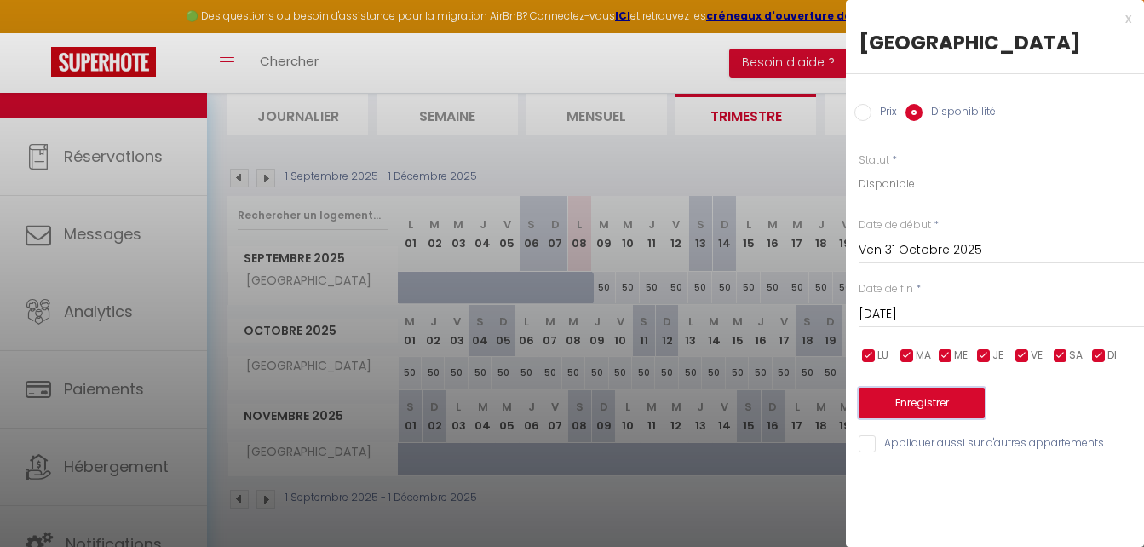
click at [936, 398] on button "Enregistrer" at bounding box center [922, 403] width 126 height 31
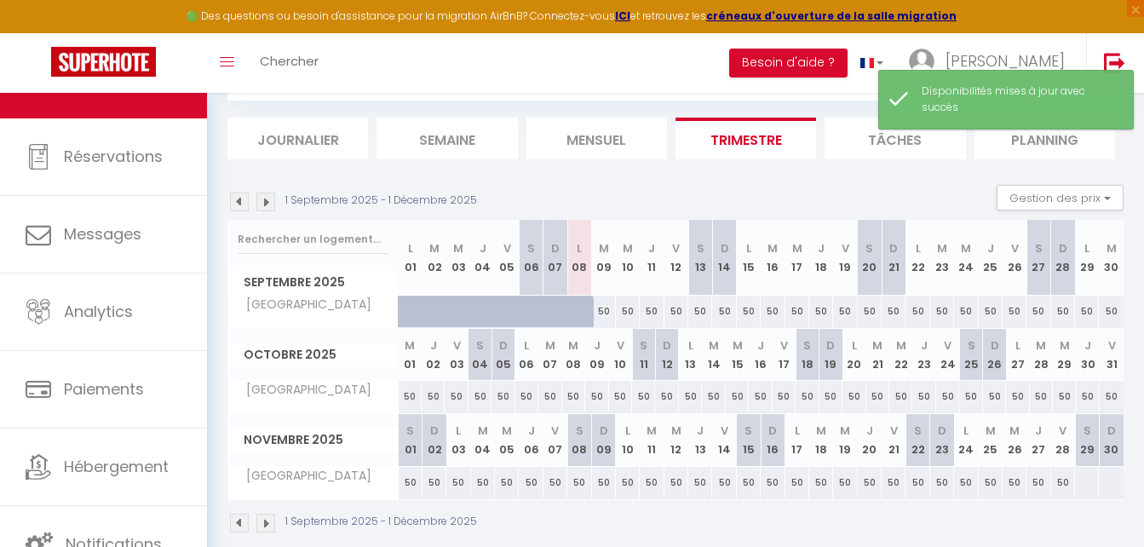
scroll to position [117, 0]
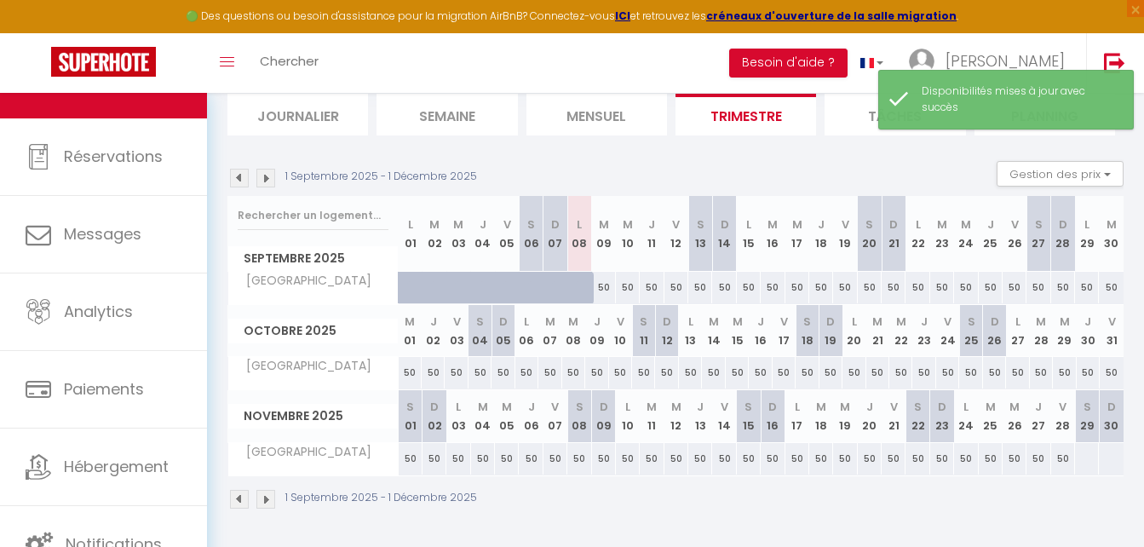
click at [1080, 451] on div at bounding box center [1086, 459] width 25 height 32
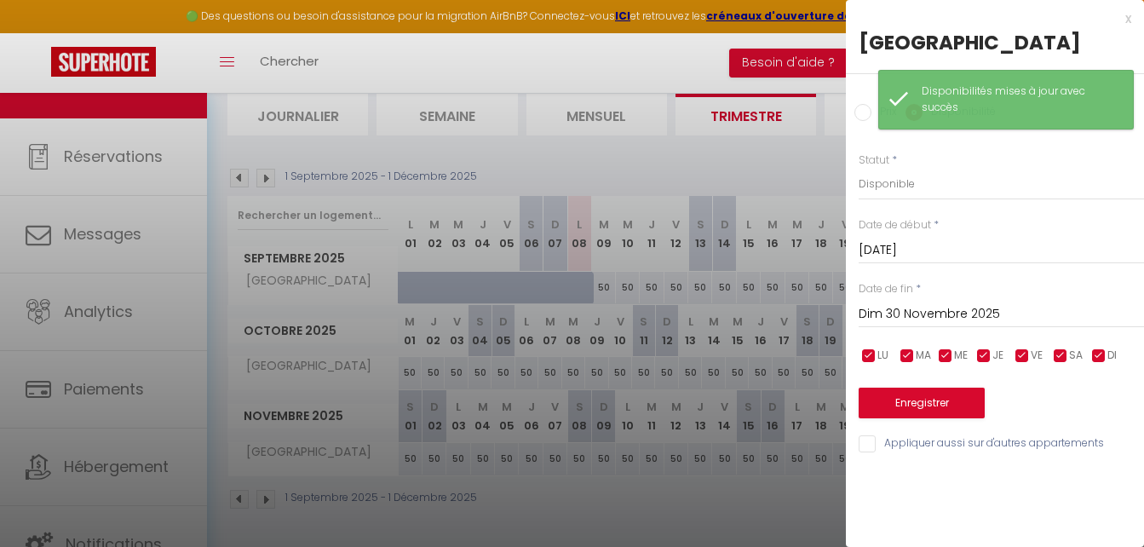
click at [908, 325] on div "[DATE] < [DATE] > Dim Lun Mar Mer Jeu Ven Sam 1 2 3 4 5 6 7 8 9 10 11 12 13 14 …" at bounding box center [1001, 312] width 285 height 31
click at [905, 307] on input "Dim 30 Novembre 2025" at bounding box center [1001, 314] width 285 height 22
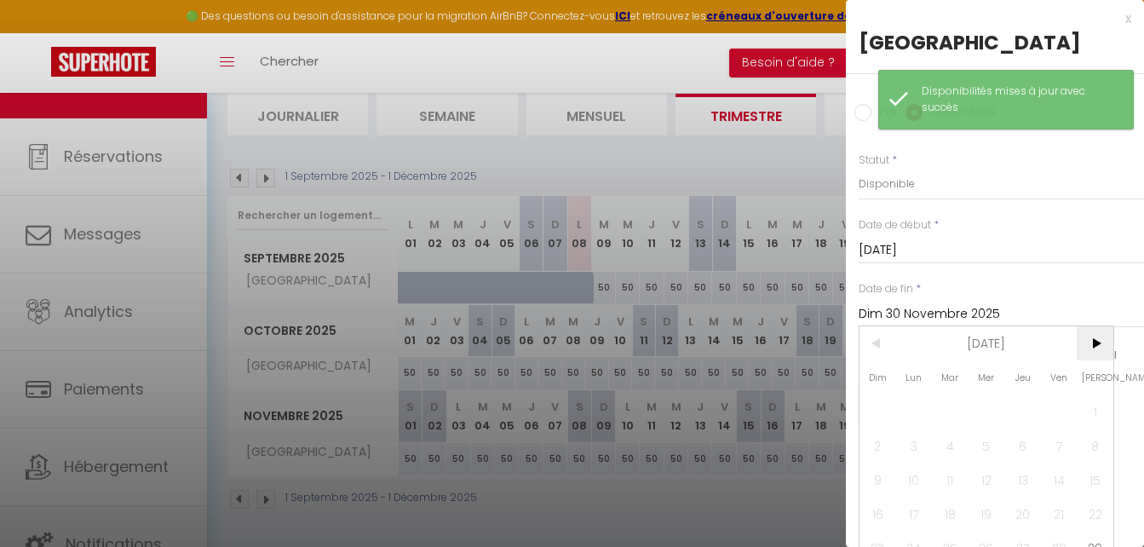
click at [1088, 333] on span ">" at bounding box center [1095, 343] width 37 height 34
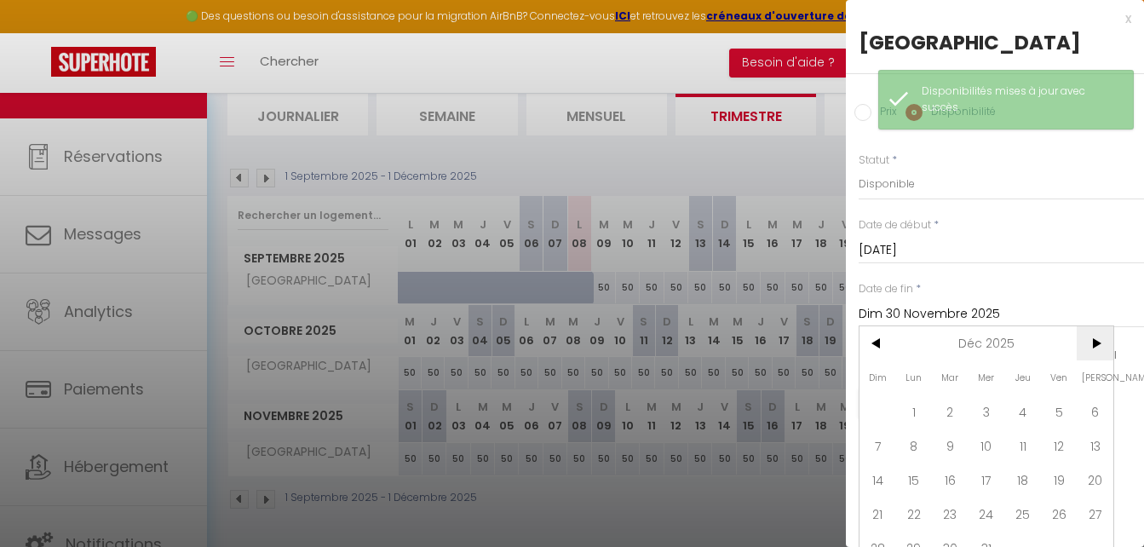
click at [1088, 333] on span ">" at bounding box center [1095, 343] width 37 height 34
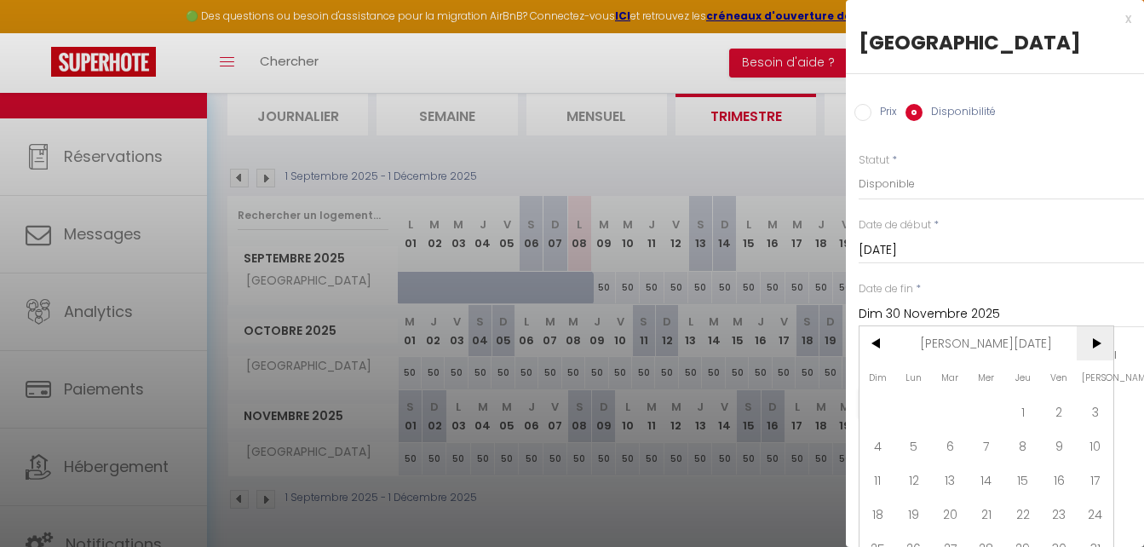
click at [1088, 333] on span ">" at bounding box center [1095, 343] width 37 height 34
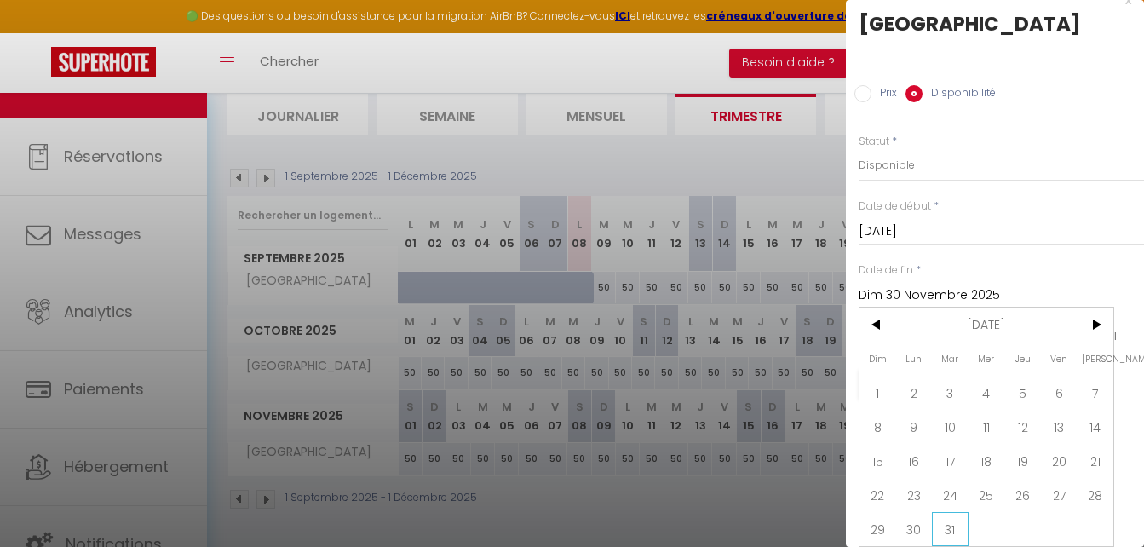
click at [957, 514] on span "31" at bounding box center [950, 529] width 37 height 34
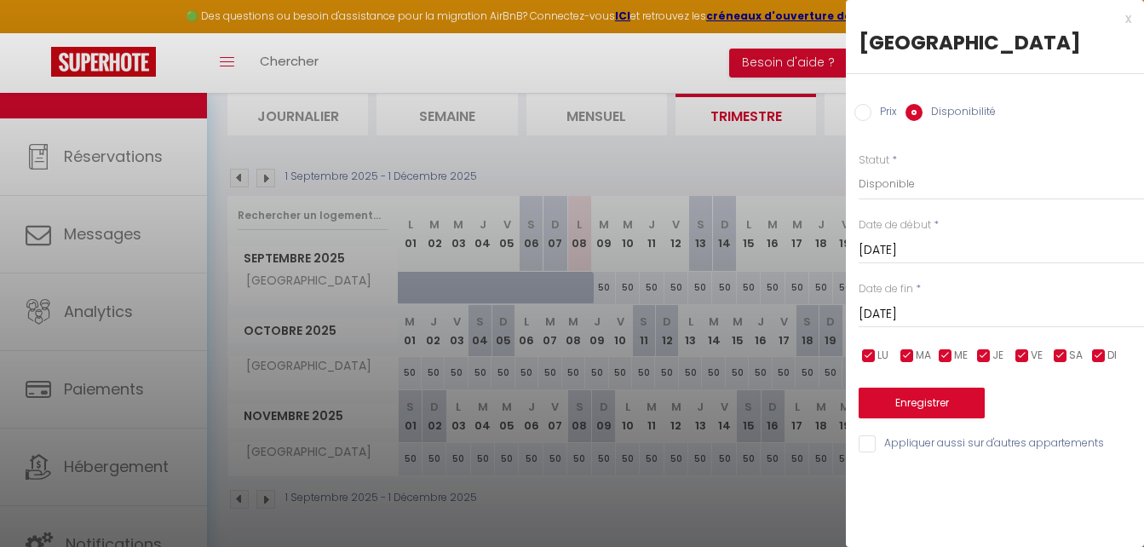
scroll to position [0, 0]
click at [877, 107] on label "Prix" at bounding box center [885, 113] width 26 height 19
click at [872, 107] on input "Prix" at bounding box center [863, 112] width 17 height 17
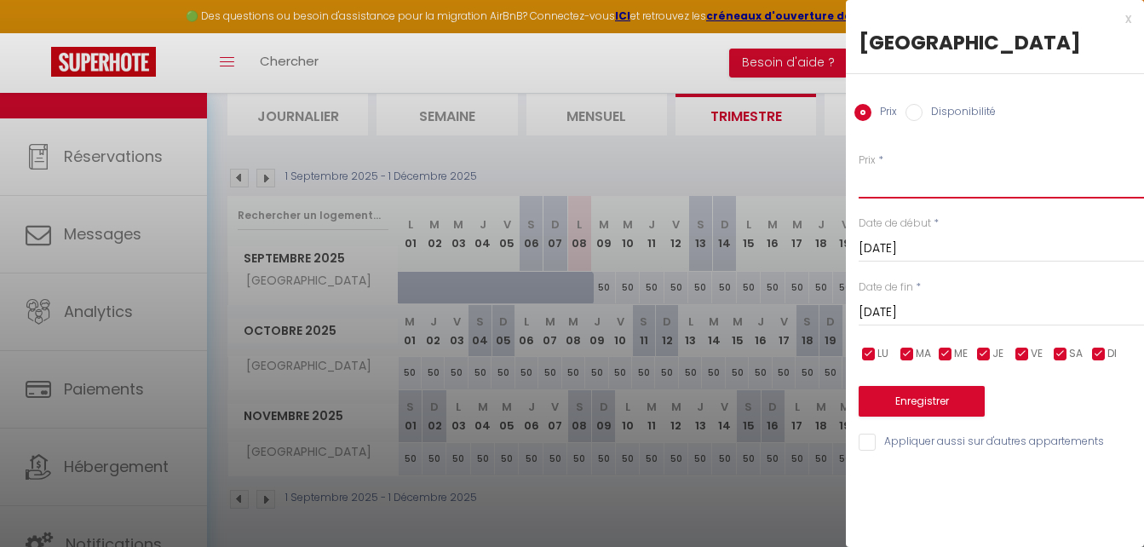
click at [882, 182] on input "Prix" at bounding box center [1001, 183] width 285 height 31
click at [948, 385] on div "Enregistrer" at bounding box center [1001, 391] width 285 height 52
click at [955, 405] on button "Enregistrer" at bounding box center [922, 401] width 126 height 31
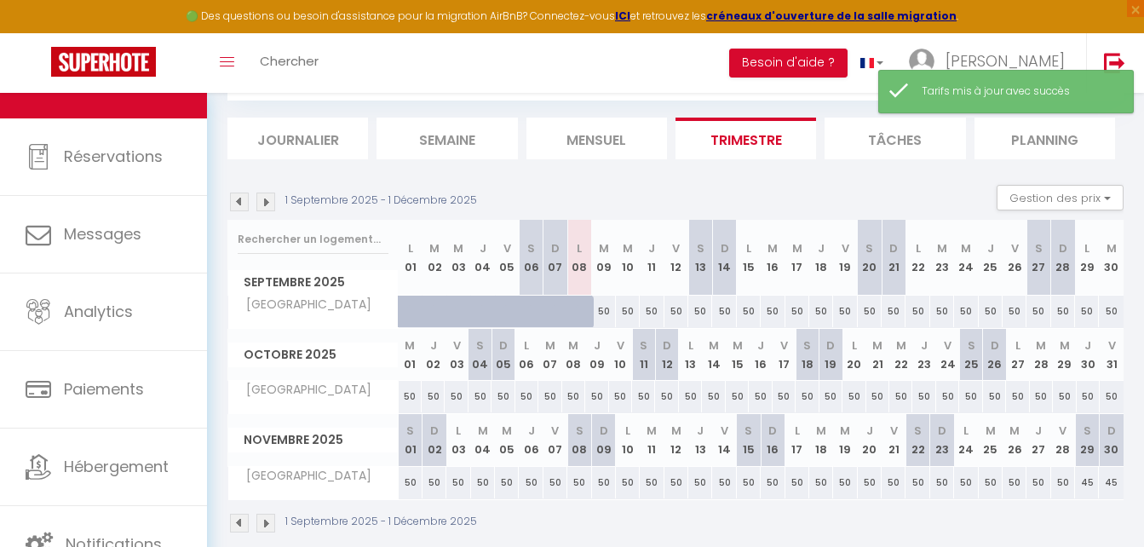
scroll to position [117, 0]
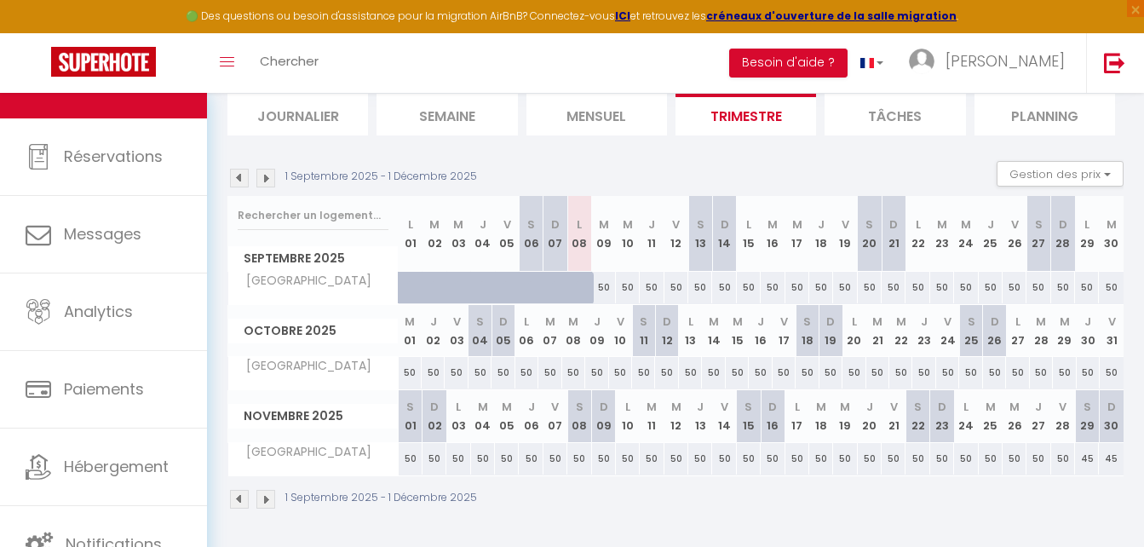
click at [256, 501] on div "1 Septembre 2025 - 1 Décembre 2025" at bounding box center [355, 499] width 255 height 19
click at [270, 504] on img at bounding box center [265, 499] width 19 height 19
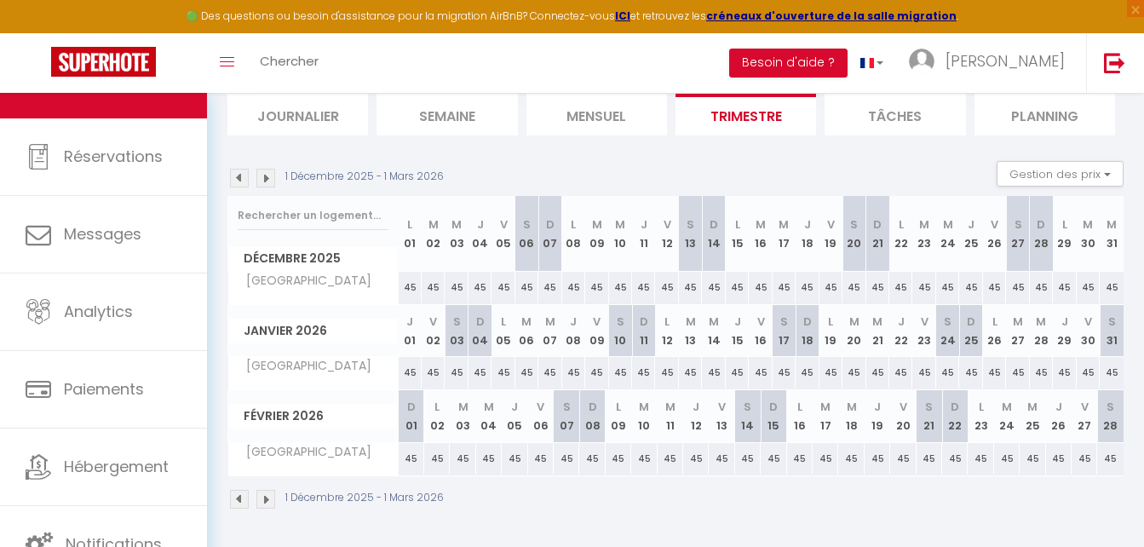
click at [268, 501] on img at bounding box center [265, 499] width 19 height 19
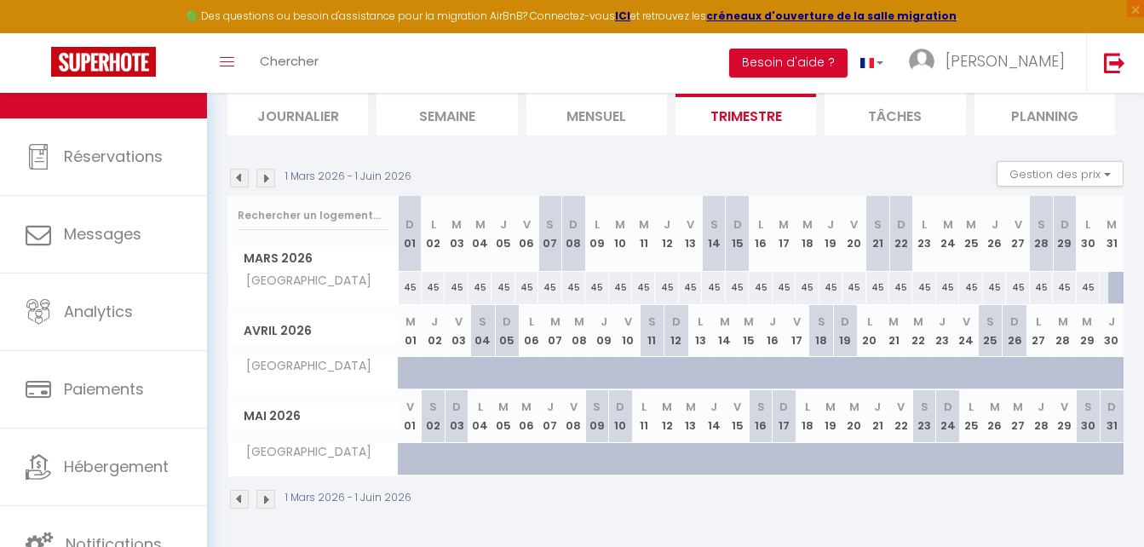
click at [237, 176] on img at bounding box center [239, 178] width 19 height 19
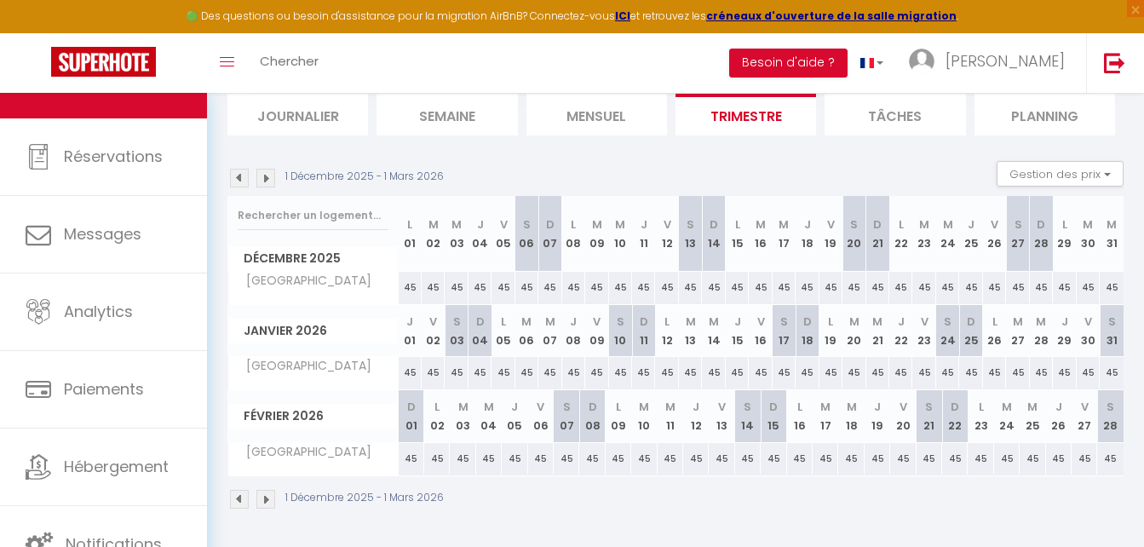
scroll to position [0, 0]
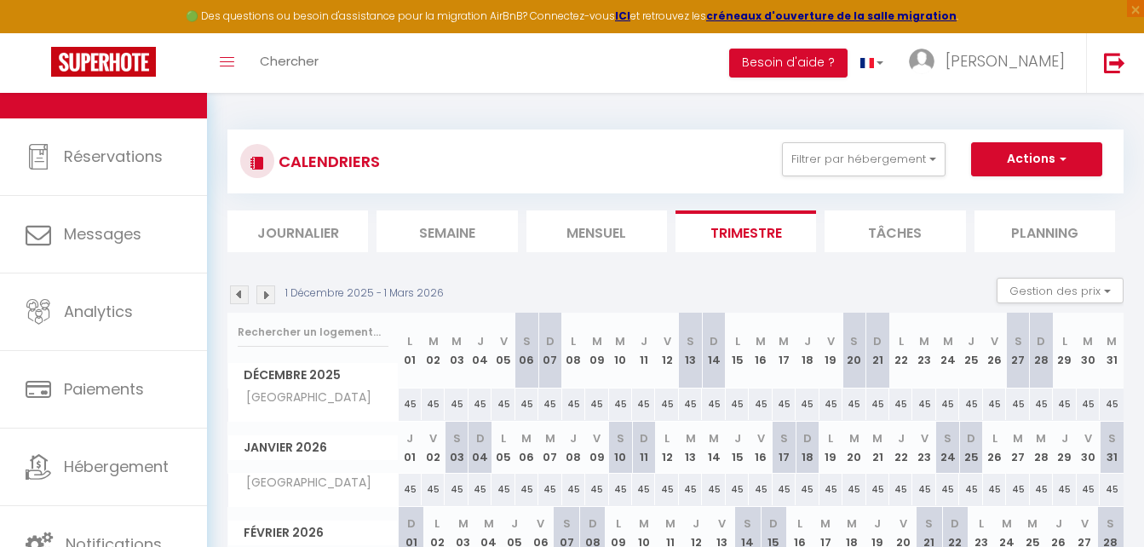
click at [890, 140] on div "CALENDRIERS Filtrer par hébergement TIGNES RPP C 213 - PERRARD HAUTS LIEUX 2H -…" at bounding box center [676, 162] width 896 height 64
click at [884, 157] on button "Filtrer par hébergement" at bounding box center [864, 159] width 164 height 34
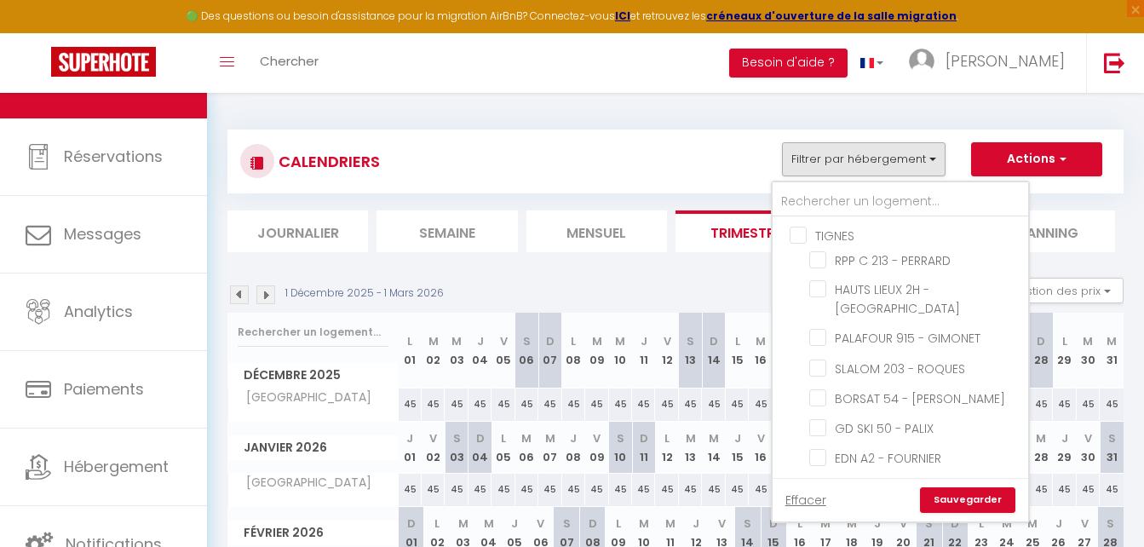
click at [548, 323] on th "D 07" at bounding box center [550, 351] width 23 height 76
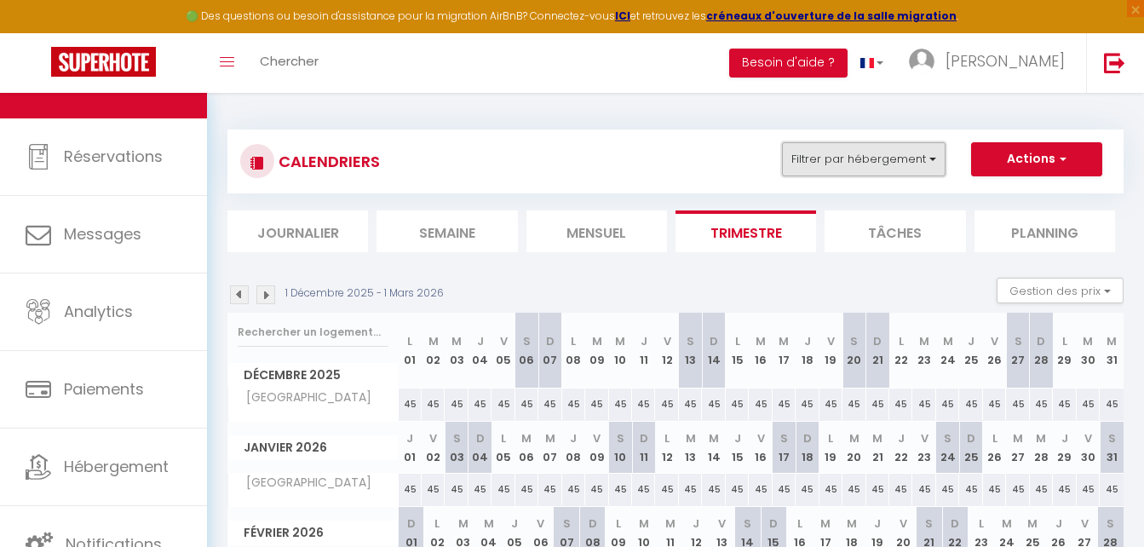
drag, startPoint x: 847, startPoint y: 142, endPoint x: 851, endPoint y: 157, distance: 15.1
click at [851, 157] on button "Filtrer par hébergement" at bounding box center [864, 159] width 164 height 34
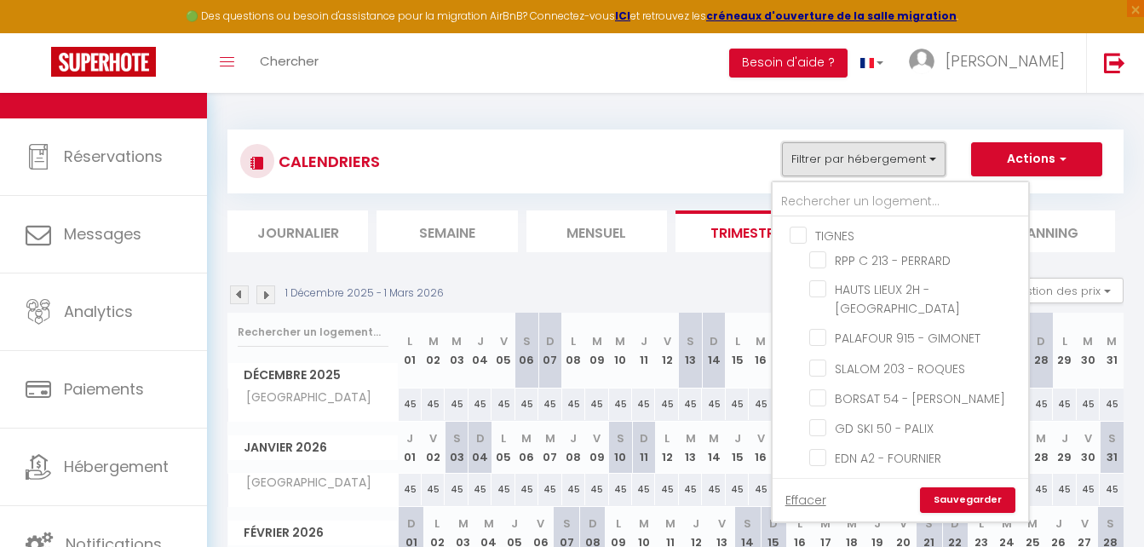
click at [851, 157] on button "Filtrer par hébergement" at bounding box center [864, 159] width 164 height 34
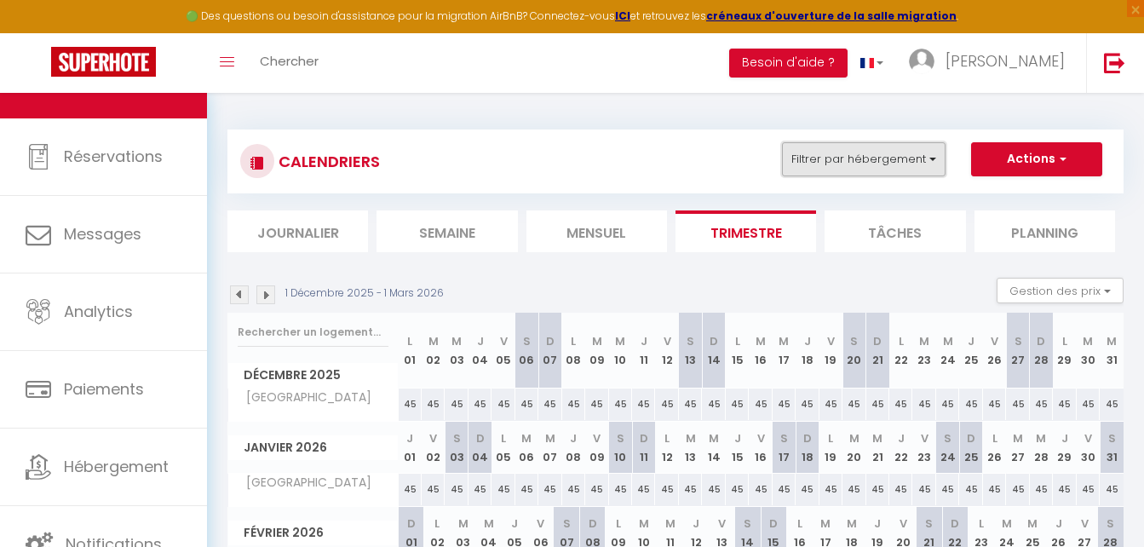
click at [851, 157] on button "Filtrer par hébergement" at bounding box center [864, 159] width 164 height 34
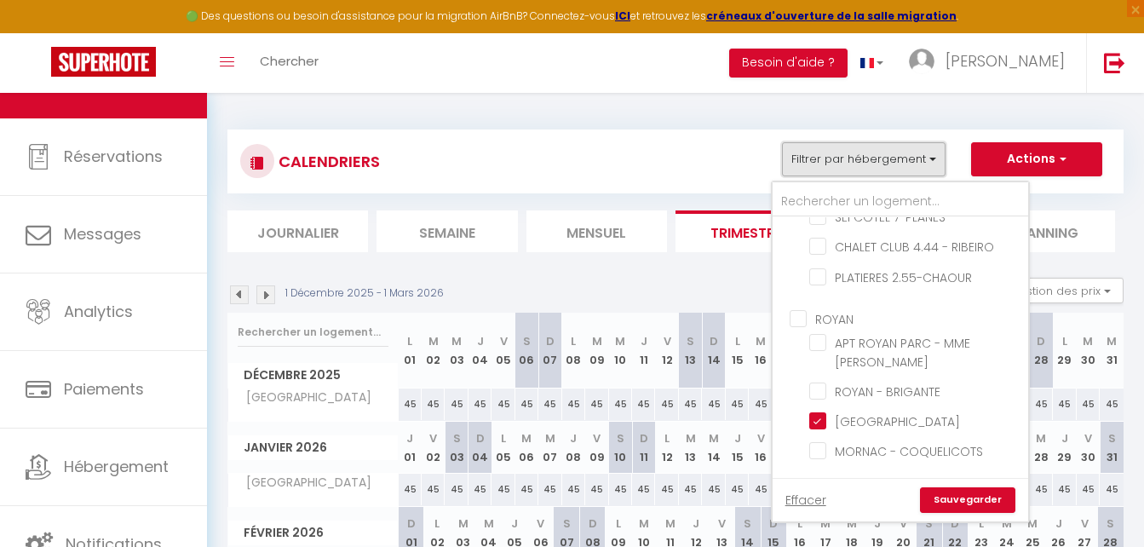
scroll to position [1845, 0]
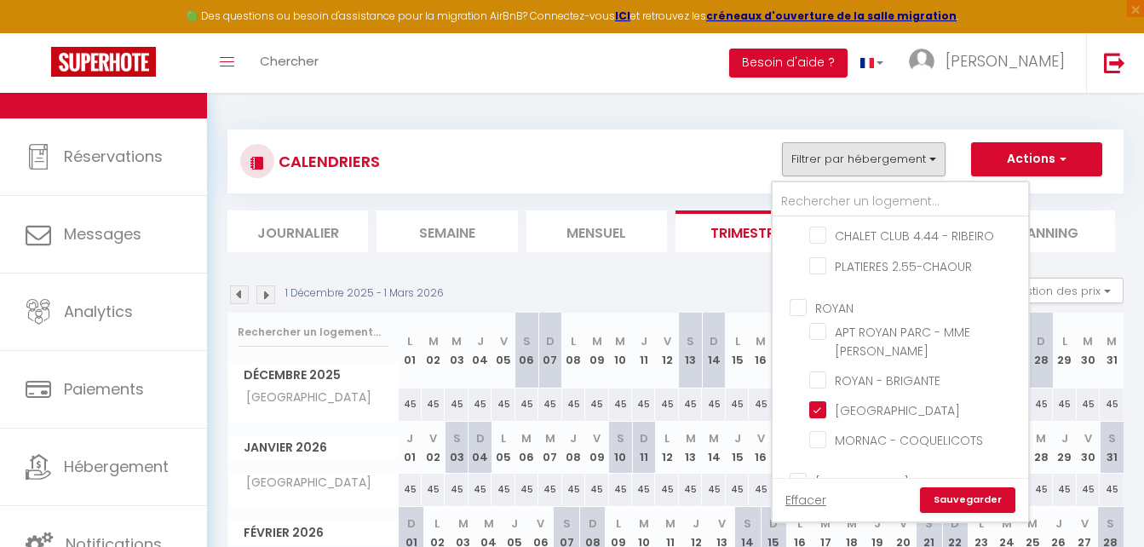
click at [792, 298] on input "ROYAN" at bounding box center [918, 306] width 256 height 17
click at [971, 511] on link "Sauvegarder" at bounding box center [967, 500] width 95 height 26
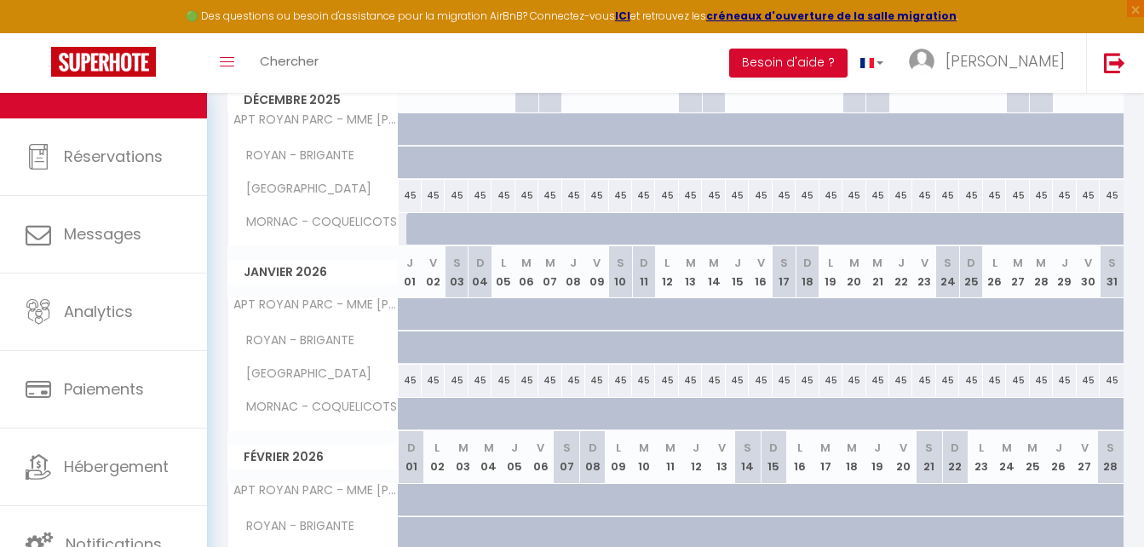
scroll to position [80, 0]
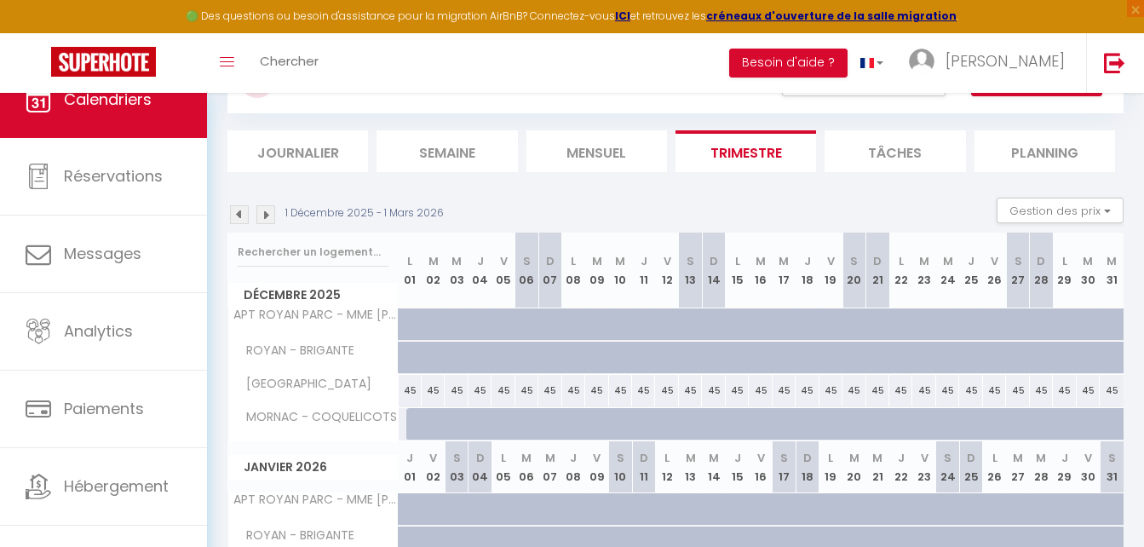
click at [248, 223] on img at bounding box center [239, 214] width 19 height 19
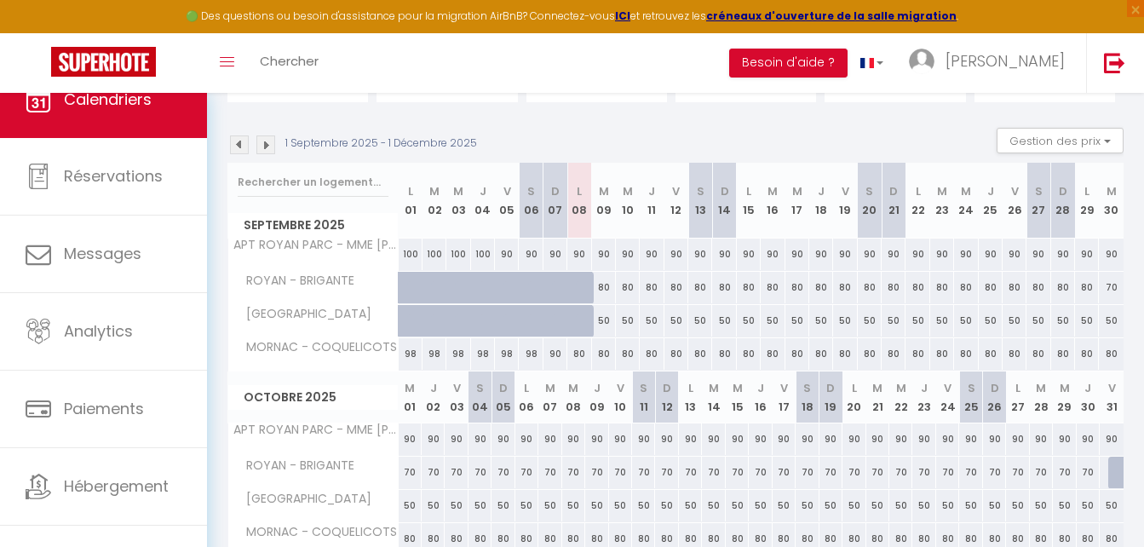
scroll to position [141, 0]
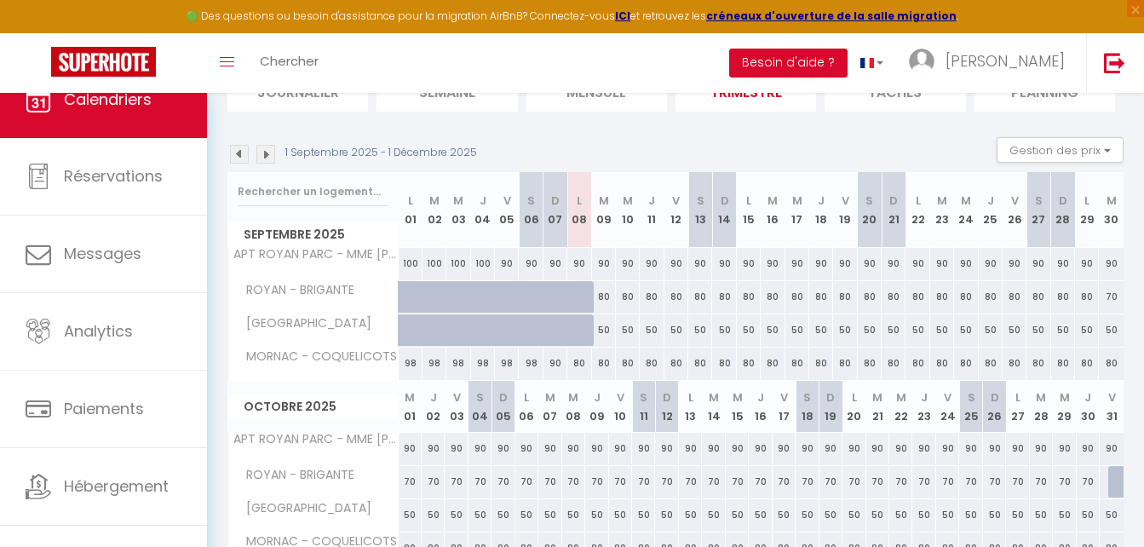
click at [606, 301] on div "80" at bounding box center [604, 297] width 24 height 32
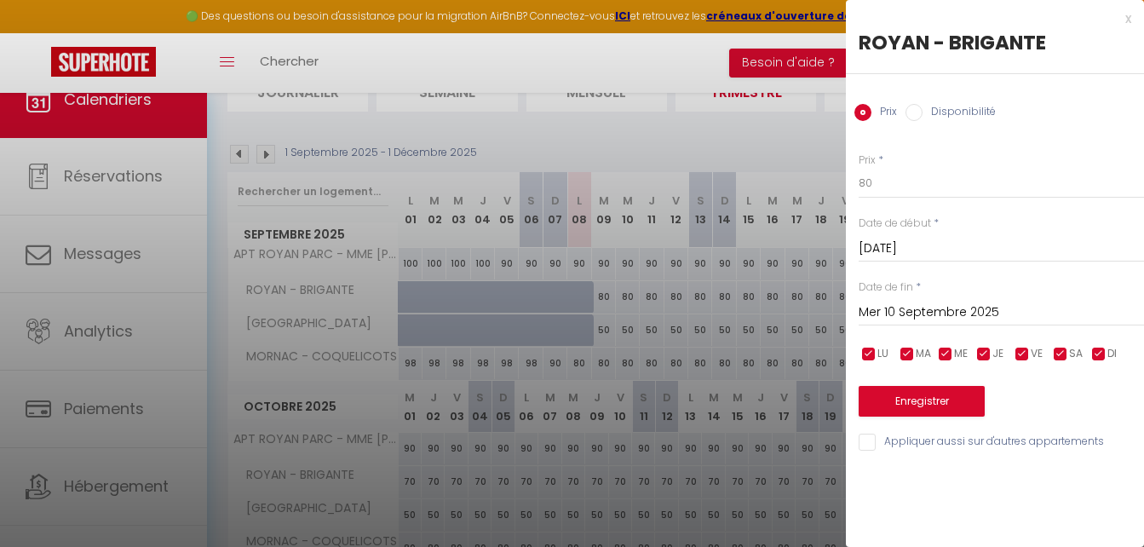
click at [885, 307] on input "Mer 10 Septembre 2025" at bounding box center [1001, 313] width 285 height 22
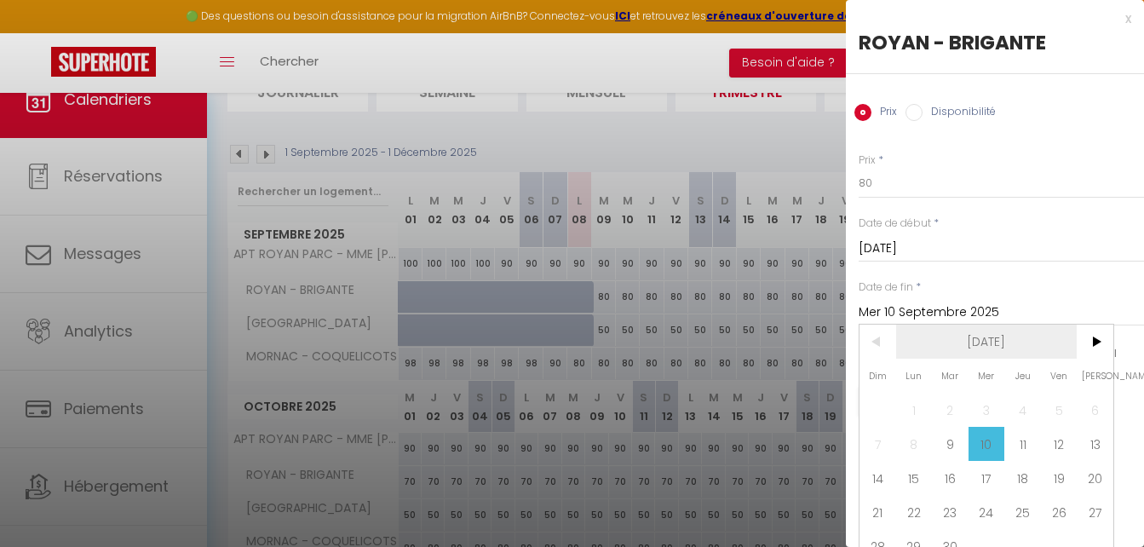
scroll to position [30, 0]
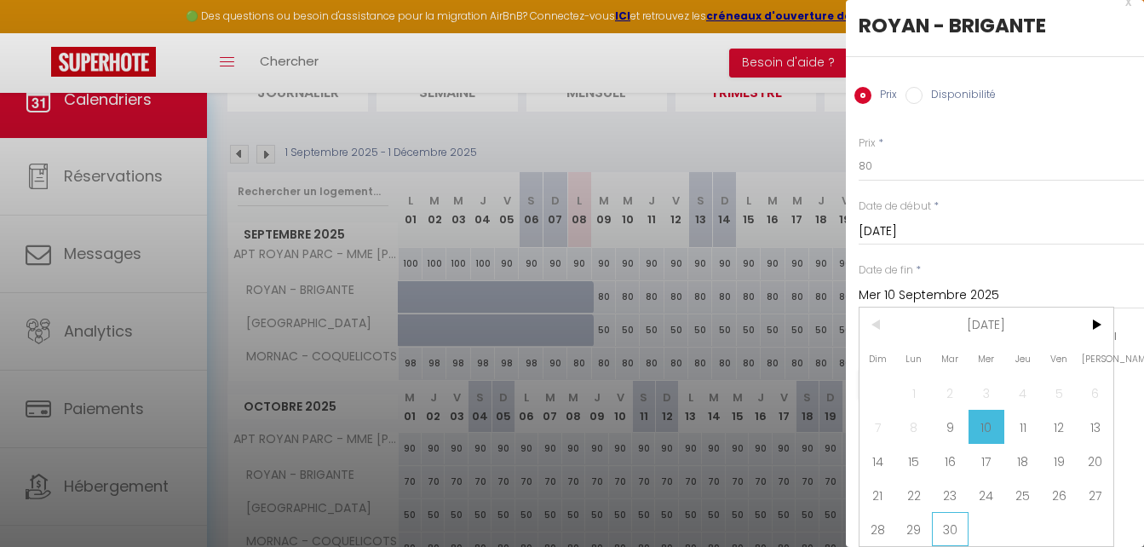
click at [947, 527] on span "30" at bounding box center [950, 529] width 37 height 34
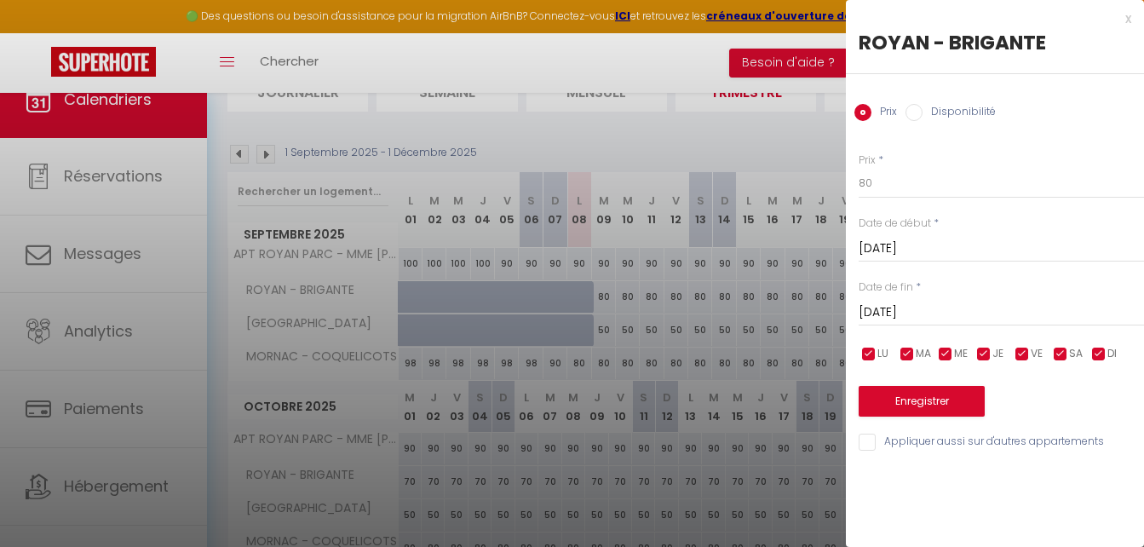
scroll to position [0, 0]
click at [884, 181] on input "80" at bounding box center [1001, 183] width 285 height 31
click at [940, 394] on button "Enregistrer" at bounding box center [922, 401] width 126 height 31
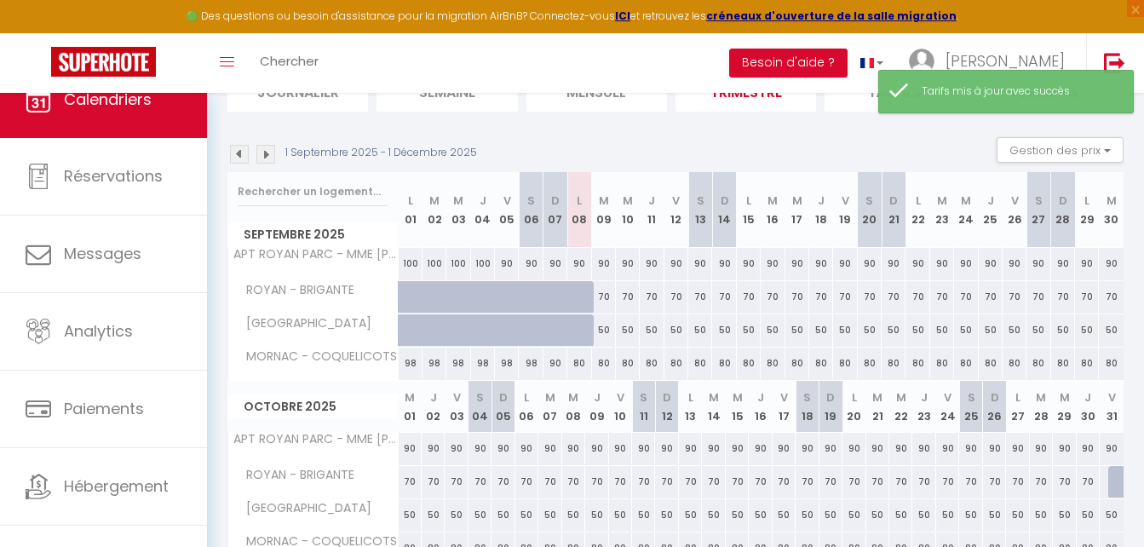
scroll to position [300, 0]
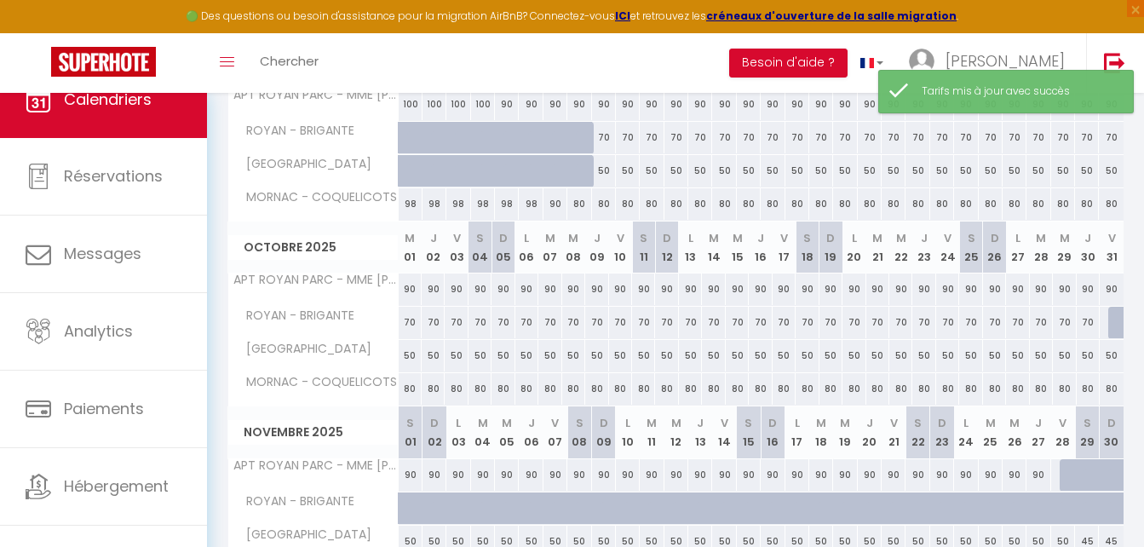
click at [1109, 321] on div at bounding box center [1121, 323] width 24 height 32
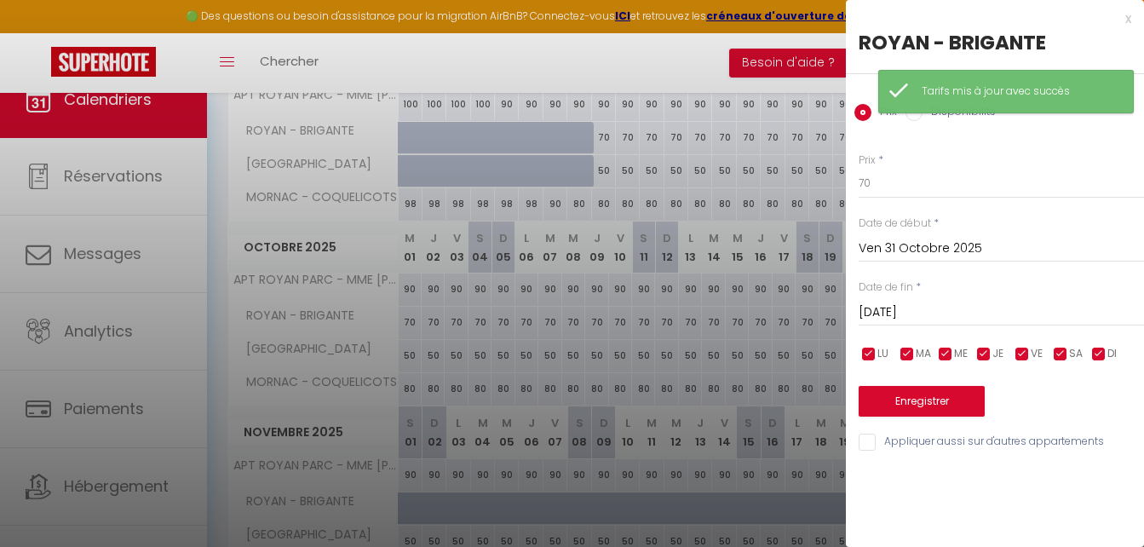
click at [1024, 314] on input "[DATE]" at bounding box center [1001, 313] width 285 height 22
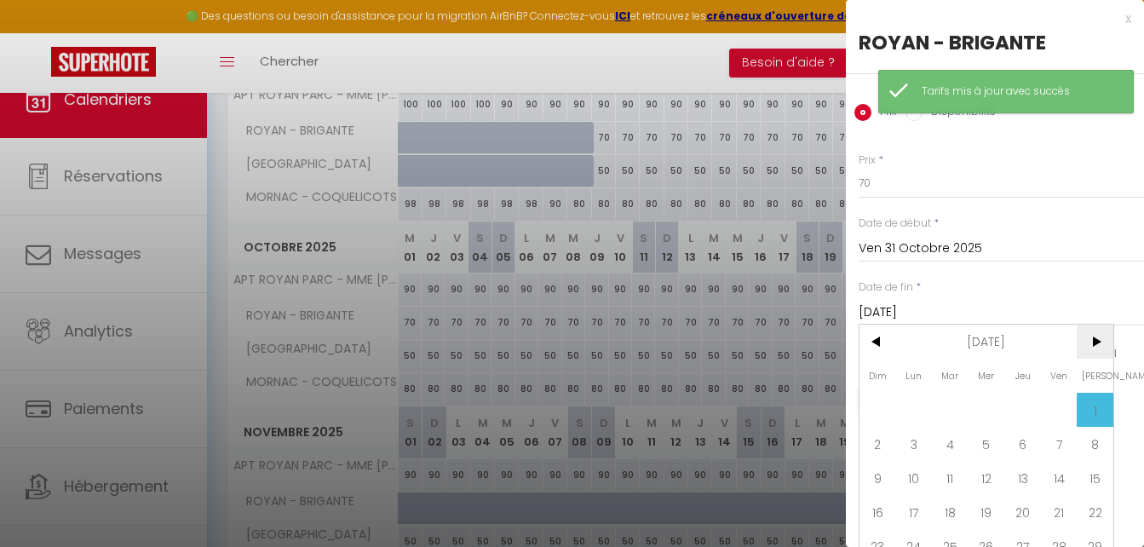
click at [1085, 331] on span ">" at bounding box center [1095, 342] width 37 height 34
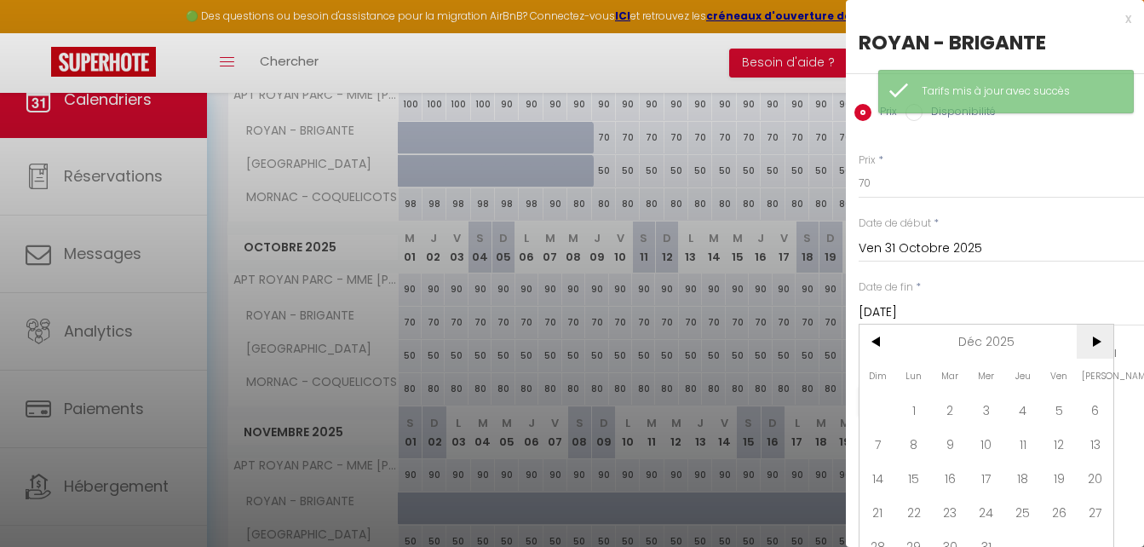
click at [1085, 331] on span ">" at bounding box center [1095, 342] width 37 height 34
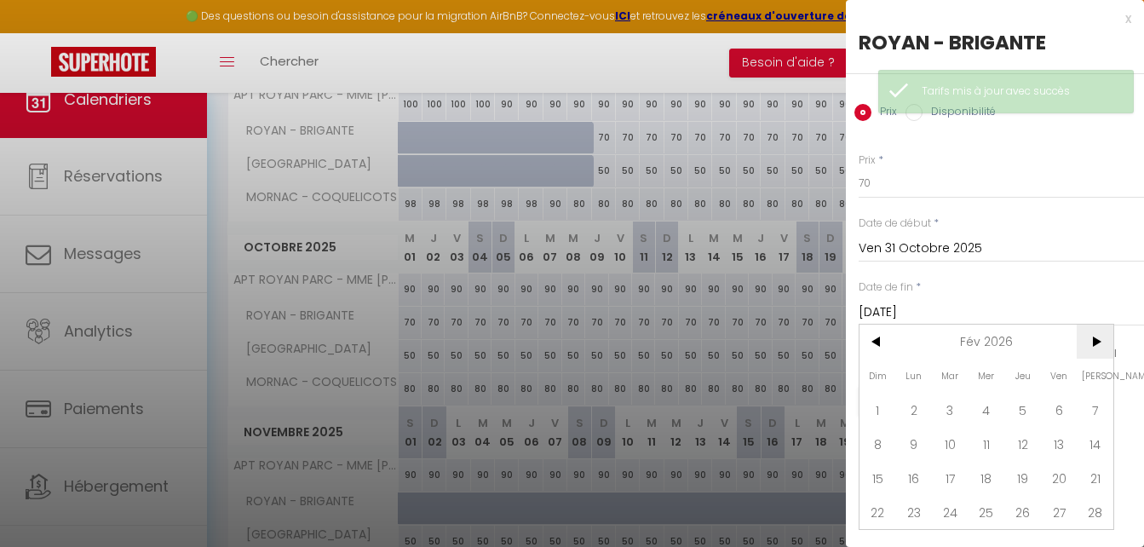
click at [1085, 331] on span ">" at bounding box center [1095, 342] width 37 height 34
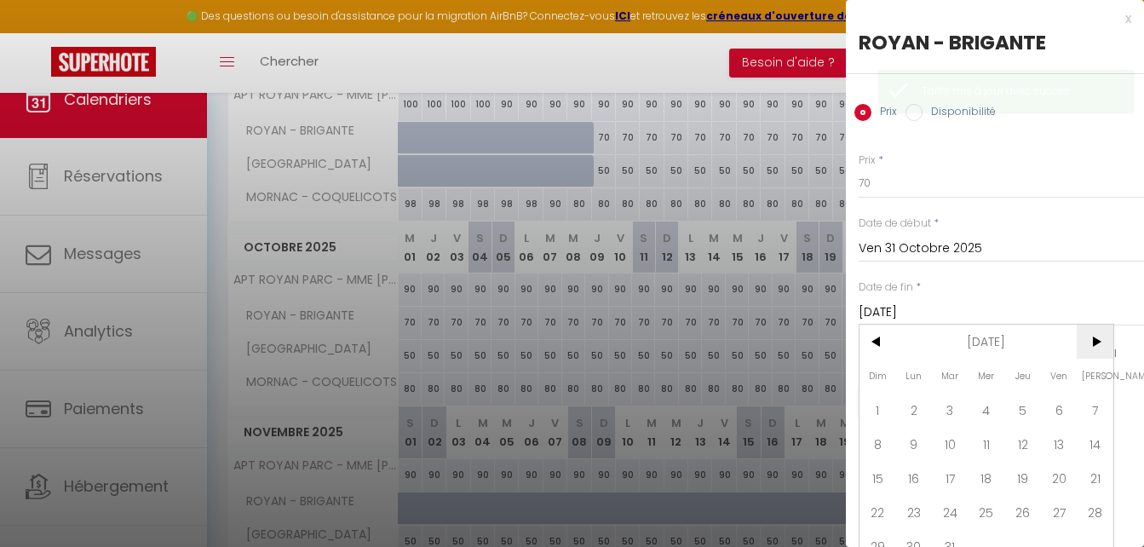
click at [1085, 331] on span ">" at bounding box center [1095, 342] width 37 height 34
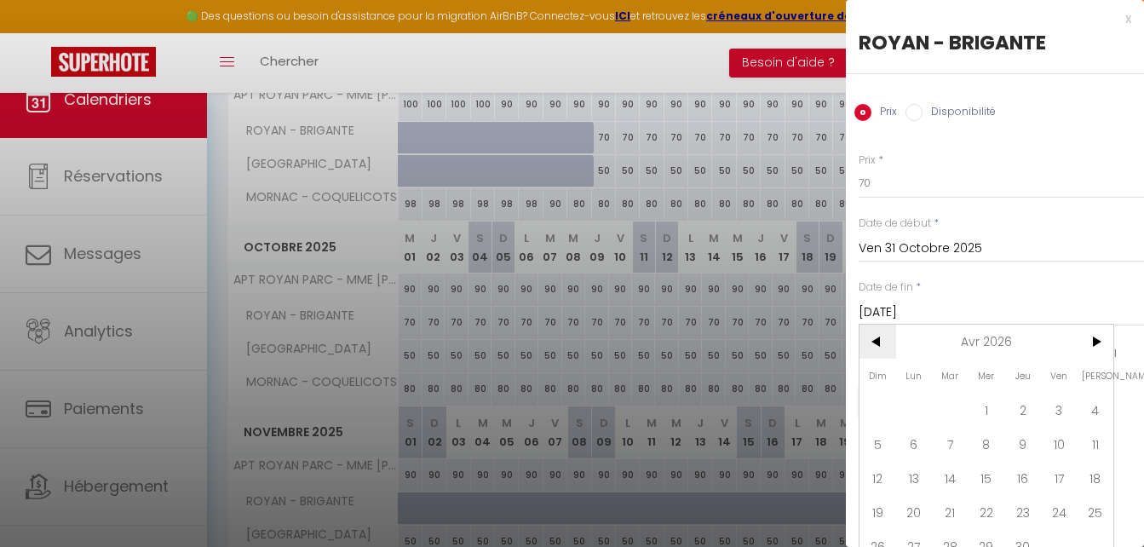
click at [882, 337] on span "<" at bounding box center [878, 342] width 37 height 34
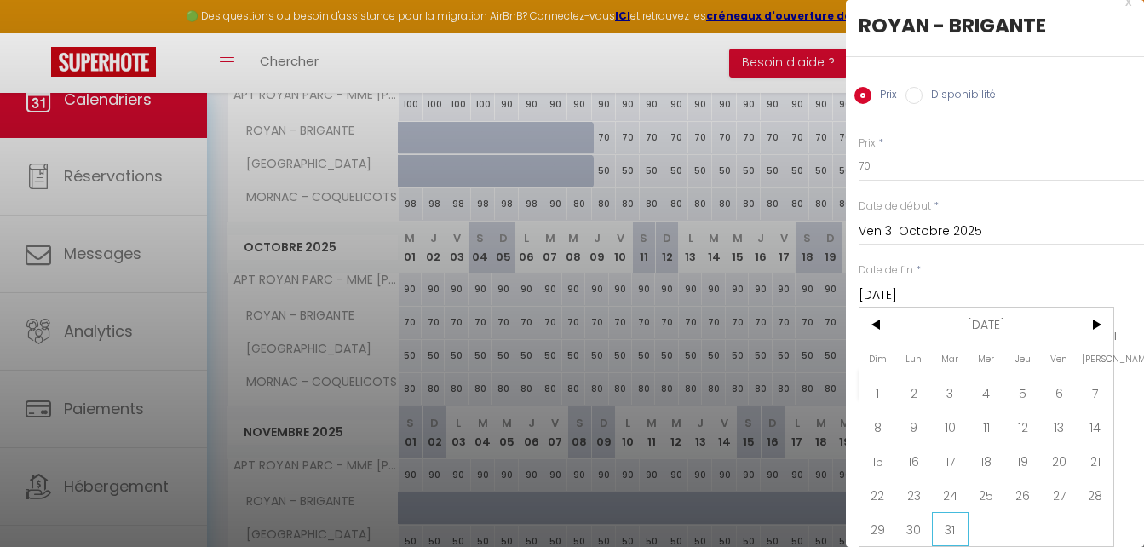
click at [959, 514] on span "31" at bounding box center [950, 529] width 37 height 34
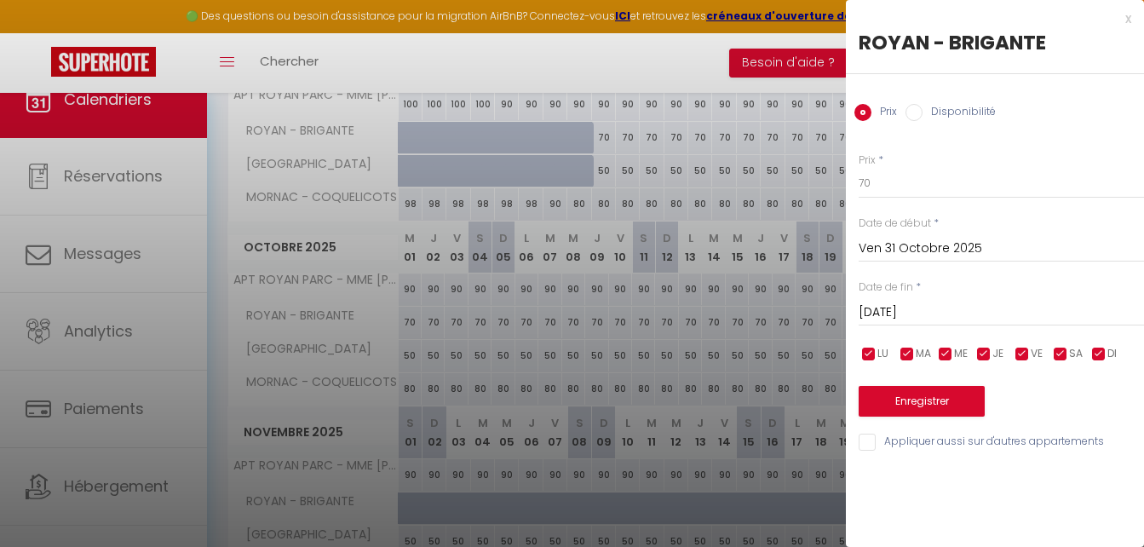
scroll to position [0, 0]
click at [925, 184] on input "70" at bounding box center [1001, 183] width 285 height 31
click at [935, 389] on button "Enregistrer" at bounding box center [922, 401] width 126 height 31
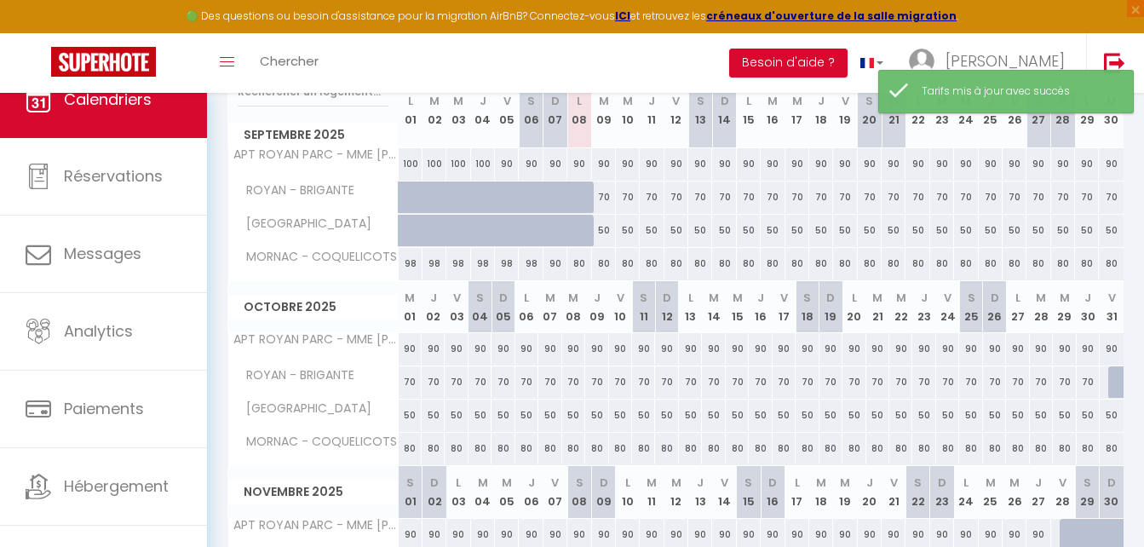
scroll to position [383, 0]
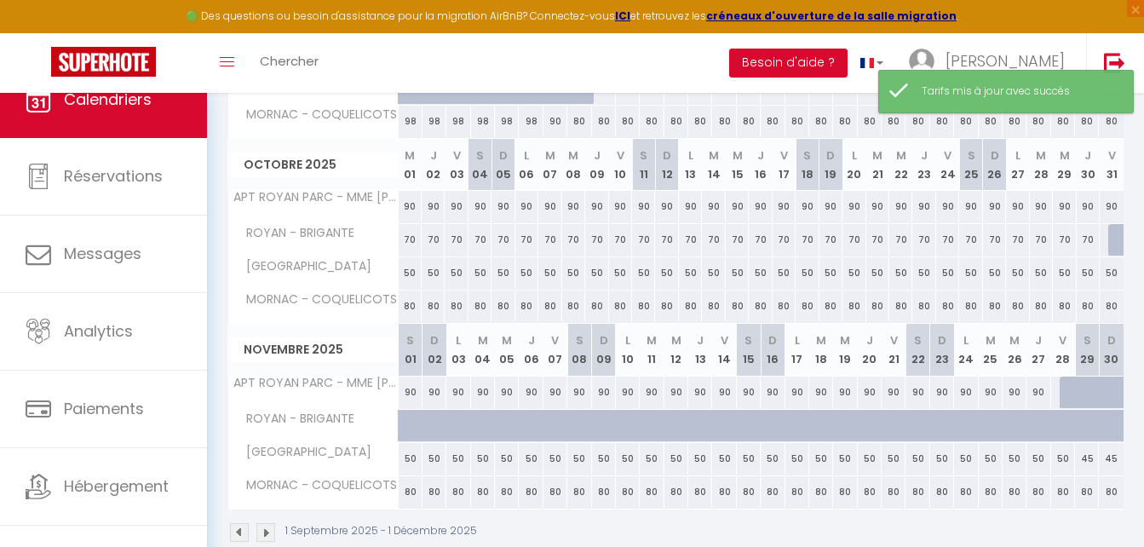
click at [1104, 239] on div "60" at bounding box center [1111, 240] width 25 height 32
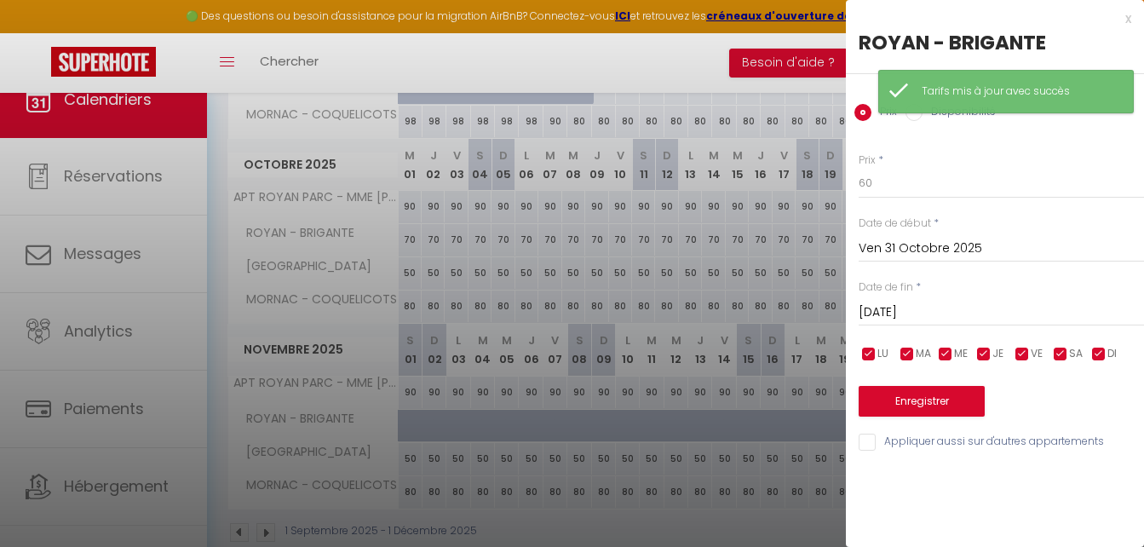
click at [993, 301] on div "[DATE] < [DATE] > Dim Lun Mar Mer Jeu Ven Sam 1 2 3 4 5 6 7 8 9 10 11 12 13 14 …" at bounding box center [1001, 311] width 285 height 31
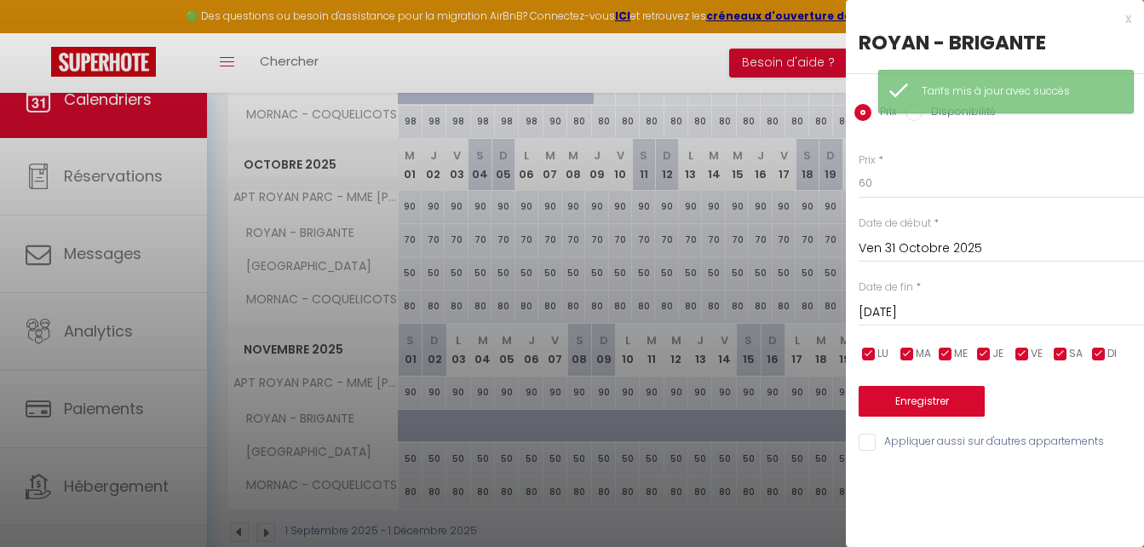
click at [994, 314] on input "[DATE]" at bounding box center [1001, 313] width 285 height 22
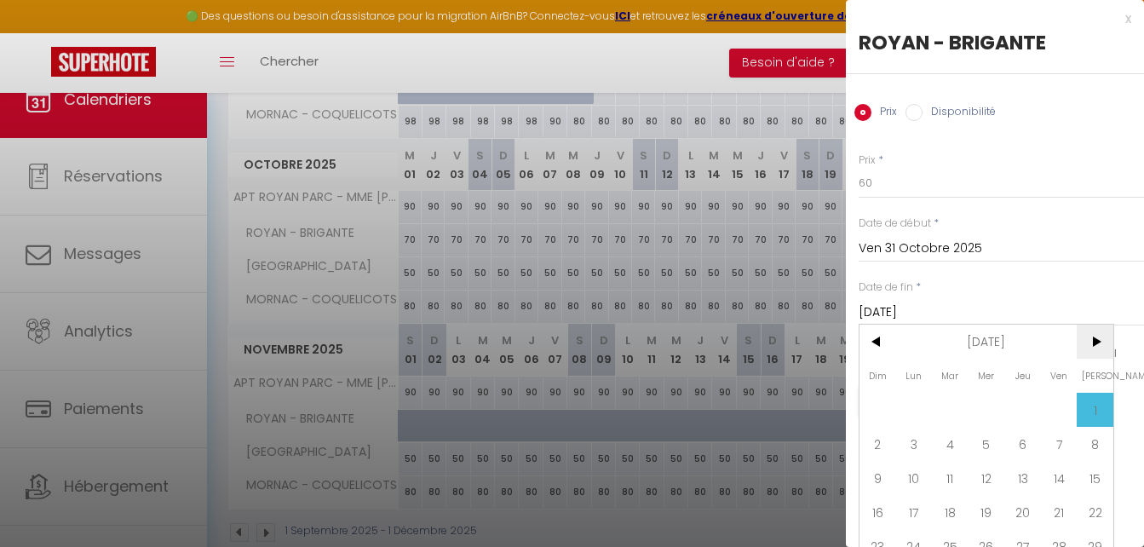
click at [1087, 339] on span ">" at bounding box center [1095, 342] width 37 height 34
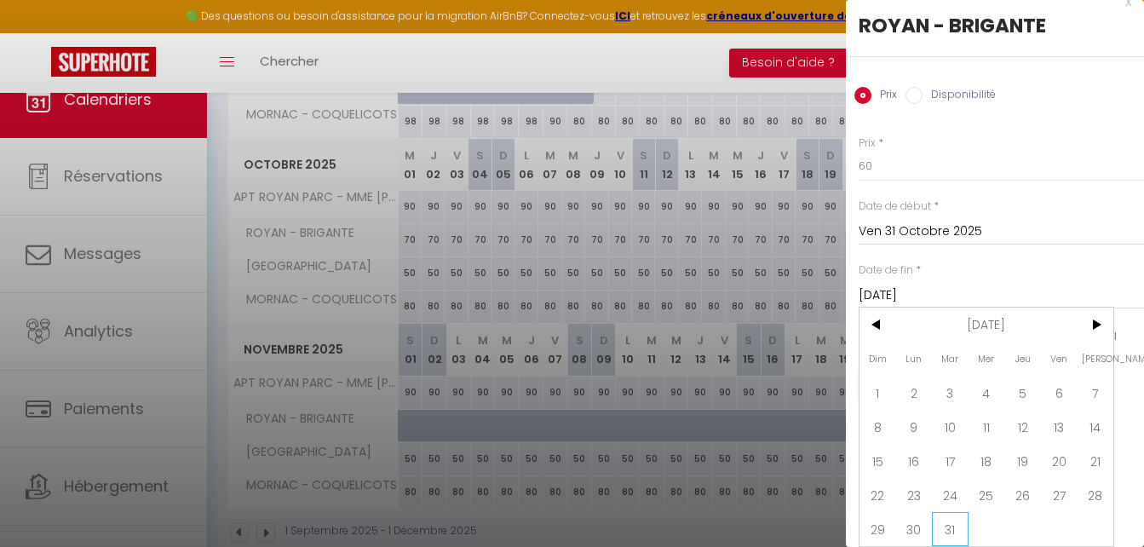
click at [953, 512] on span "31" at bounding box center [950, 529] width 37 height 34
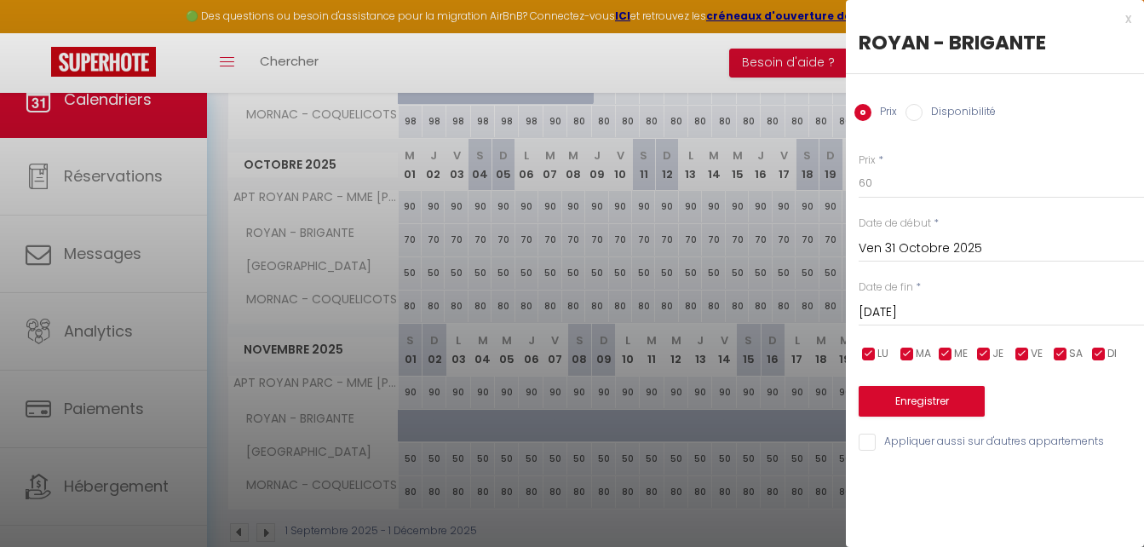
scroll to position [0, 0]
click at [933, 113] on label "Disponibilité" at bounding box center [959, 113] width 73 height 19
click at [923, 113] on input "Disponibilité" at bounding box center [914, 112] width 17 height 17
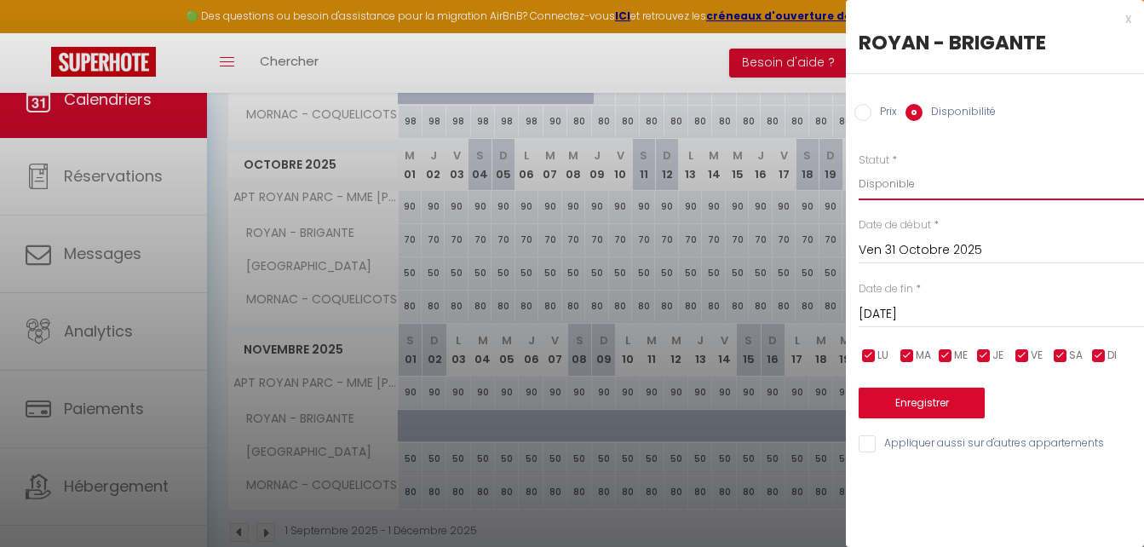
click at [919, 182] on select "Disponible Indisponible" at bounding box center [1001, 184] width 285 height 32
click at [859, 168] on select "Disponible Indisponible" at bounding box center [1001, 184] width 285 height 32
click at [972, 406] on button "Enregistrer" at bounding box center [922, 403] width 126 height 31
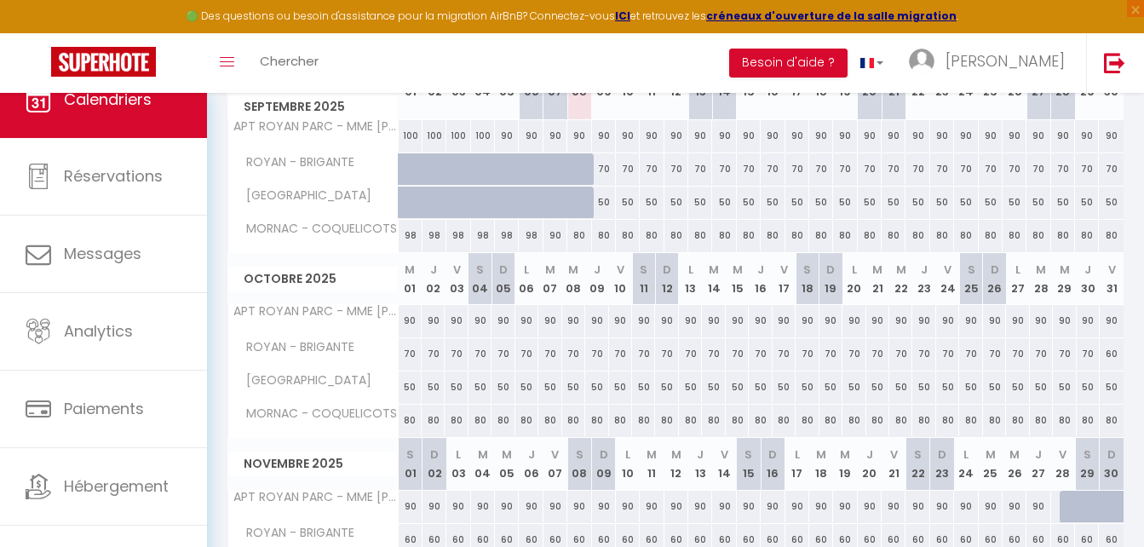
scroll to position [166, 0]
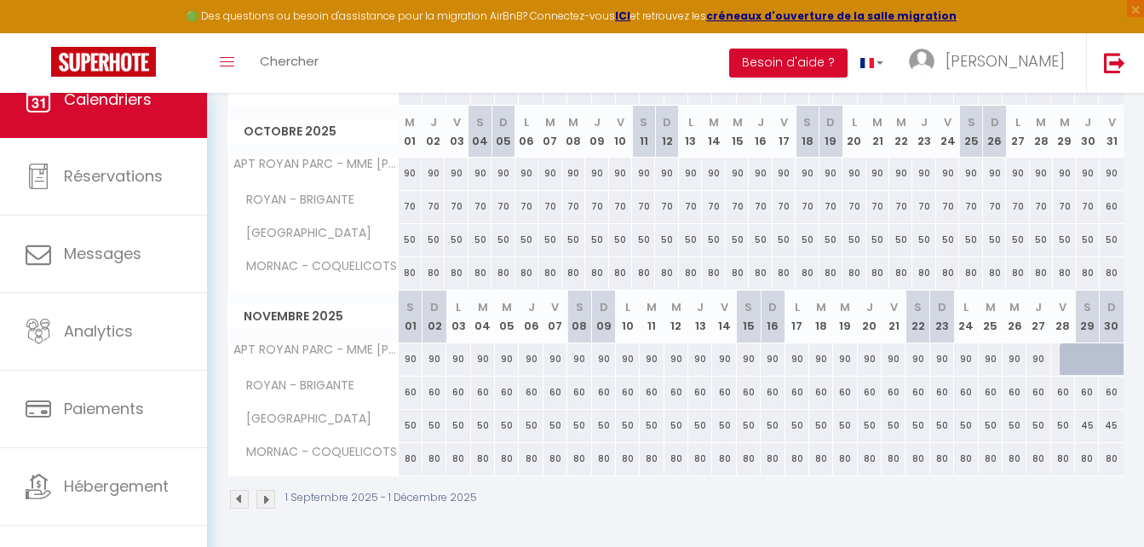
click at [264, 497] on img at bounding box center [265, 499] width 19 height 19
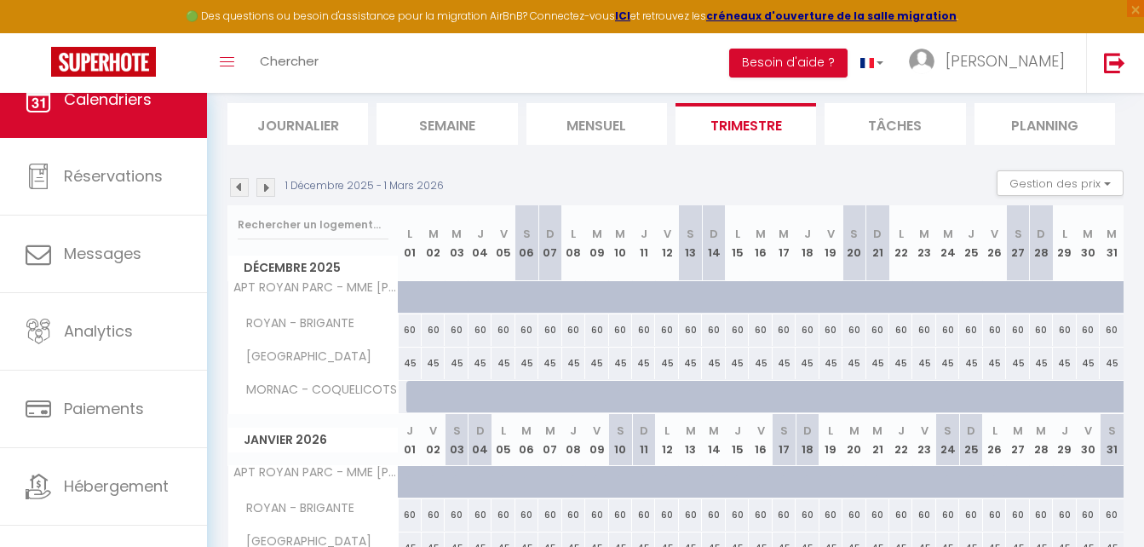
scroll to position [105, 0]
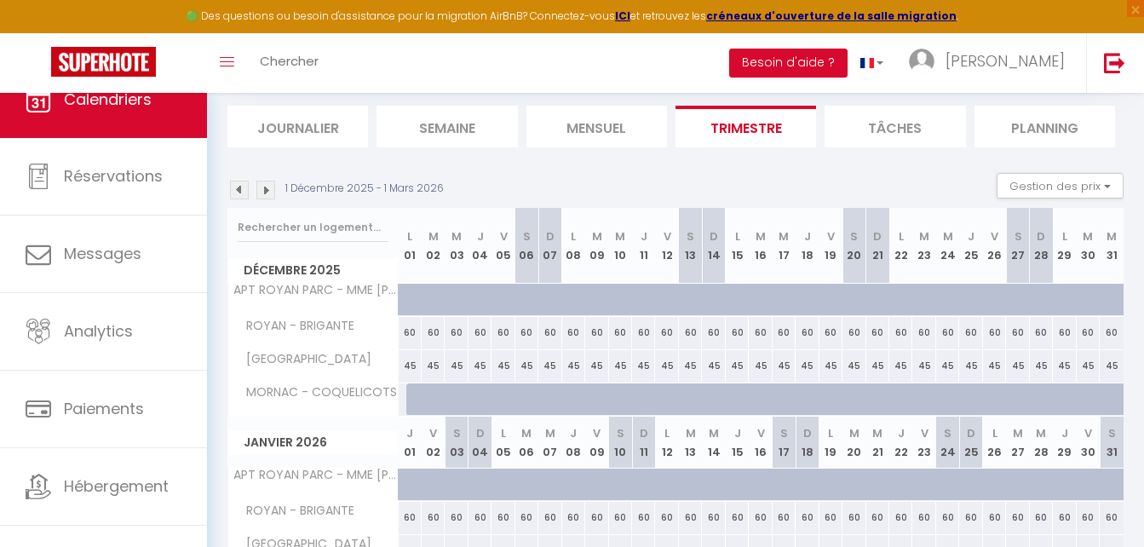
click at [253, 186] on div "1 Décembre 2025 - 1 Mars 2026" at bounding box center [339, 190] width 222 height 19
click at [246, 188] on img at bounding box center [239, 190] width 19 height 19
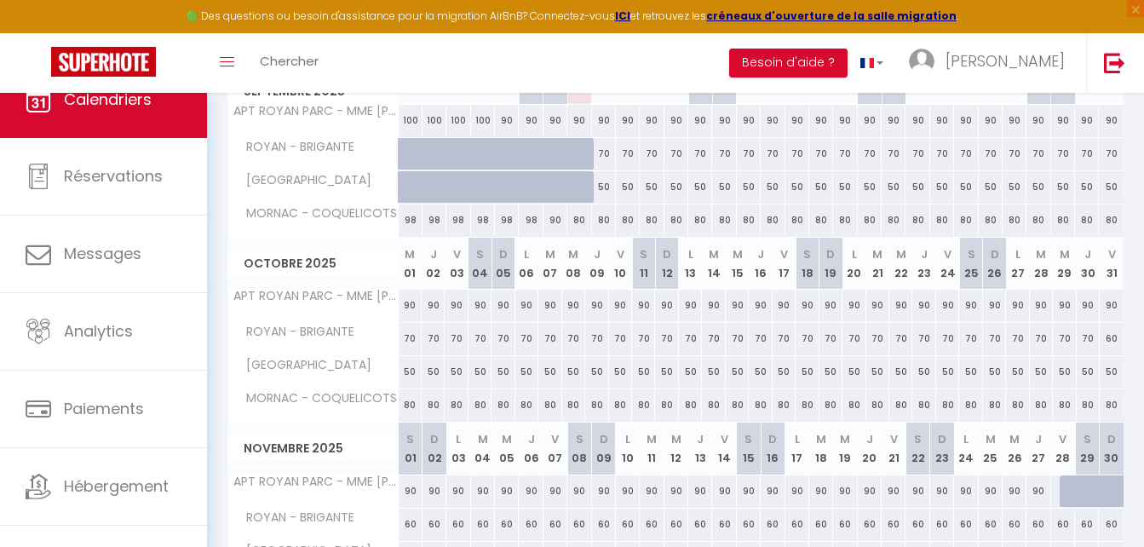
scroll to position [416, 0]
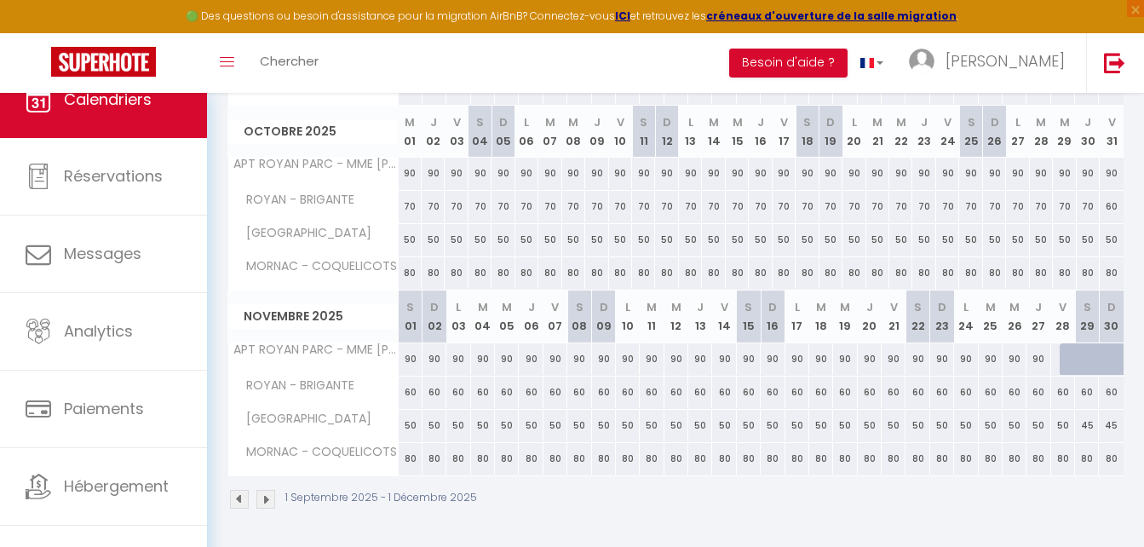
click at [265, 496] on img at bounding box center [265, 499] width 19 height 19
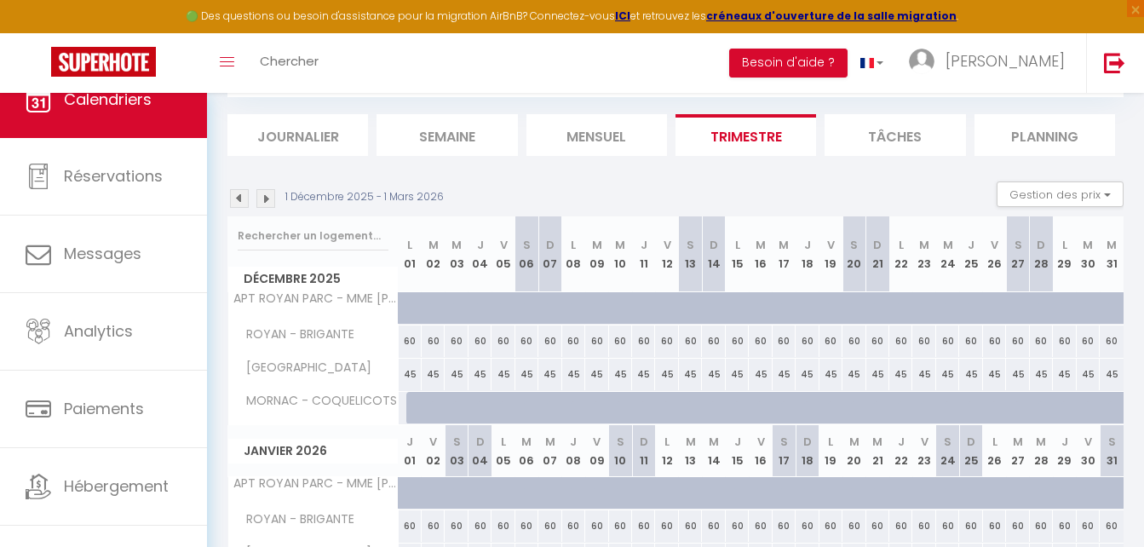
scroll to position [123, 0]
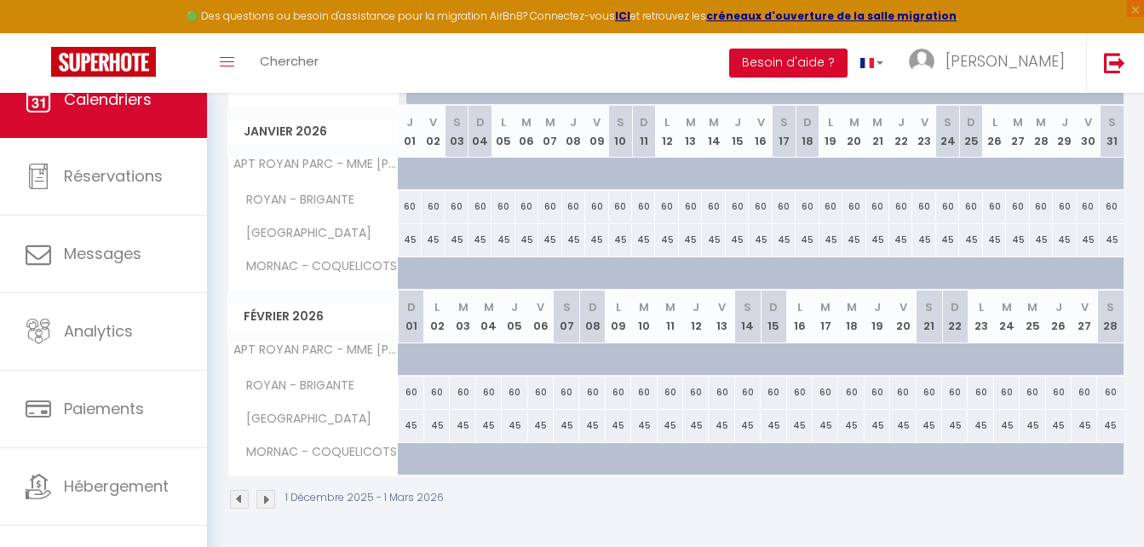
click at [245, 492] on img at bounding box center [239, 499] width 19 height 19
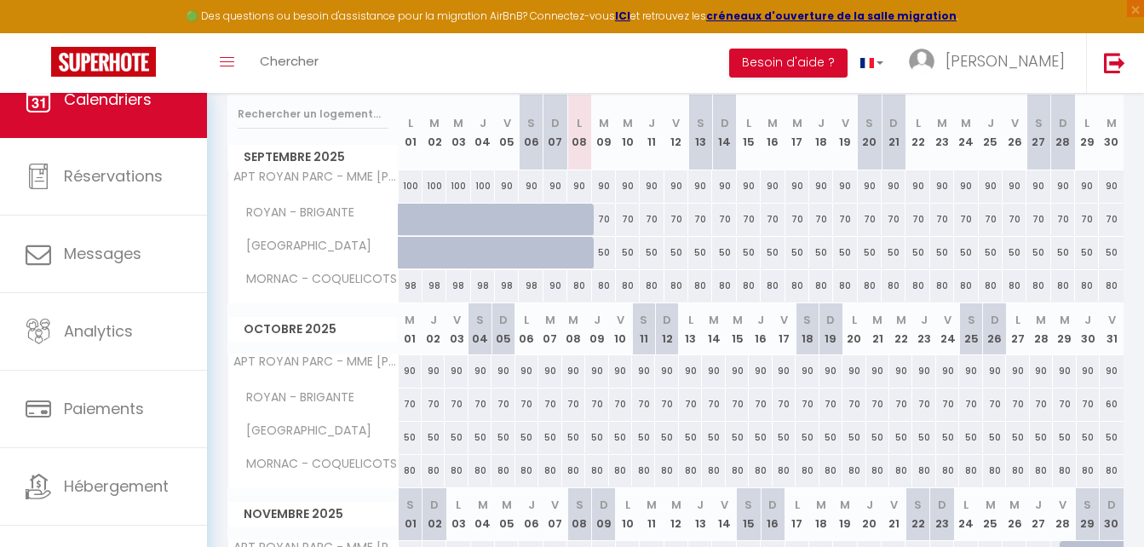
scroll to position [217, 0]
click at [607, 285] on div "80" at bounding box center [604, 287] width 24 height 32
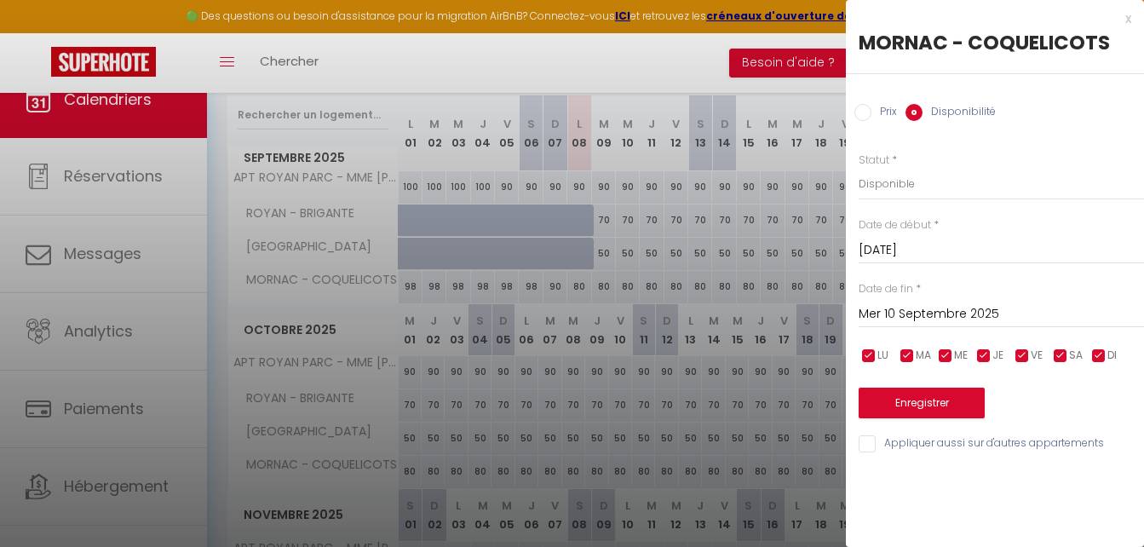
click at [988, 315] on input "Mer 10 Septembre 2025" at bounding box center [1001, 314] width 285 height 22
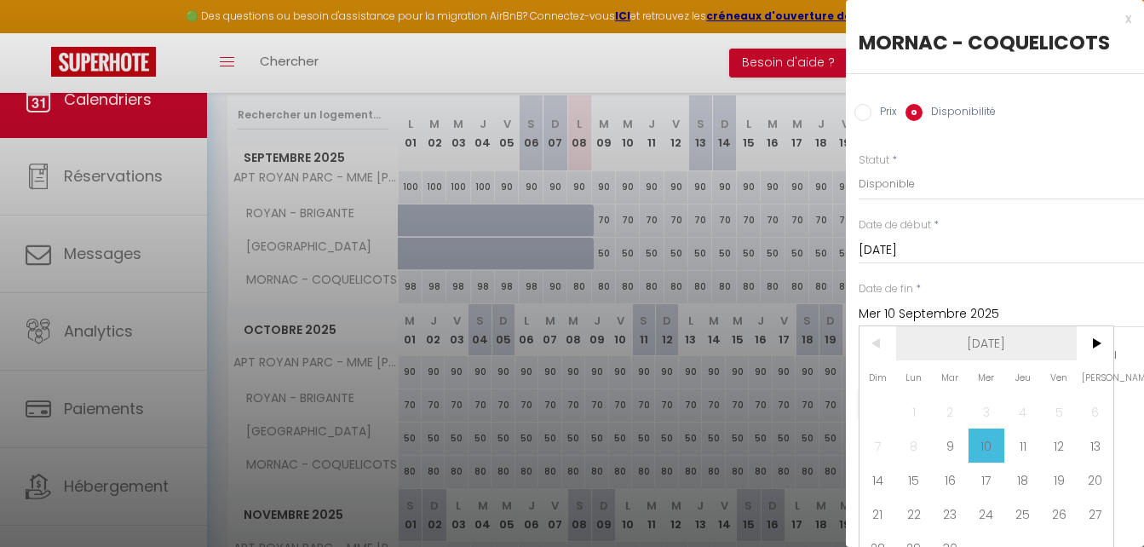
scroll to position [32, 0]
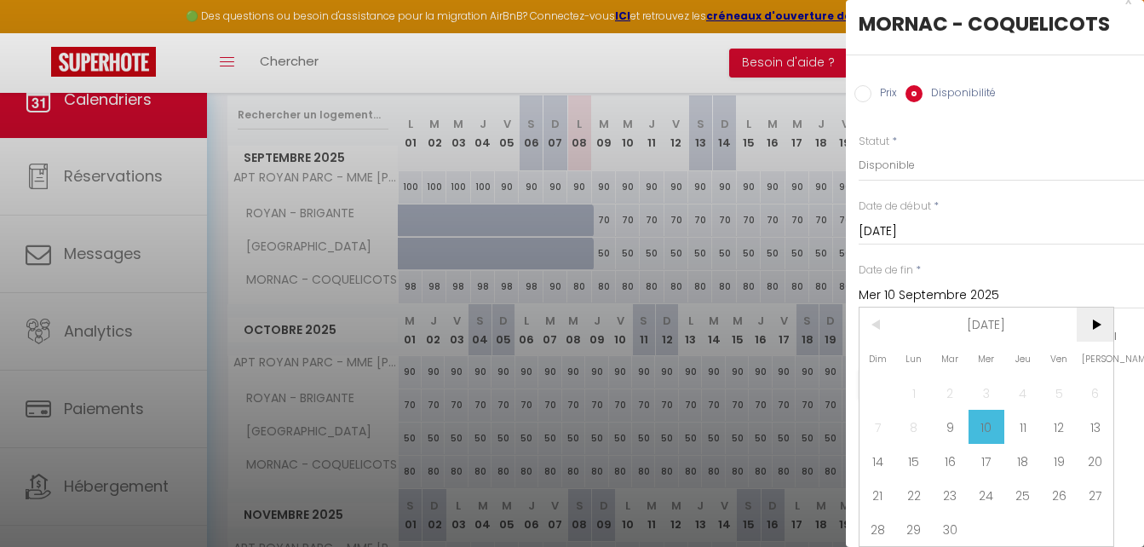
click at [1092, 308] on span ">" at bounding box center [1095, 325] width 37 height 34
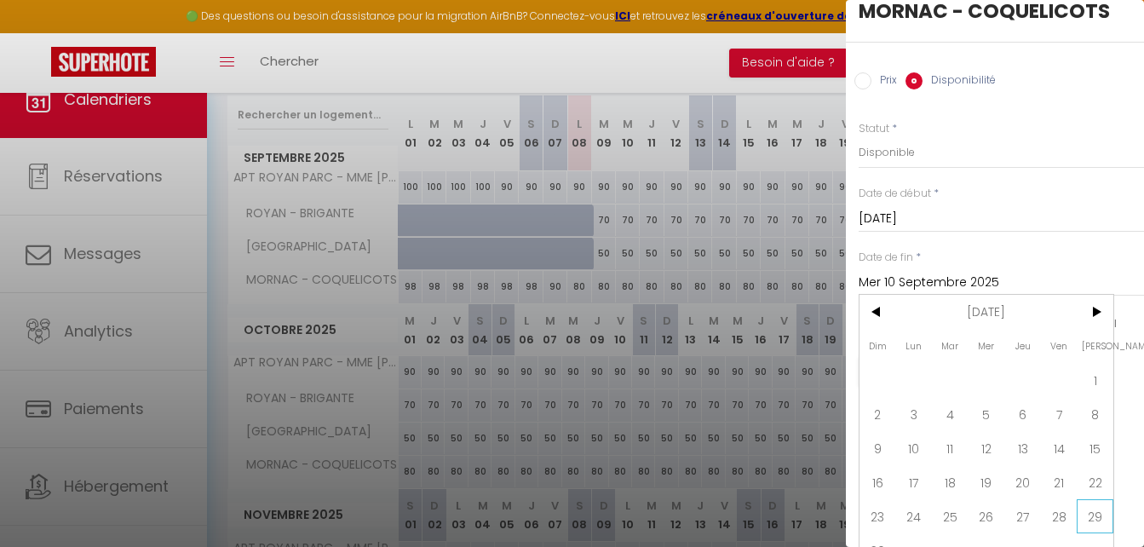
click at [1092, 517] on span "29" at bounding box center [1095, 516] width 37 height 34
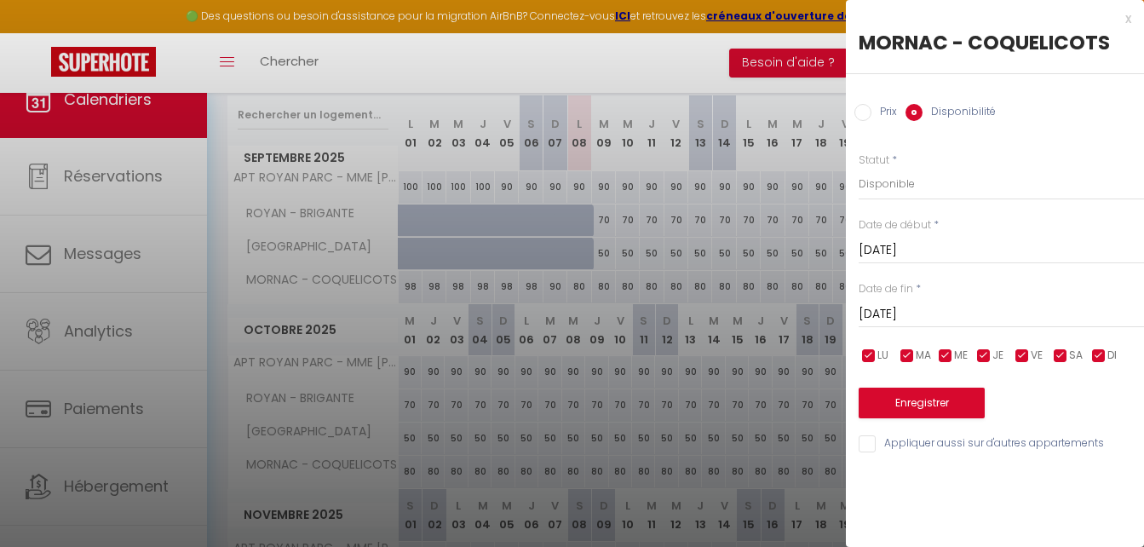
scroll to position [0, 0]
click at [875, 115] on label "Prix" at bounding box center [885, 113] width 26 height 19
click at [872, 115] on input "Prix" at bounding box center [863, 112] width 17 height 17
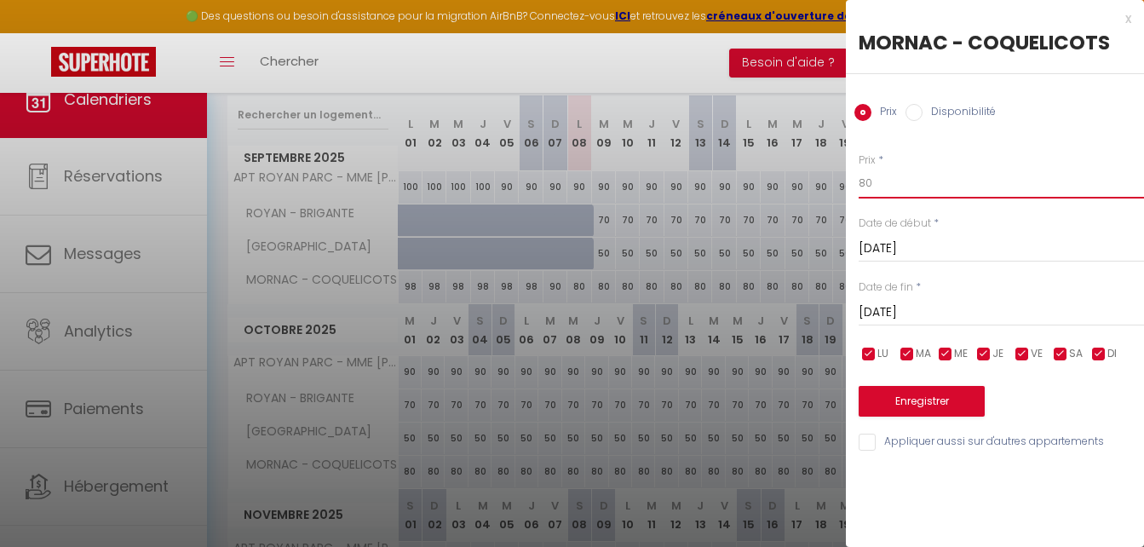
click at [886, 170] on input "80" at bounding box center [1001, 183] width 285 height 31
click at [963, 400] on button "Enregistrer" at bounding box center [922, 401] width 126 height 31
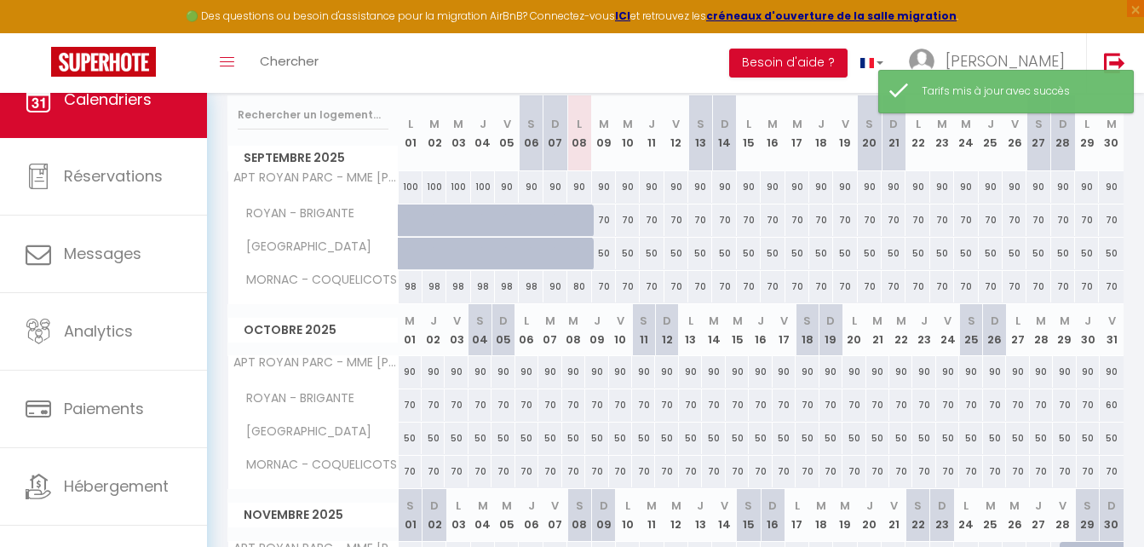
scroll to position [416, 0]
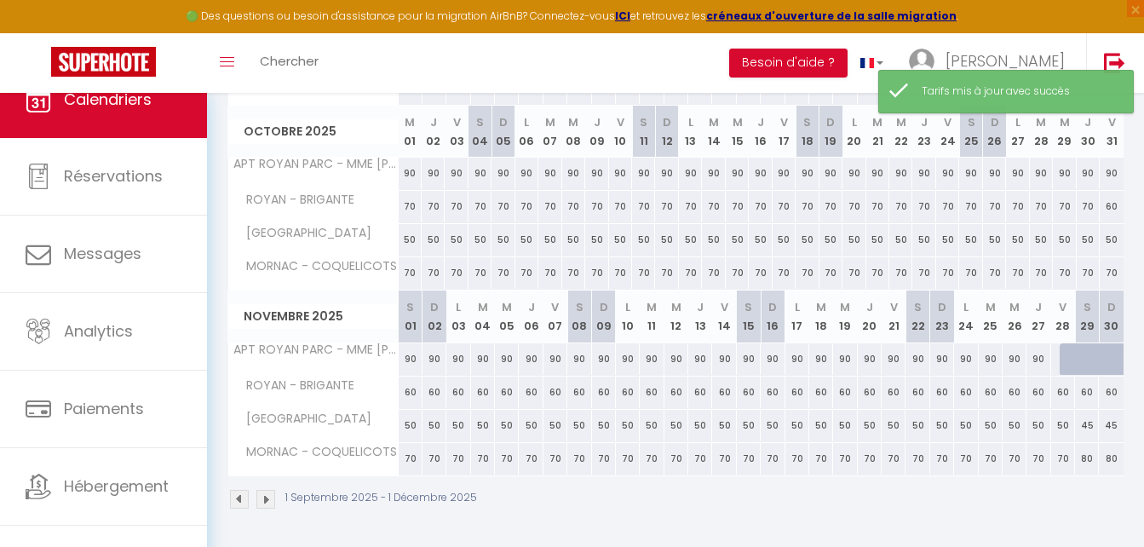
click at [274, 504] on img at bounding box center [265, 499] width 19 height 19
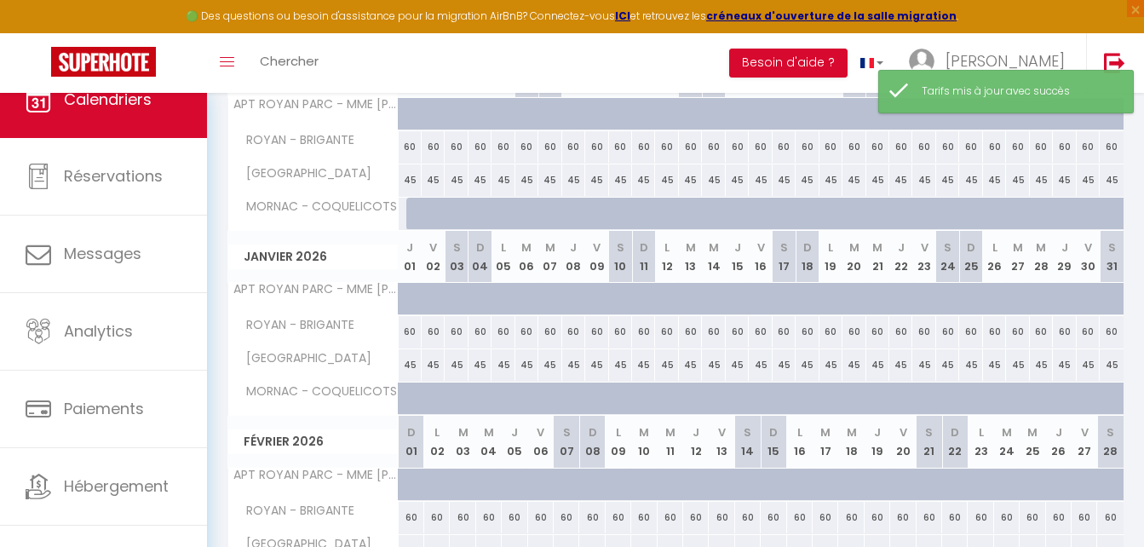
scroll to position [207, 0]
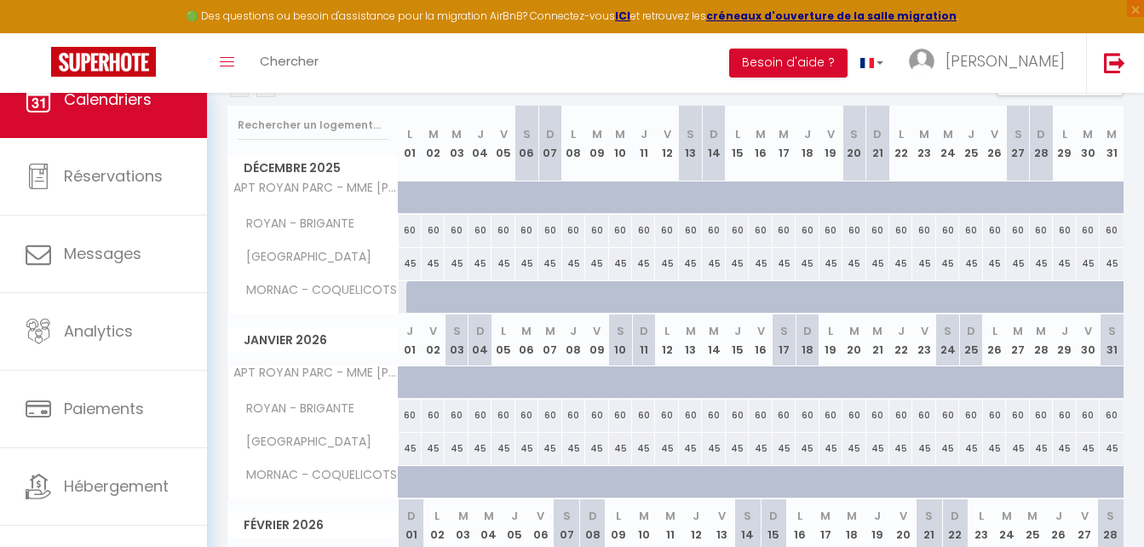
click at [400, 291] on div "75" at bounding box center [410, 297] width 24 height 32
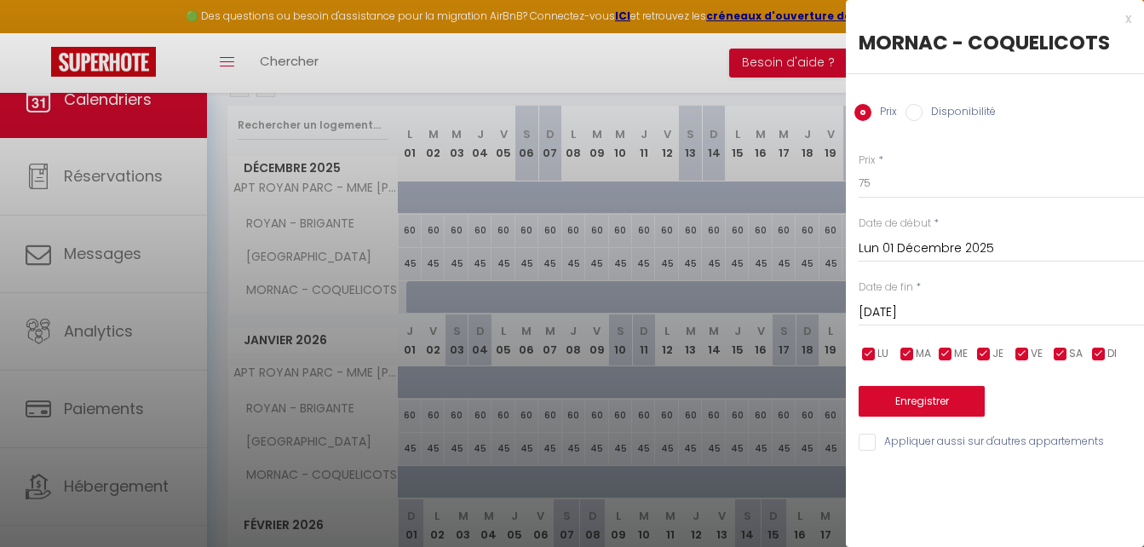
click at [911, 308] on input "[DATE]" at bounding box center [1001, 313] width 285 height 22
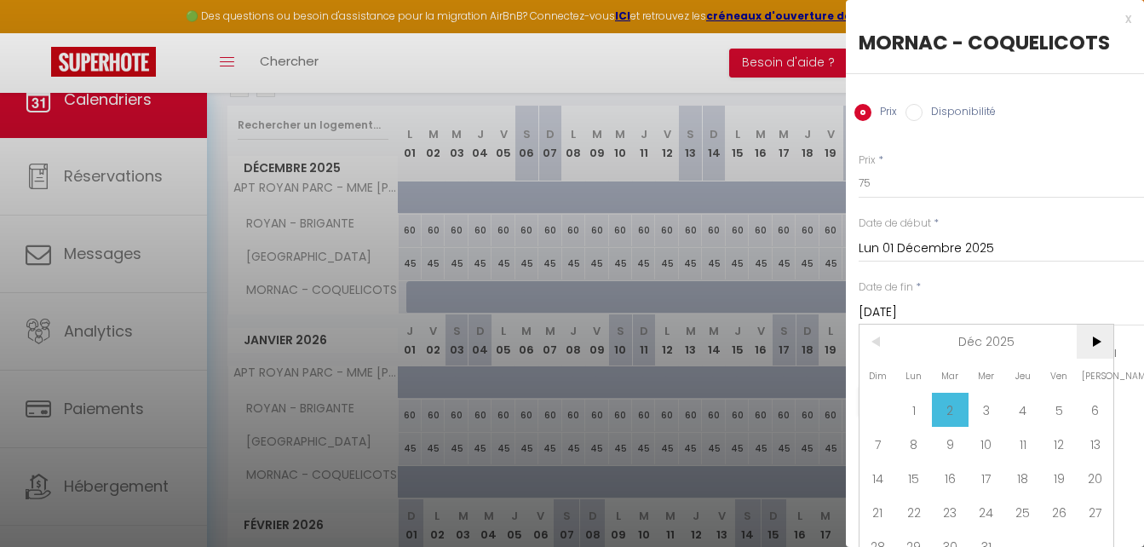
click at [1088, 336] on span ">" at bounding box center [1095, 342] width 37 height 34
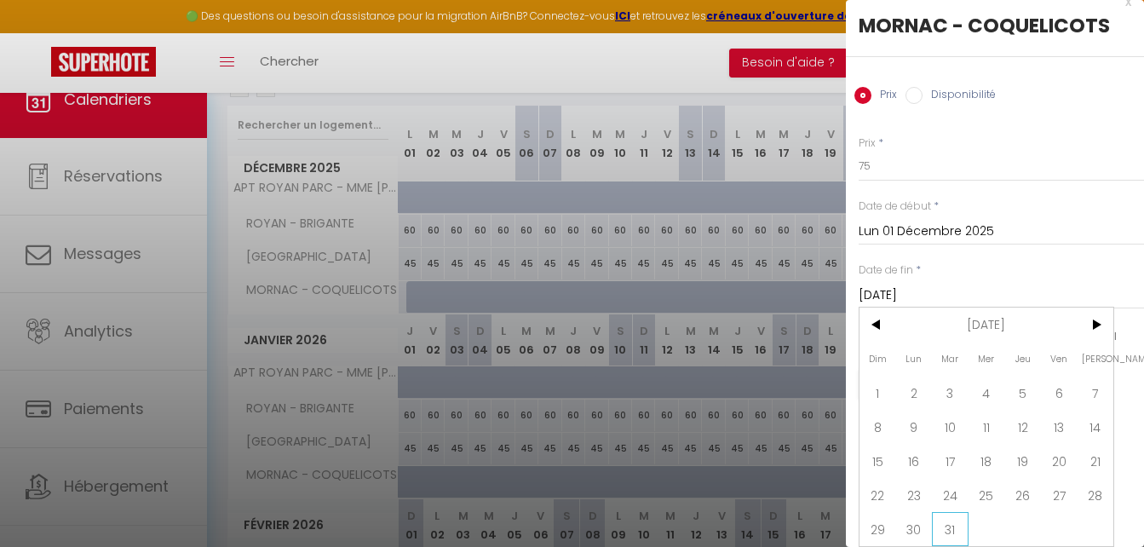
click at [959, 512] on span "31" at bounding box center [950, 529] width 37 height 34
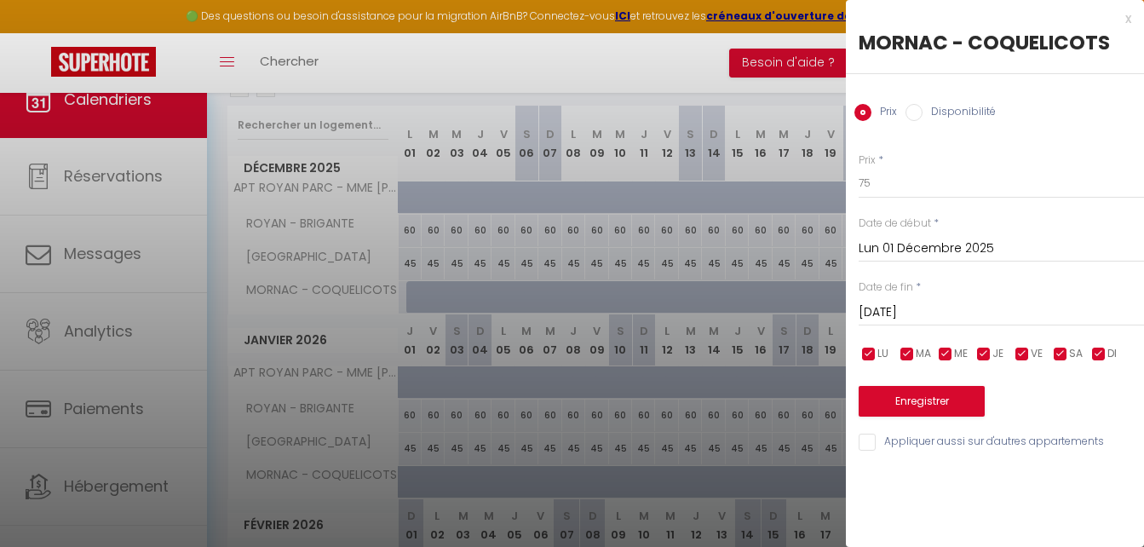
scroll to position [0, 0]
click at [926, 125] on div "Prix Disponibilité" at bounding box center [995, 102] width 298 height 57
click at [919, 114] on input "Disponibilité" at bounding box center [914, 112] width 17 height 17
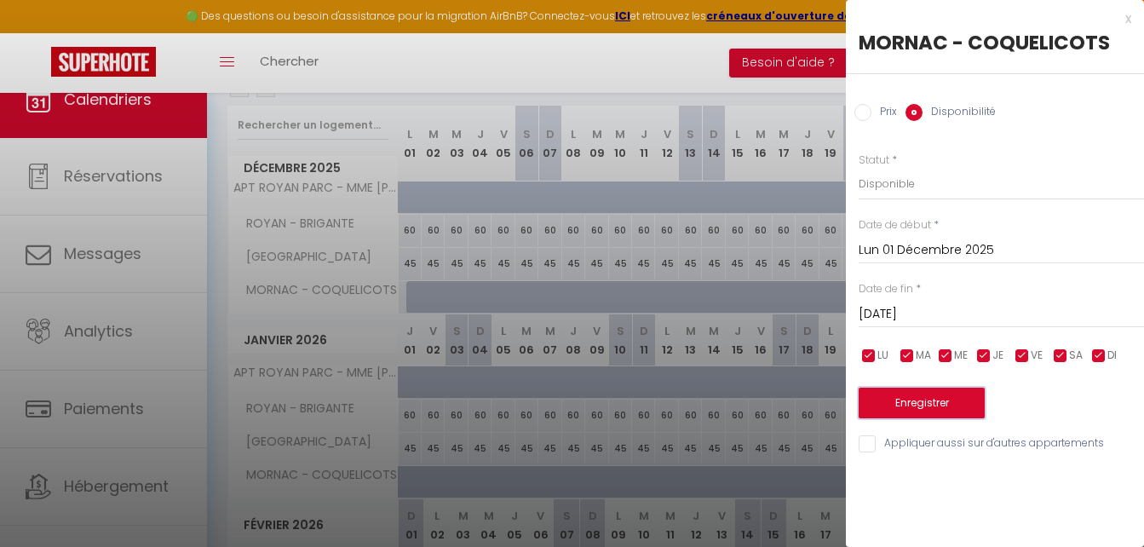
click at [930, 401] on button "Enregistrer" at bounding box center [922, 403] width 126 height 31
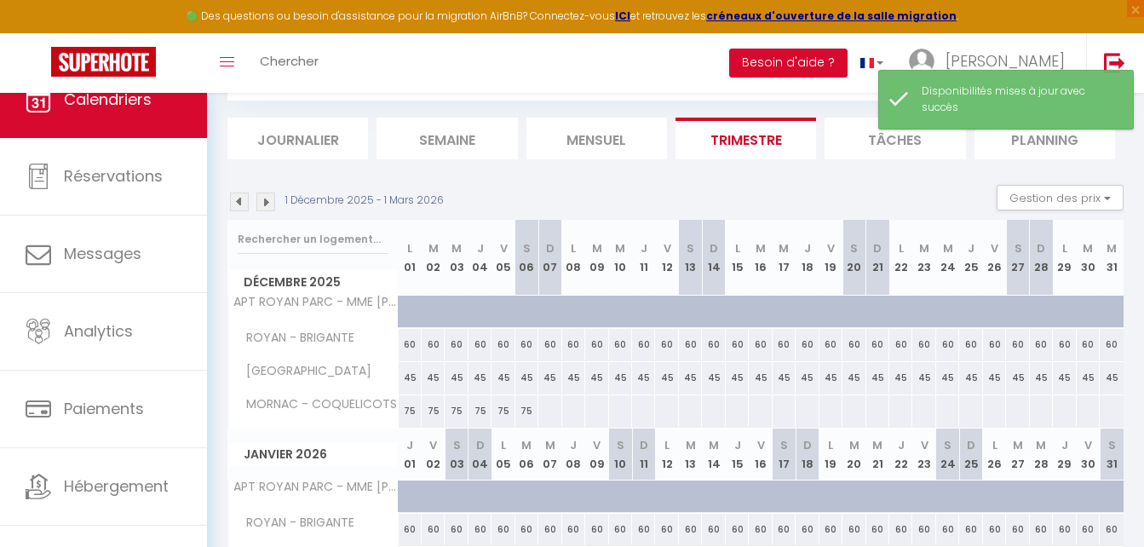
scroll to position [207, 0]
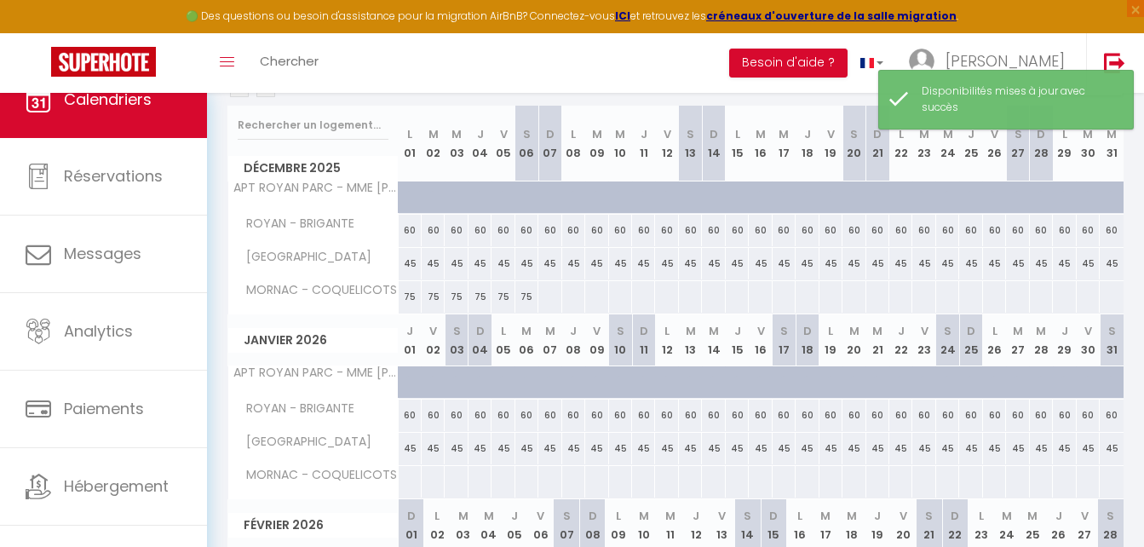
click at [553, 301] on div at bounding box center [550, 297] width 24 height 32
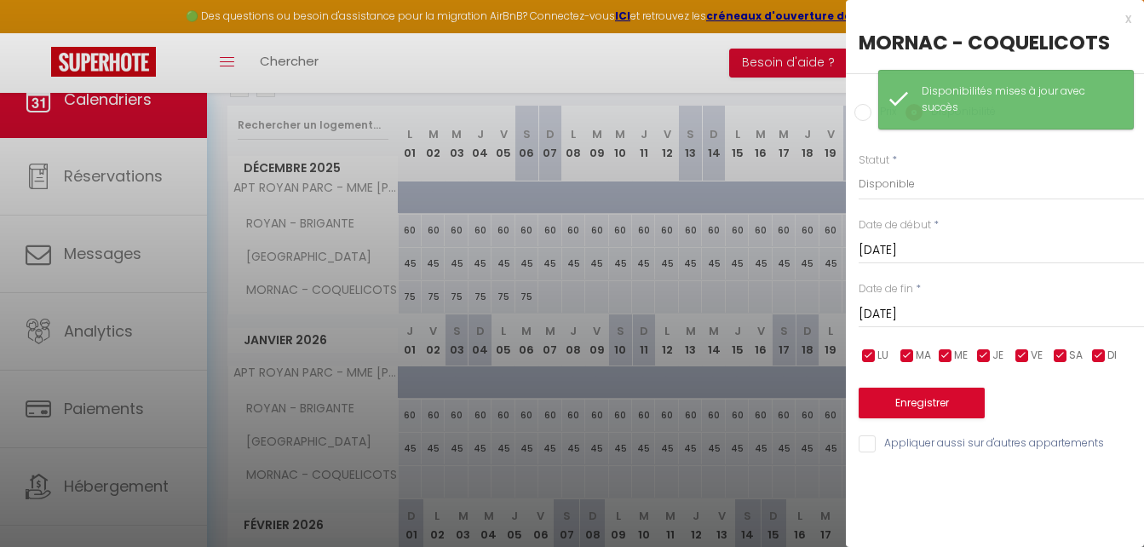
click at [916, 308] on input "[DATE]" at bounding box center [1001, 314] width 285 height 22
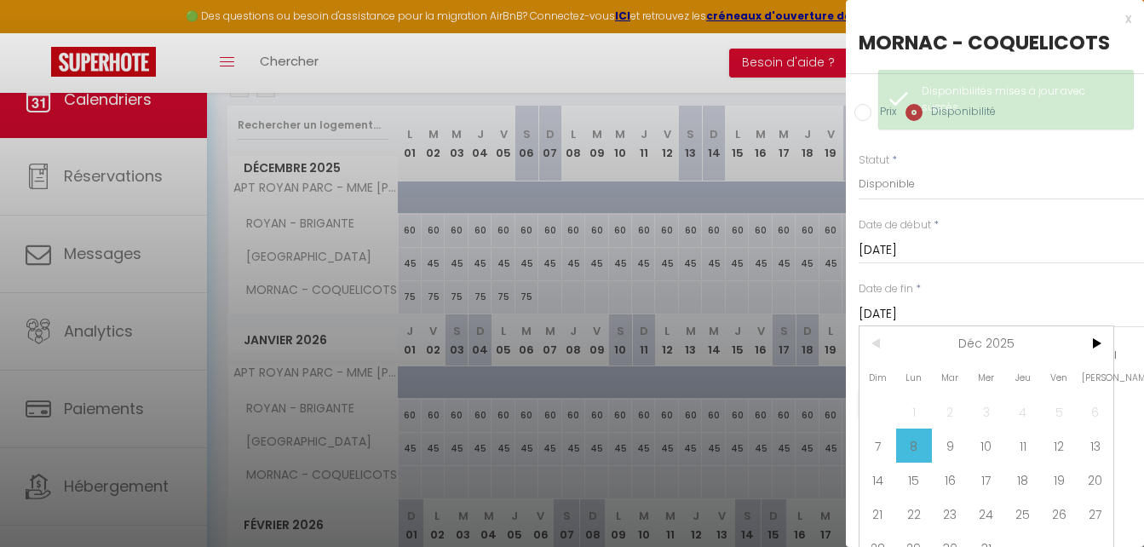
scroll to position [32, 0]
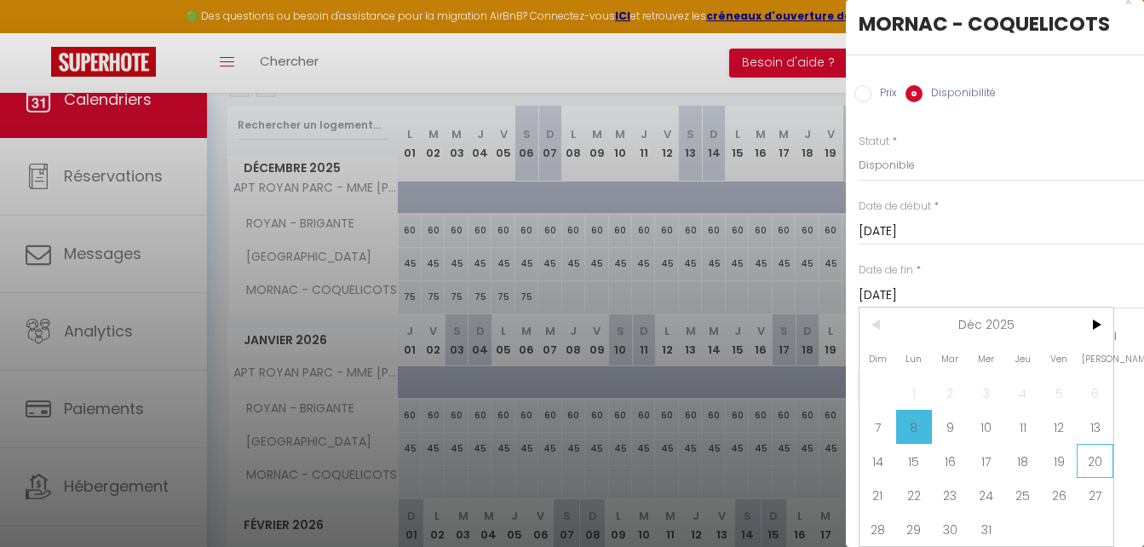
click at [1089, 445] on span "20" at bounding box center [1095, 461] width 37 height 34
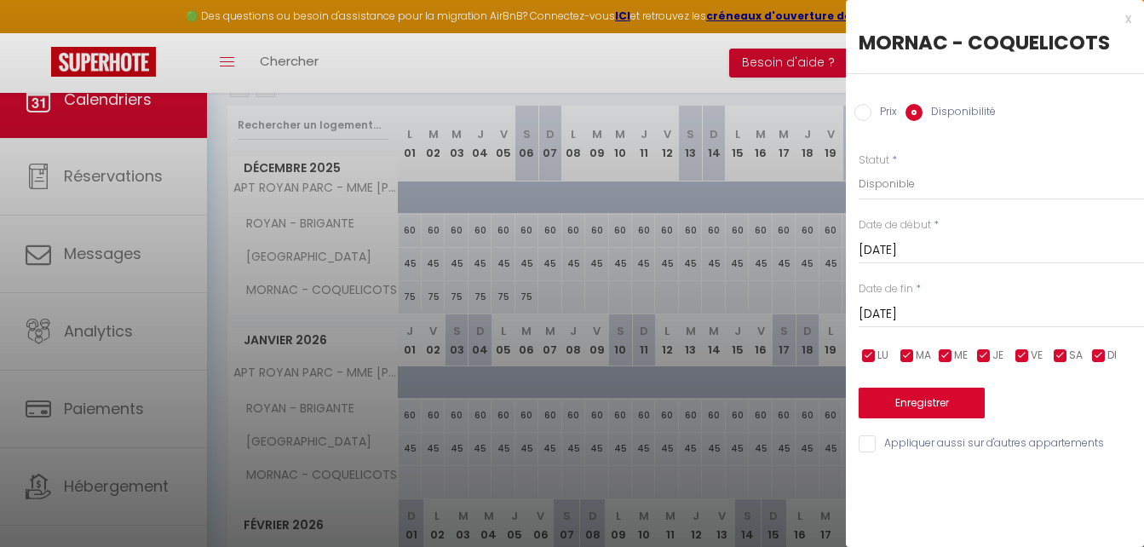
click at [884, 116] on label "Prix" at bounding box center [885, 113] width 26 height 19
click at [872, 116] on input "Prix" at bounding box center [863, 112] width 17 height 17
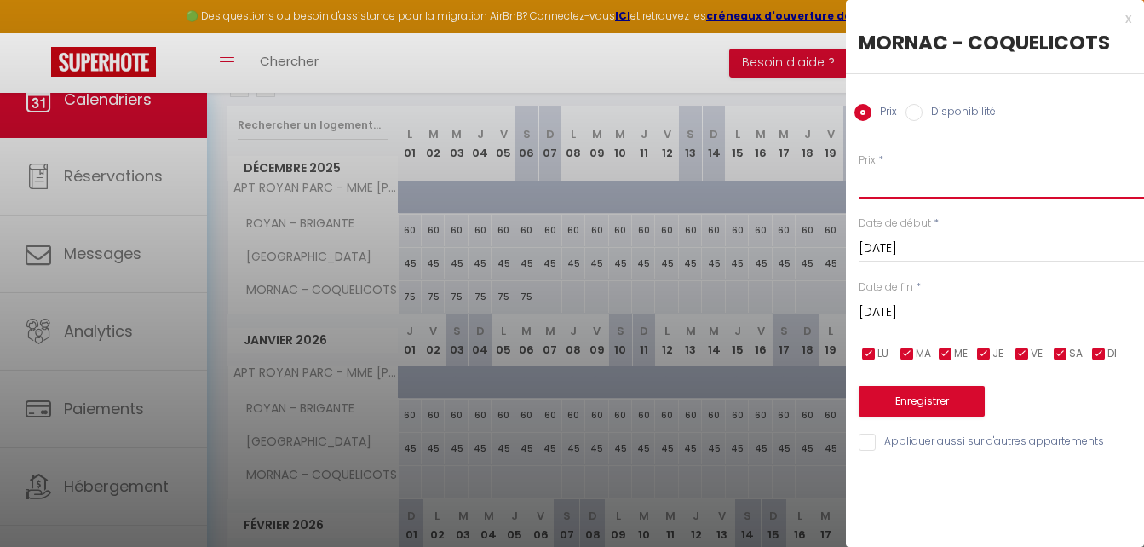
click at [898, 185] on input "Prix" at bounding box center [1001, 183] width 285 height 31
click at [958, 395] on button "Enregistrer" at bounding box center [922, 401] width 126 height 31
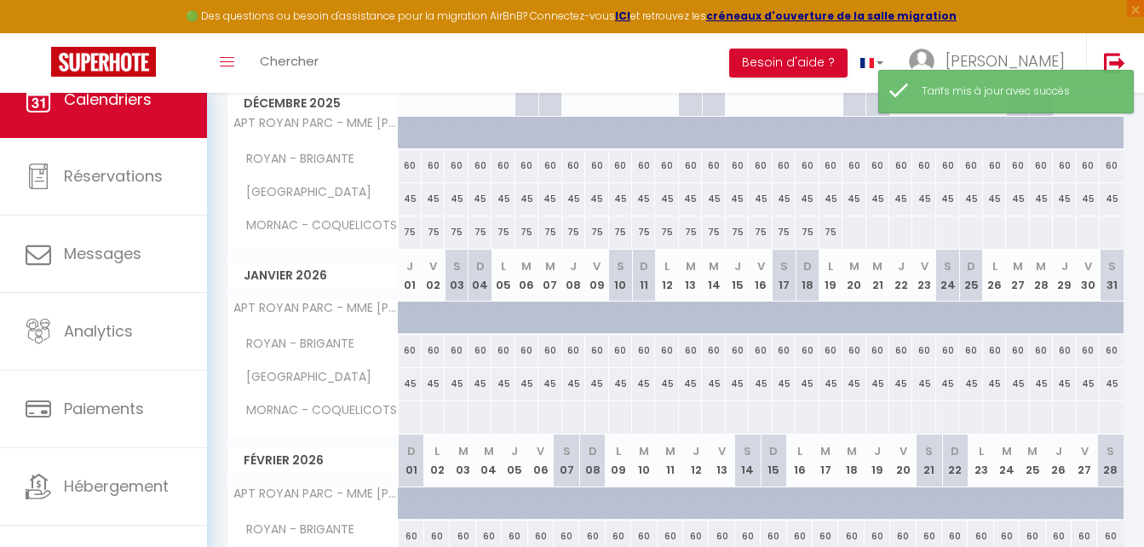
scroll to position [274, 0]
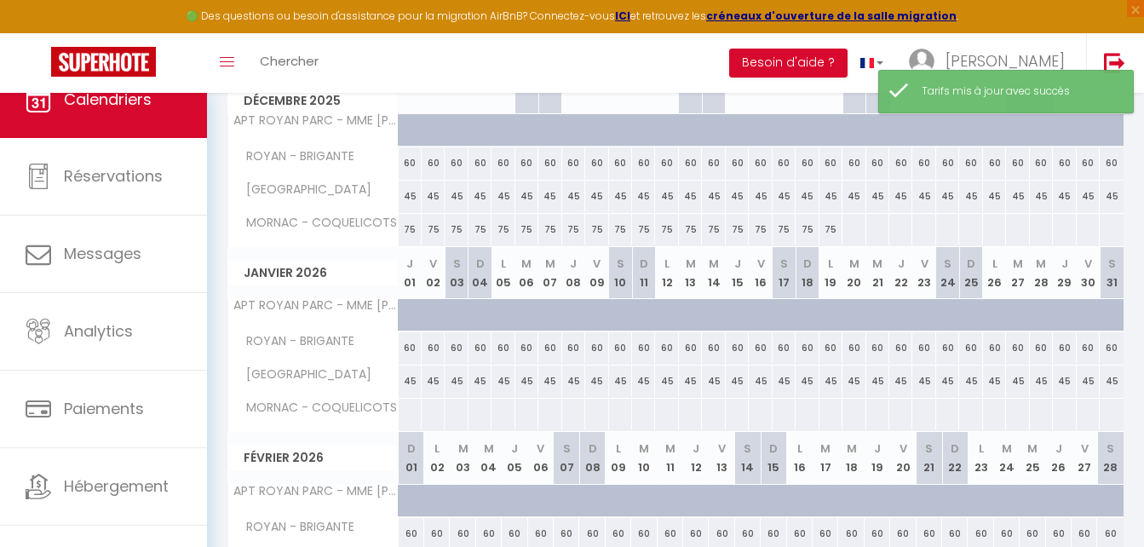
click at [855, 228] on div at bounding box center [854, 230] width 24 height 32
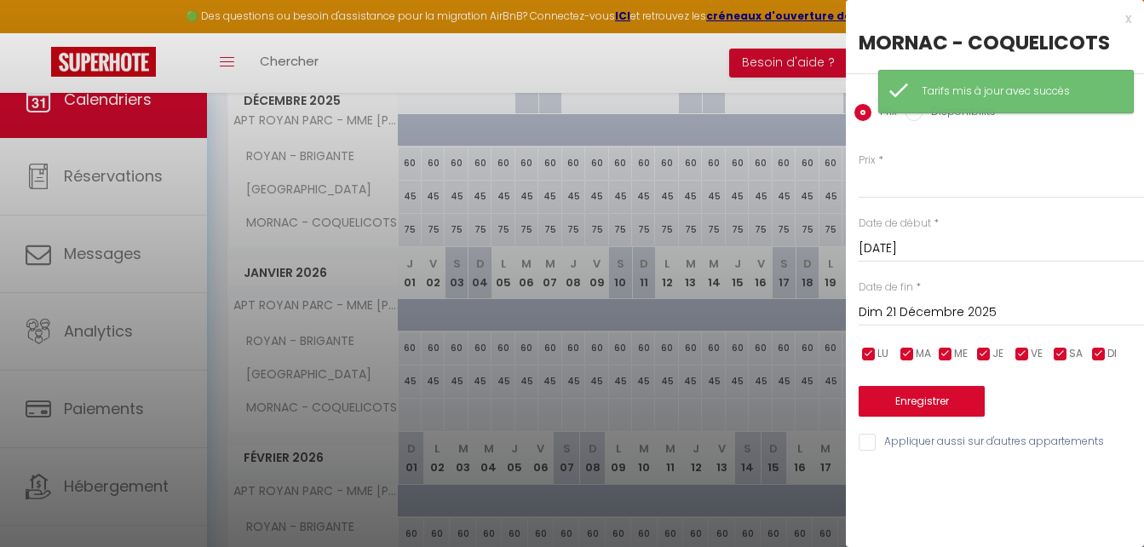
click at [972, 308] on input "Dim 21 Décembre 2025" at bounding box center [1001, 313] width 285 height 22
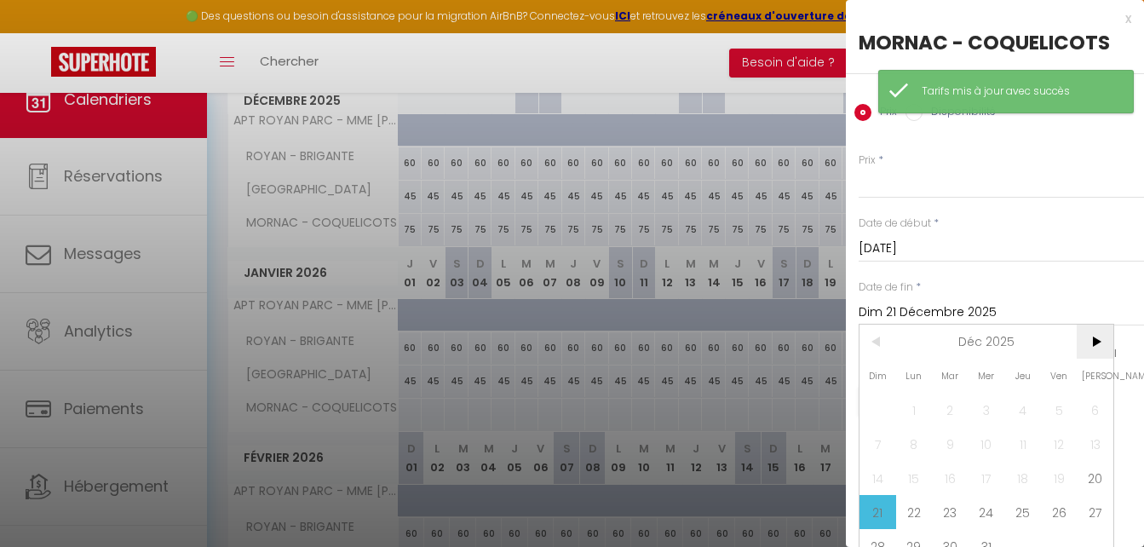
click at [1094, 337] on span ">" at bounding box center [1095, 342] width 37 height 34
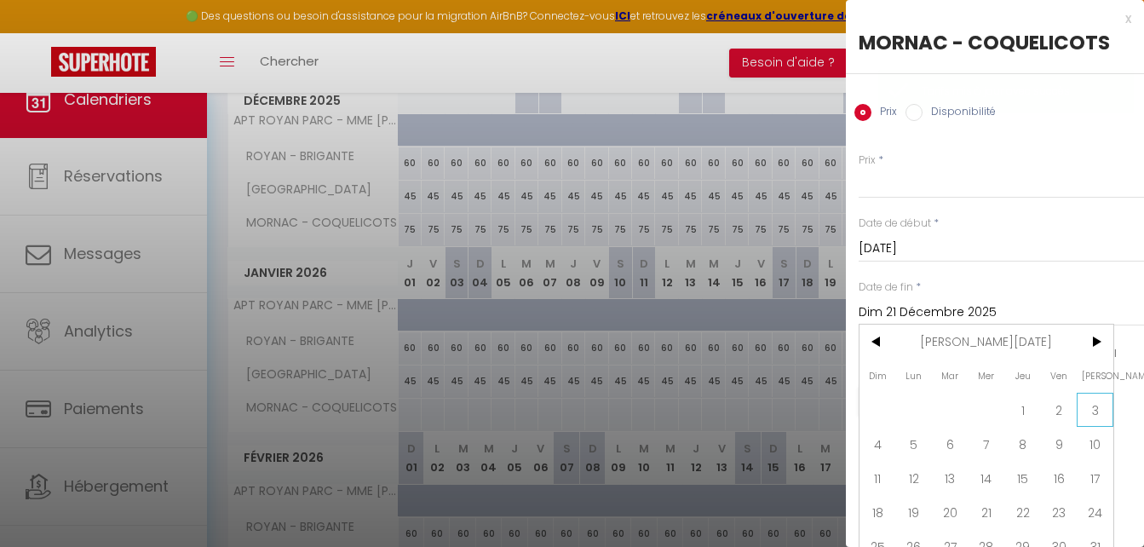
click at [1094, 411] on span "3" at bounding box center [1095, 410] width 37 height 34
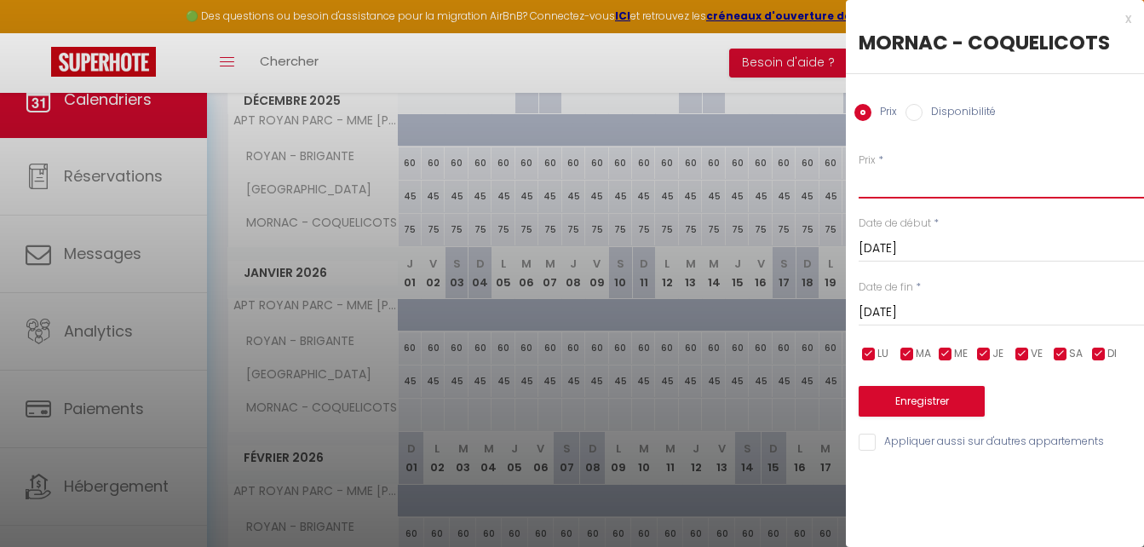
click at [927, 174] on input "Prix" at bounding box center [1001, 183] width 285 height 31
click at [944, 406] on button "Enregistrer" at bounding box center [922, 401] width 126 height 31
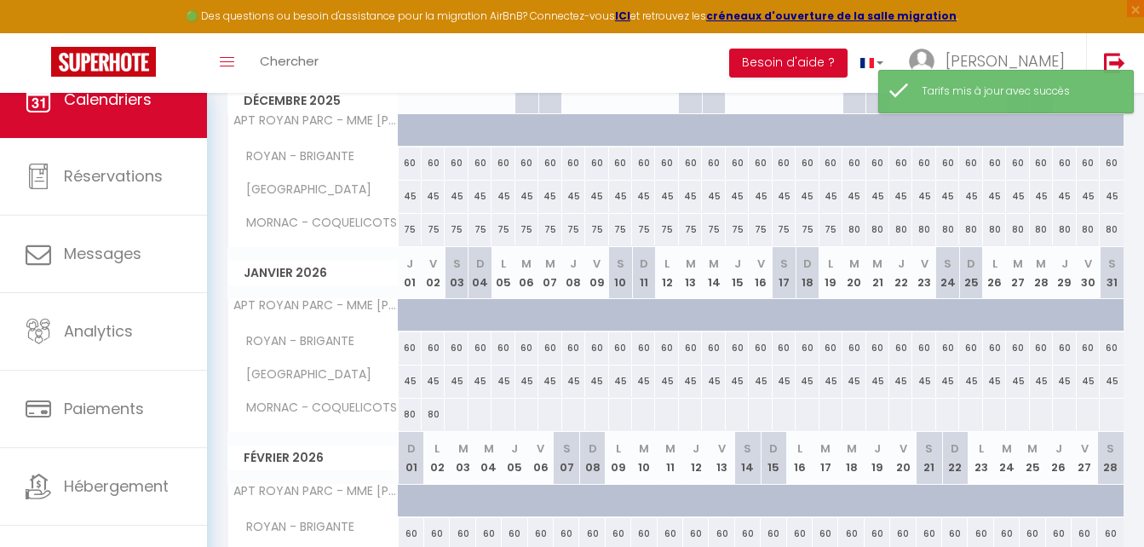
scroll to position [341, 0]
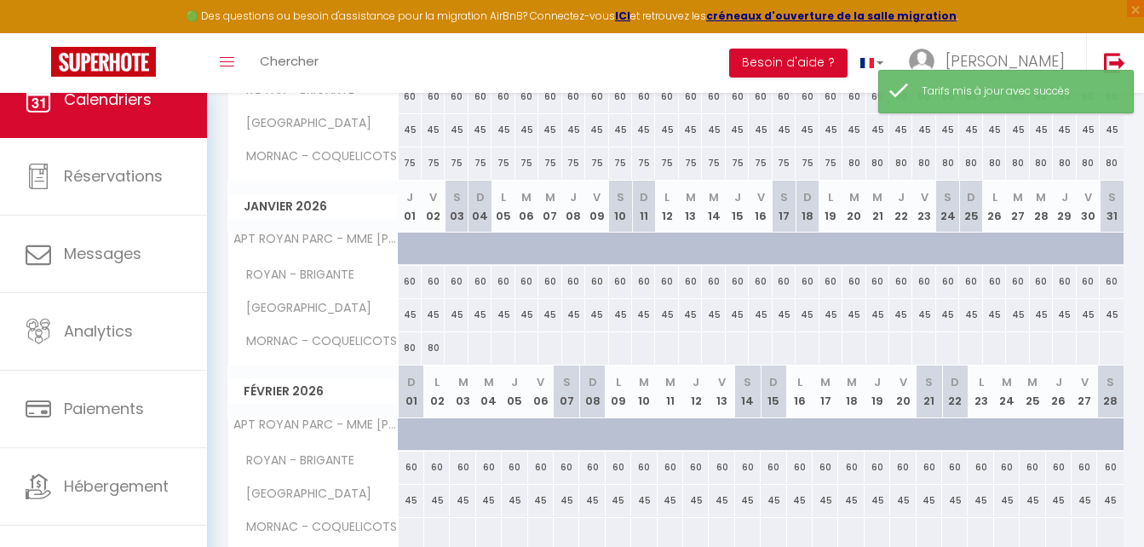
click at [459, 345] on div at bounding box center [456, 348] width 24 height 32
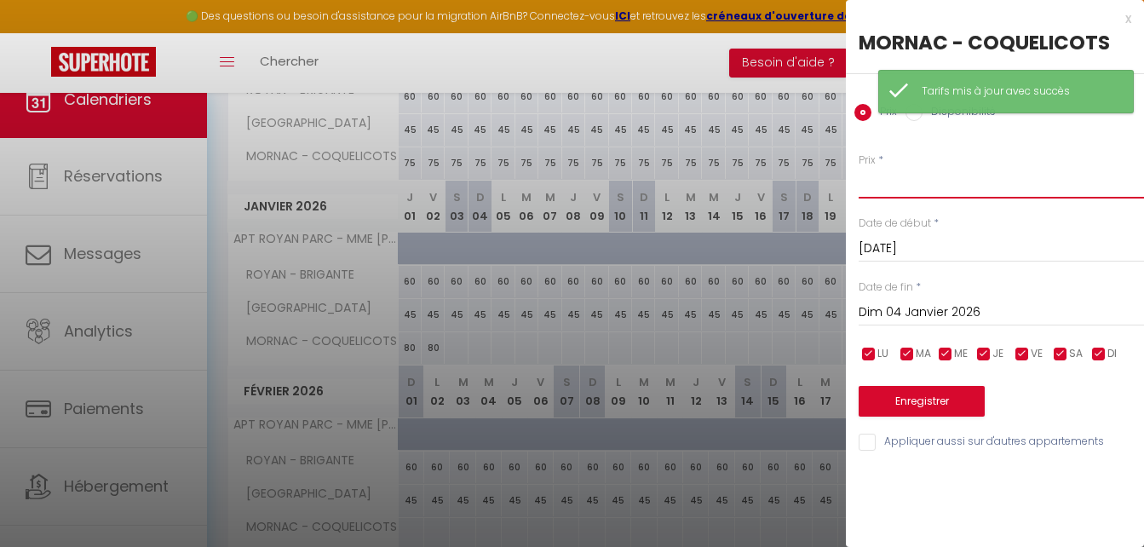
click at [909, 184] on input "Prix" at bounding box center [1001, 183] width 285 height 31
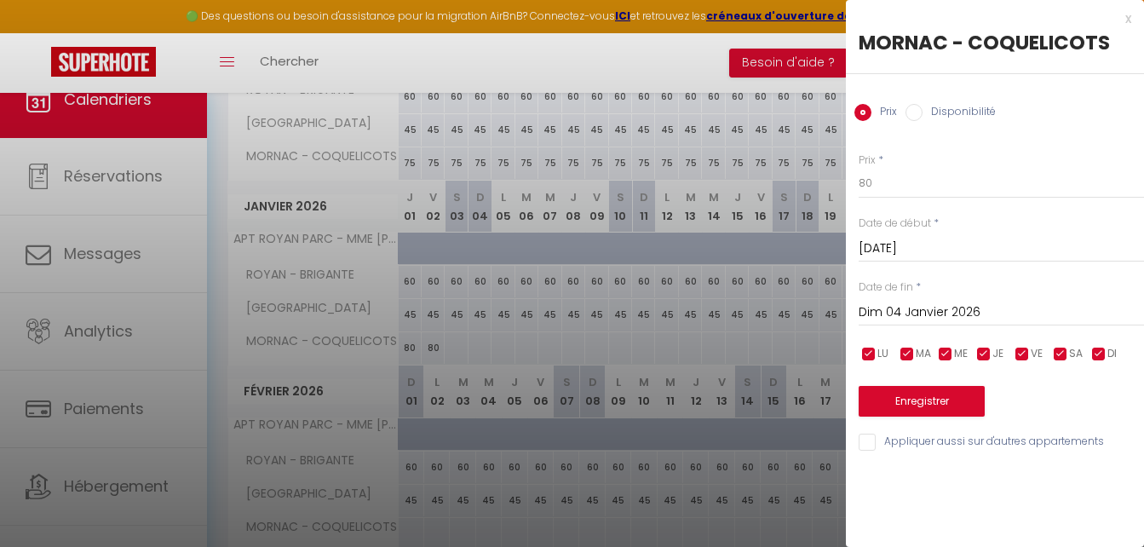
click at [956, 380] on div "Enregistrer" at bounding box center [1001, 391] width 285 height 52
click at [957, 398] on button "Enregistrer" at bounding box center [922, 401] width 126 height 31
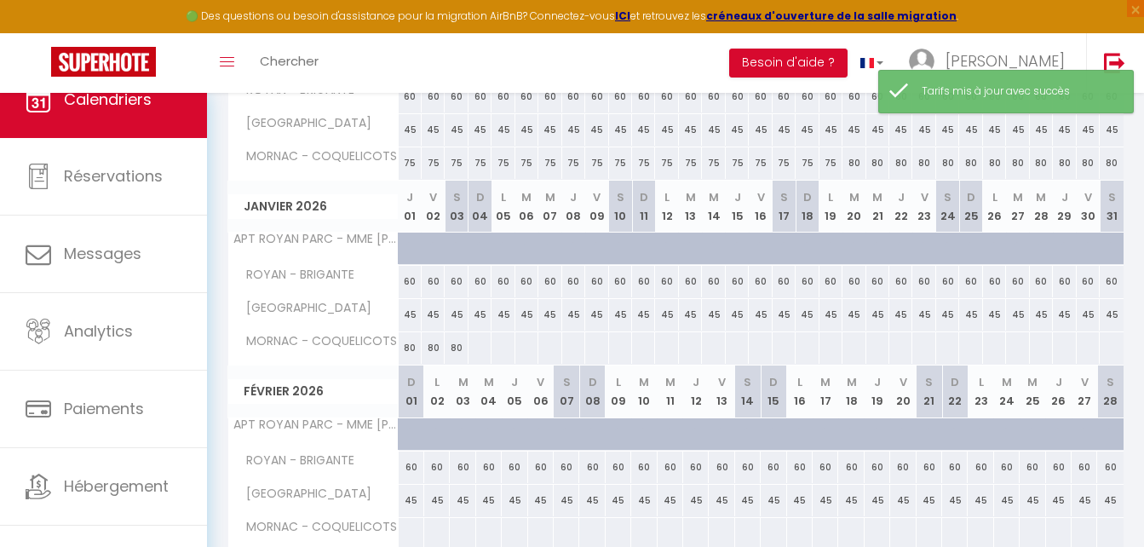
click at [478, 348] on div at bounding box center [480, 348] width 24 height 32
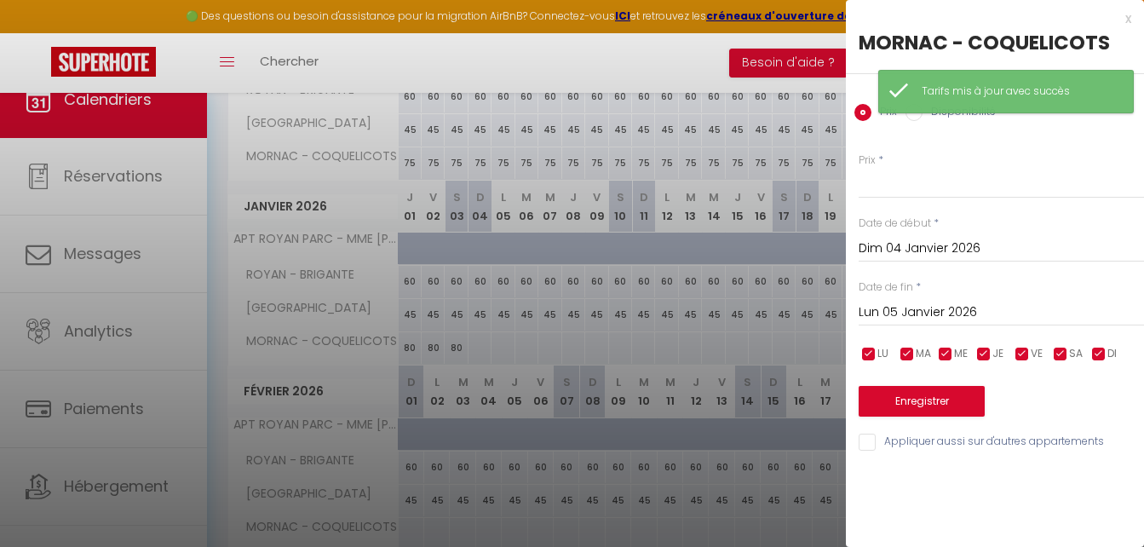
click at [936, 323] on input "Lun 05 Janvier 2026" at bounding box center [1001, 313] width 285 height 22
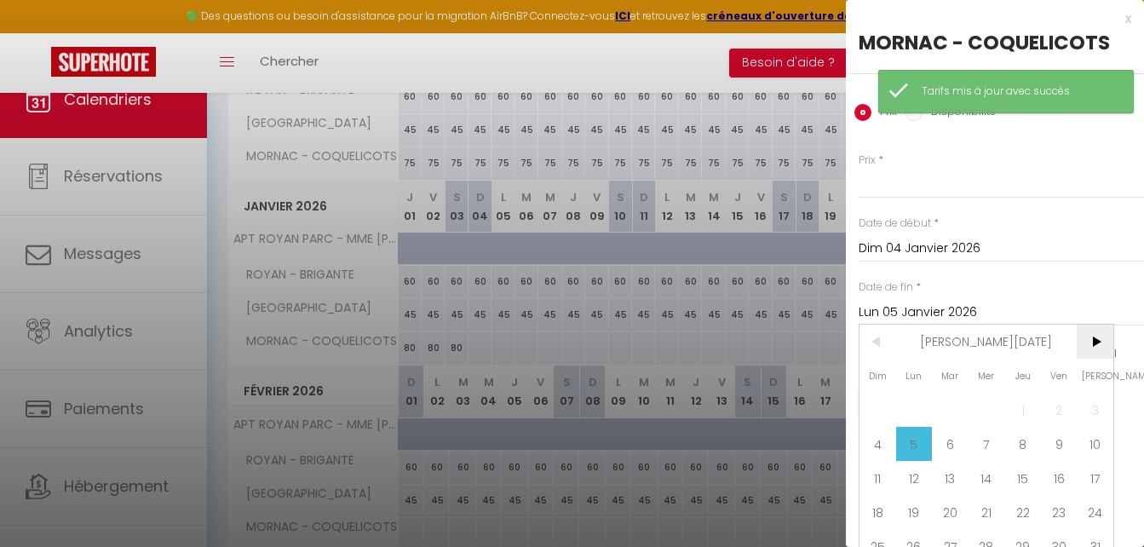
click at [1082, 340] on span ">" at bounding box center [1095, 342] width 37 height 34
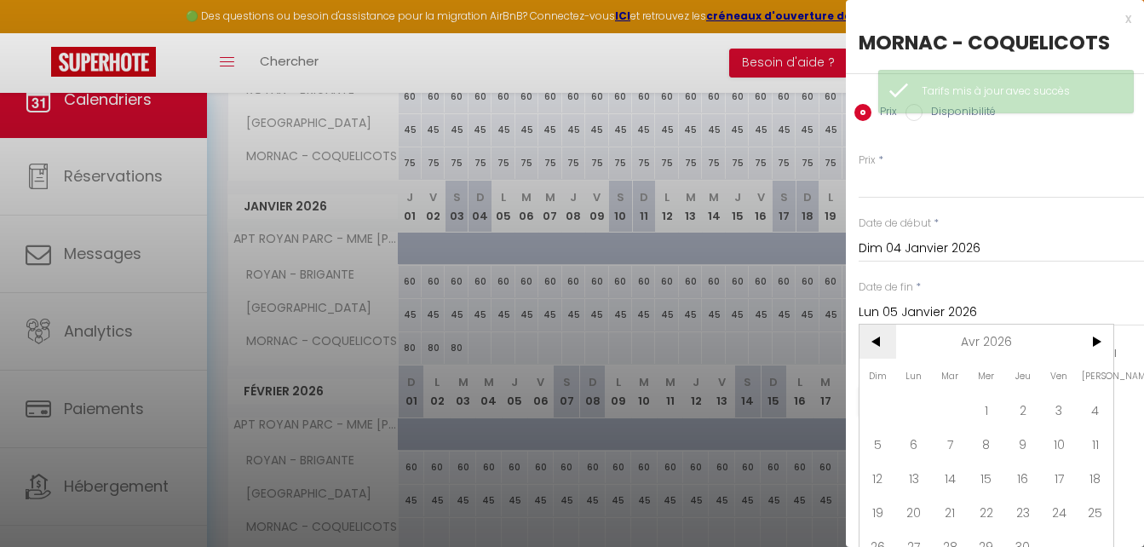
click at [889, 345] on span "<" at bounding box center [878, 342] width 37 height 34
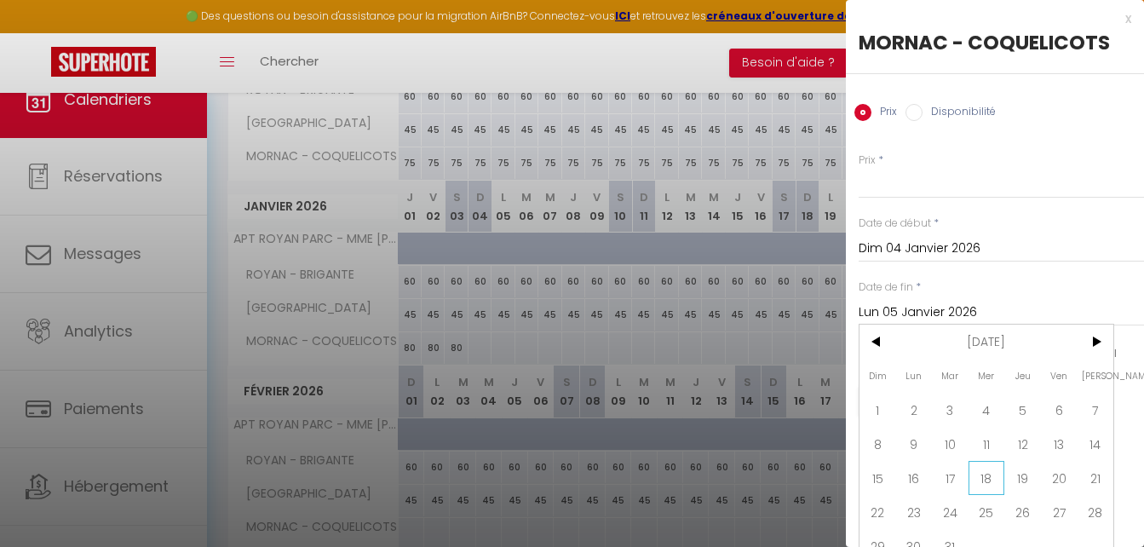
scroll to position [30, 0]
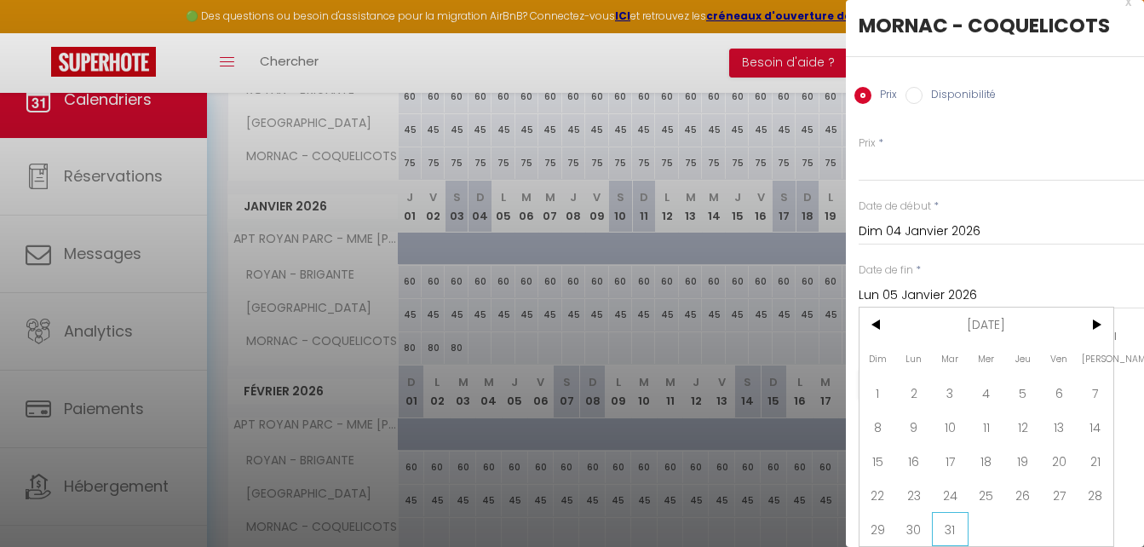
click at [932, 522] on span "31" at bounding box center [950, 529] width 37 height 34
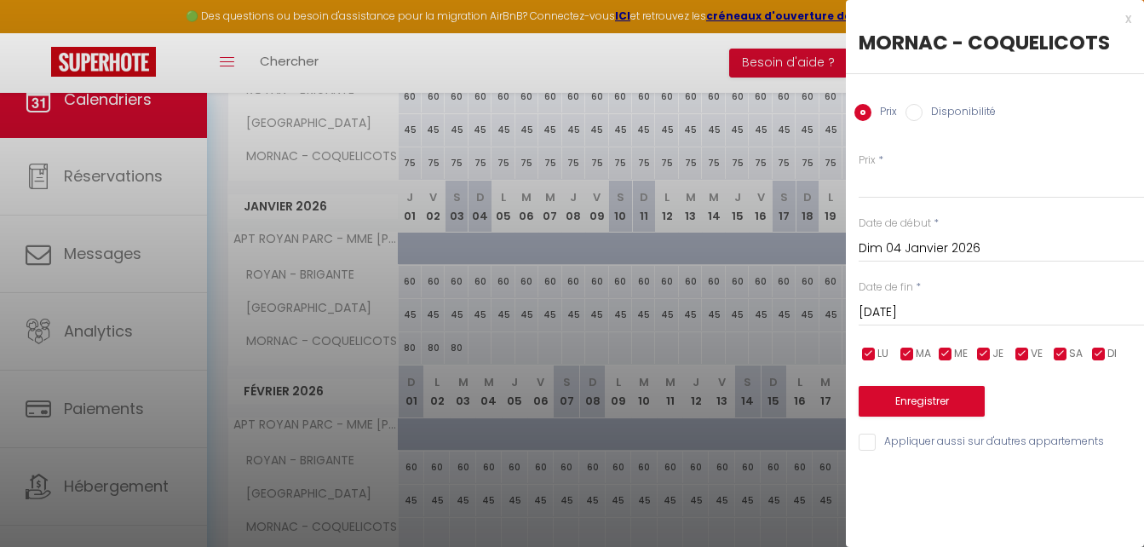
click at [900, 199] on div "Prix * Statut * Disponible Indisponible Date de début * [DATE] < [PERSON_NAME][…" at bounding box center [995, 292] width 298 height 322
click at [890, 189] on input "Prix" at bounding box center [1001, 183] width 285 height 31
click at [926, 410] on button "Enregistrer" at bounding box center [922, 401] width 126 height 31
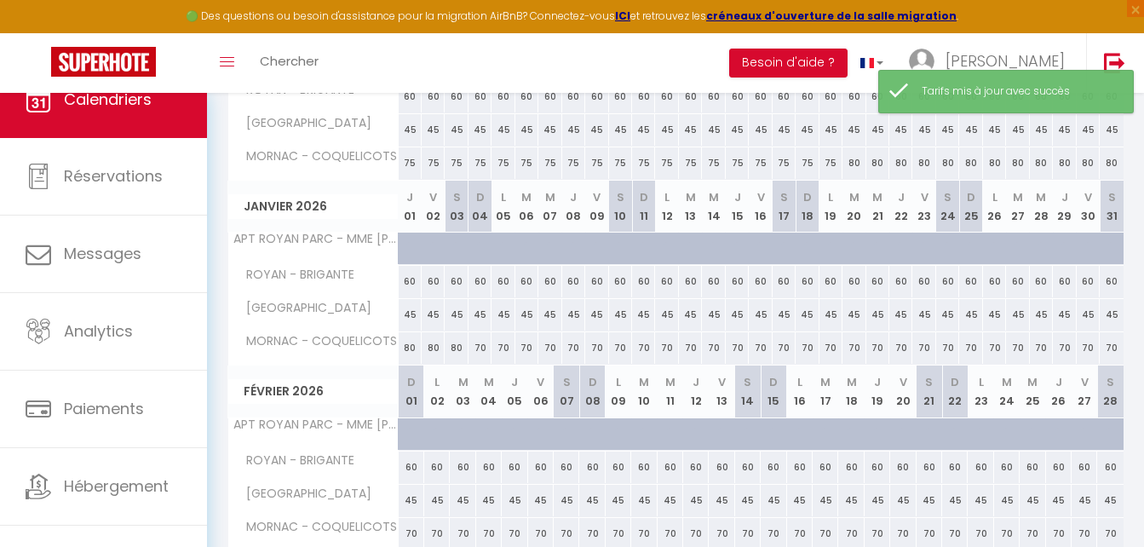
scroll to position [416, 0]
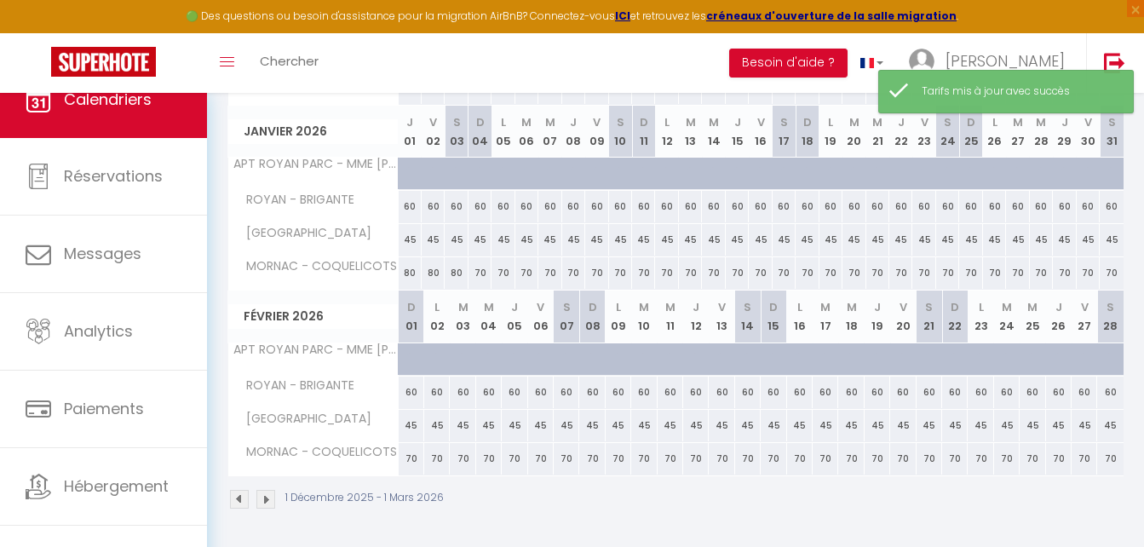
click at [261, 504] on img at bounding box center [265, 499] width 19 height 19
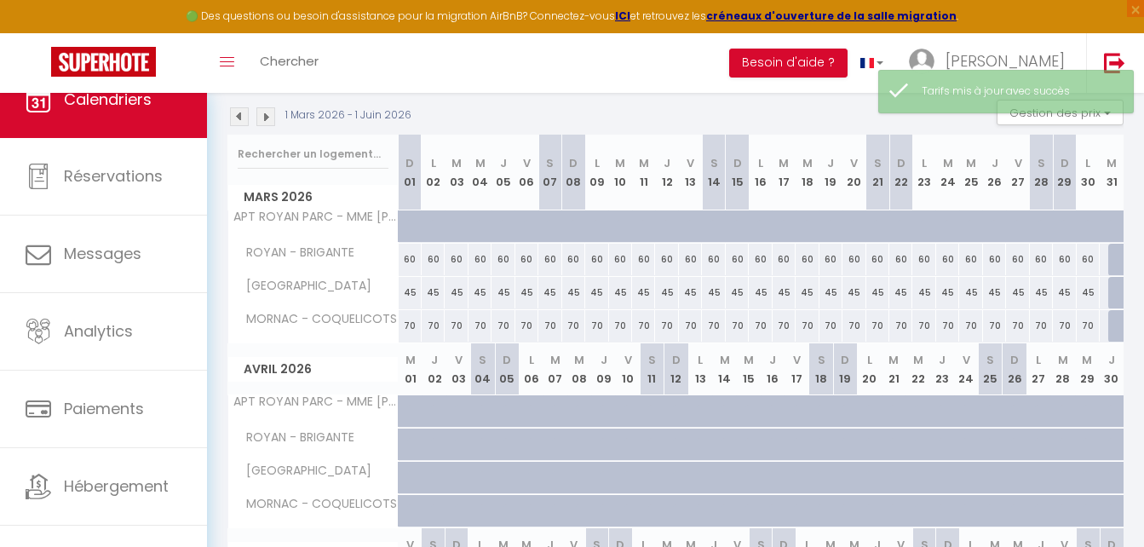
scroll to position [0, 0]
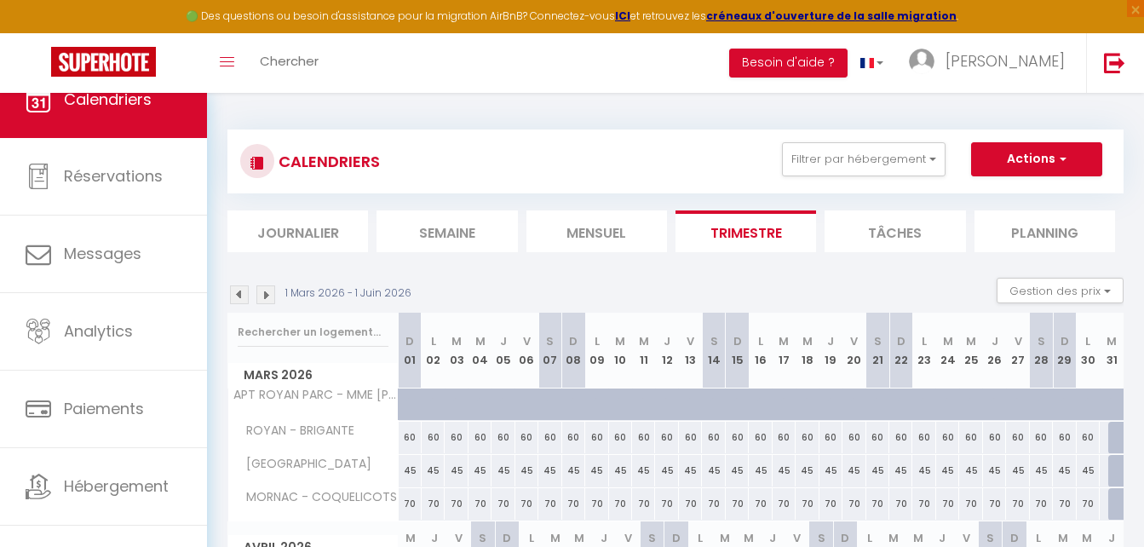
click at [244, 283] on div "[DATE] - [DATE] Gestion des prix Nb Nuits minimum Règles Disponibilité" at bounding box center [676, 295] width 896 height 35
click at [243, 289] on img at bounding box center [239, 294] width 19 height 19
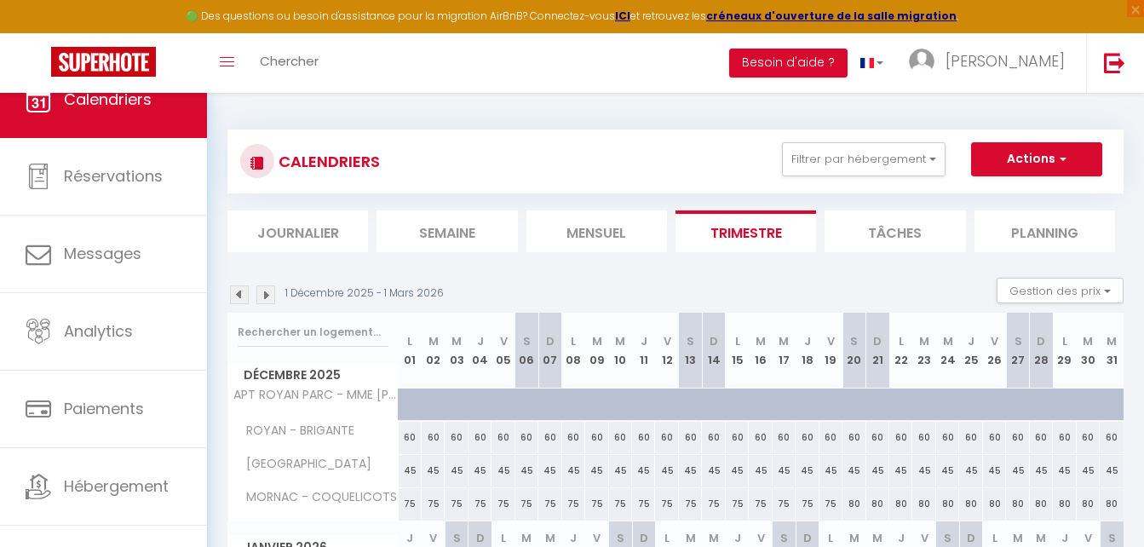
scroll to position [185, 0]
